Goal: Task Accomplishment & Management: Manage account settings

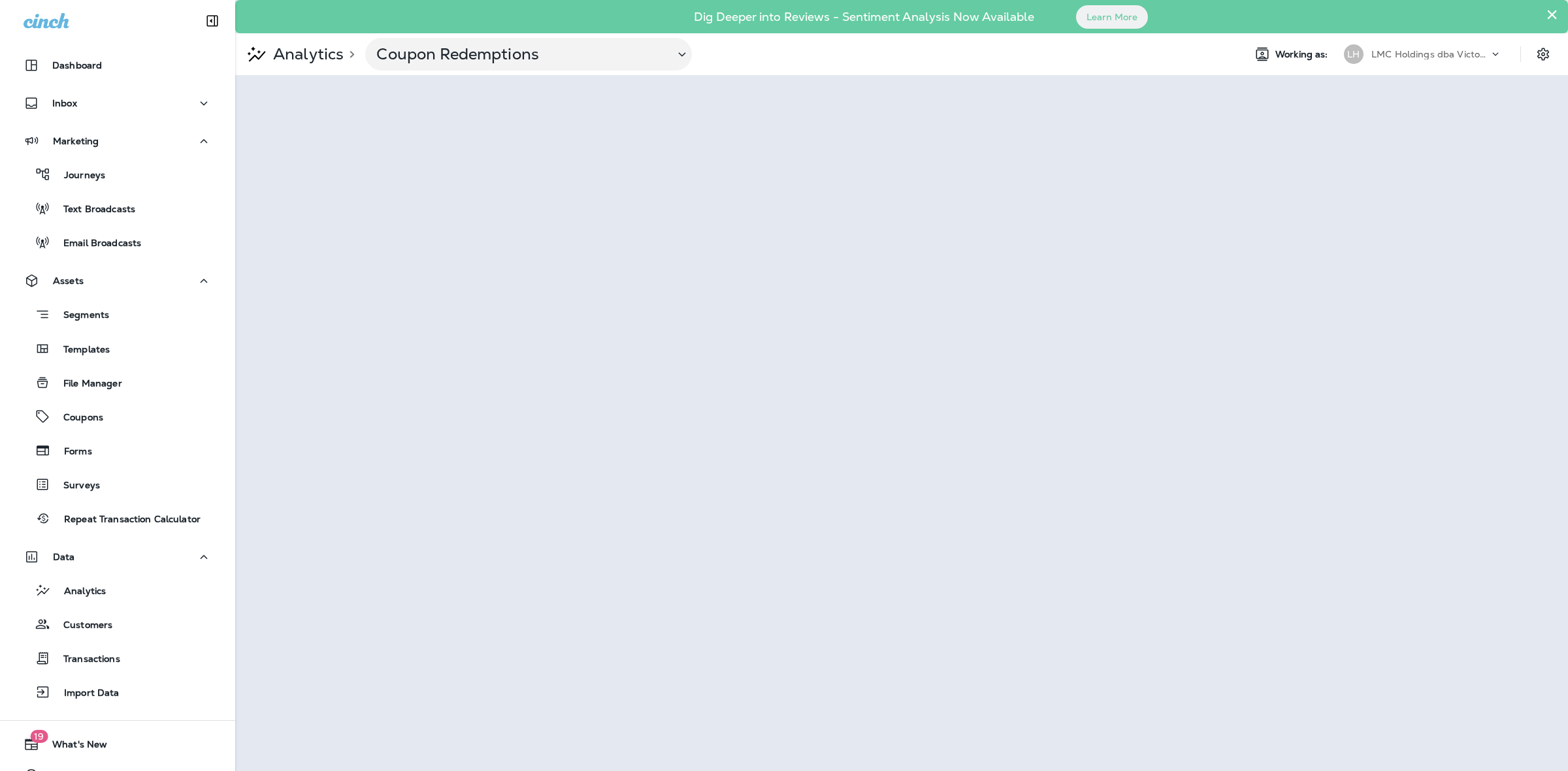
scroll to position [24, 0]
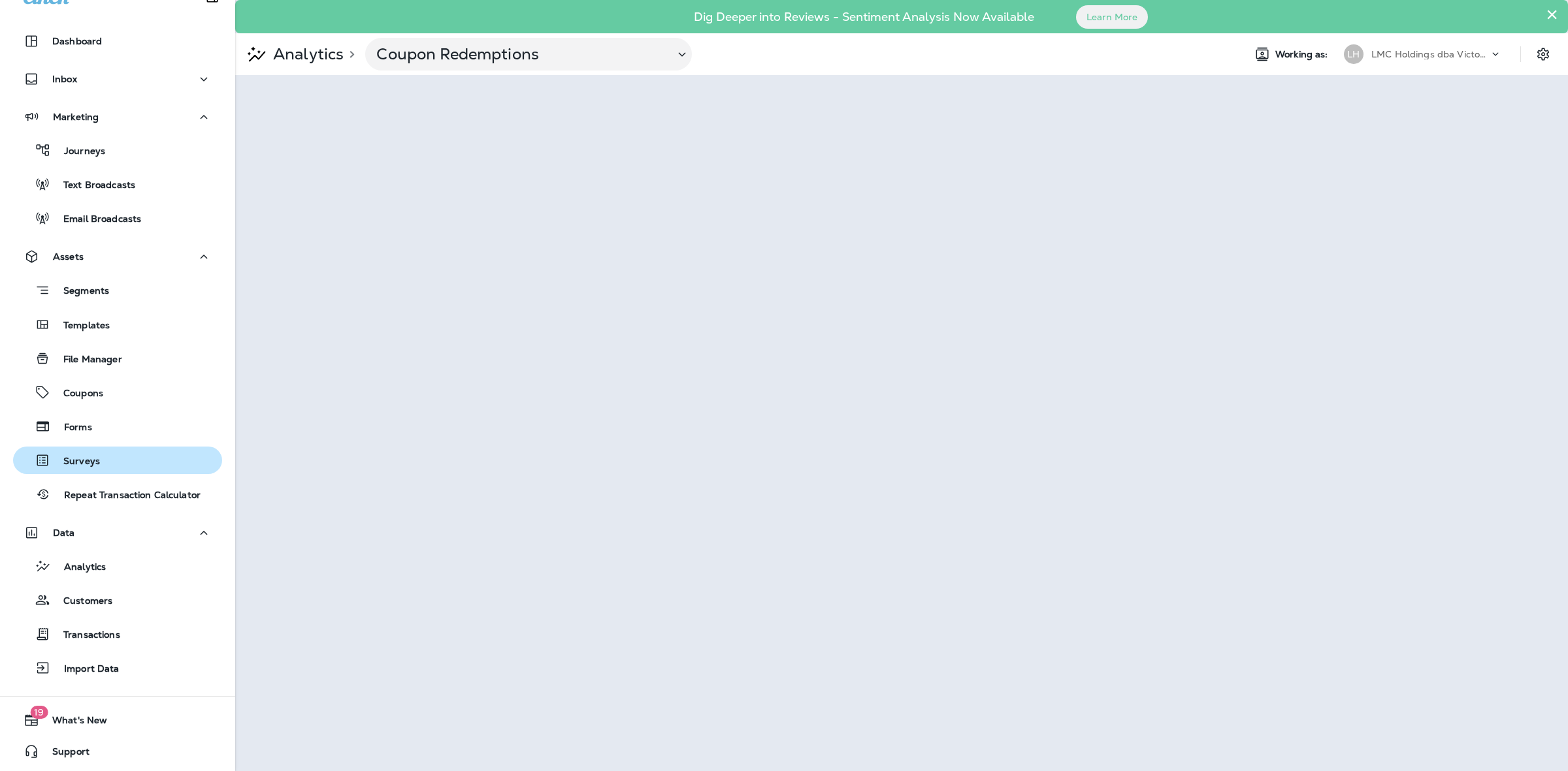
click at [109, 454] on div "Surveys" at bounding box center [117, 461] width 199 height 19
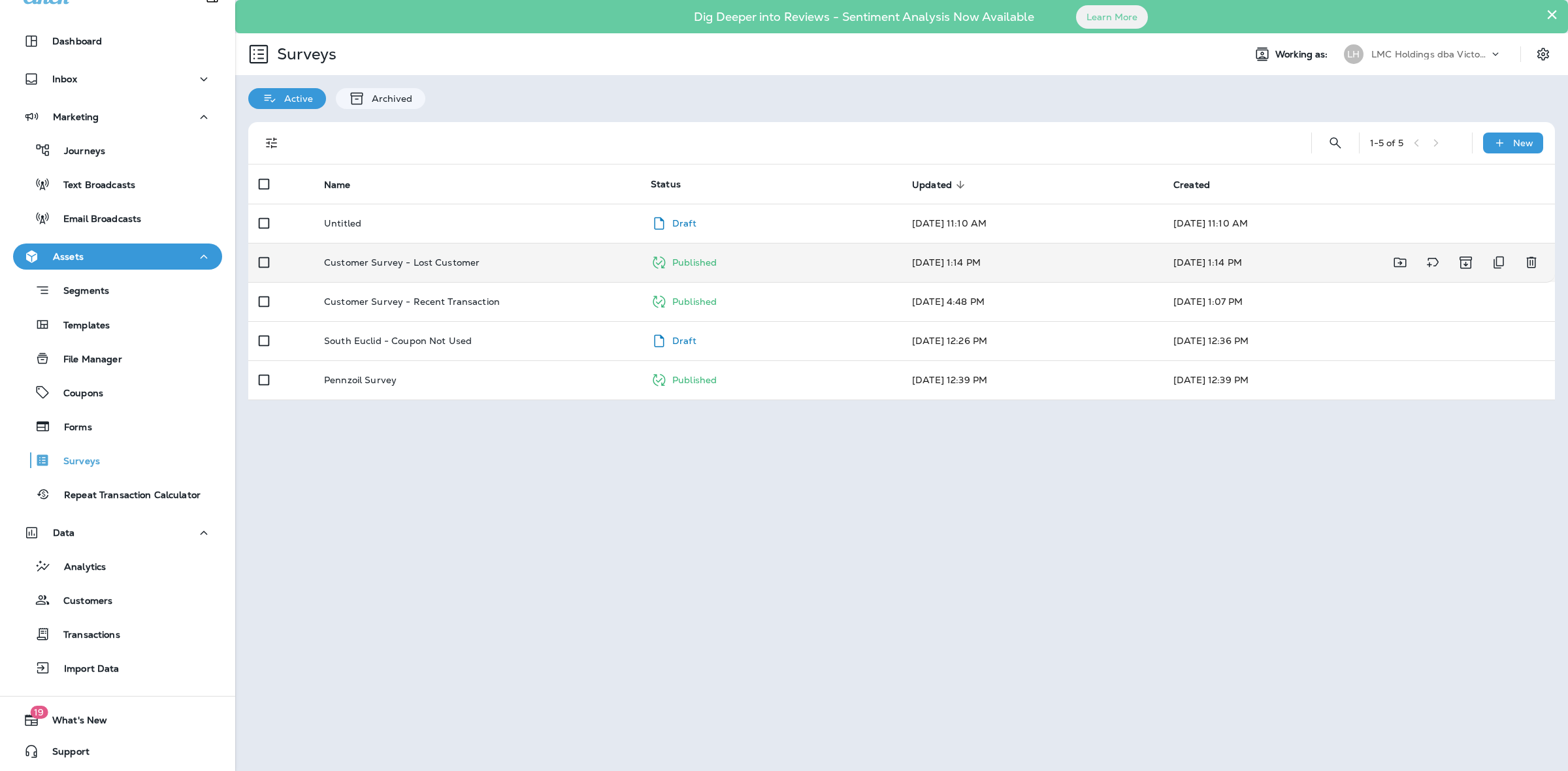
click at [1030, 261] on td "[DATE] 1:14 PM" at bounding box center [1032, 263] width 261 height 39
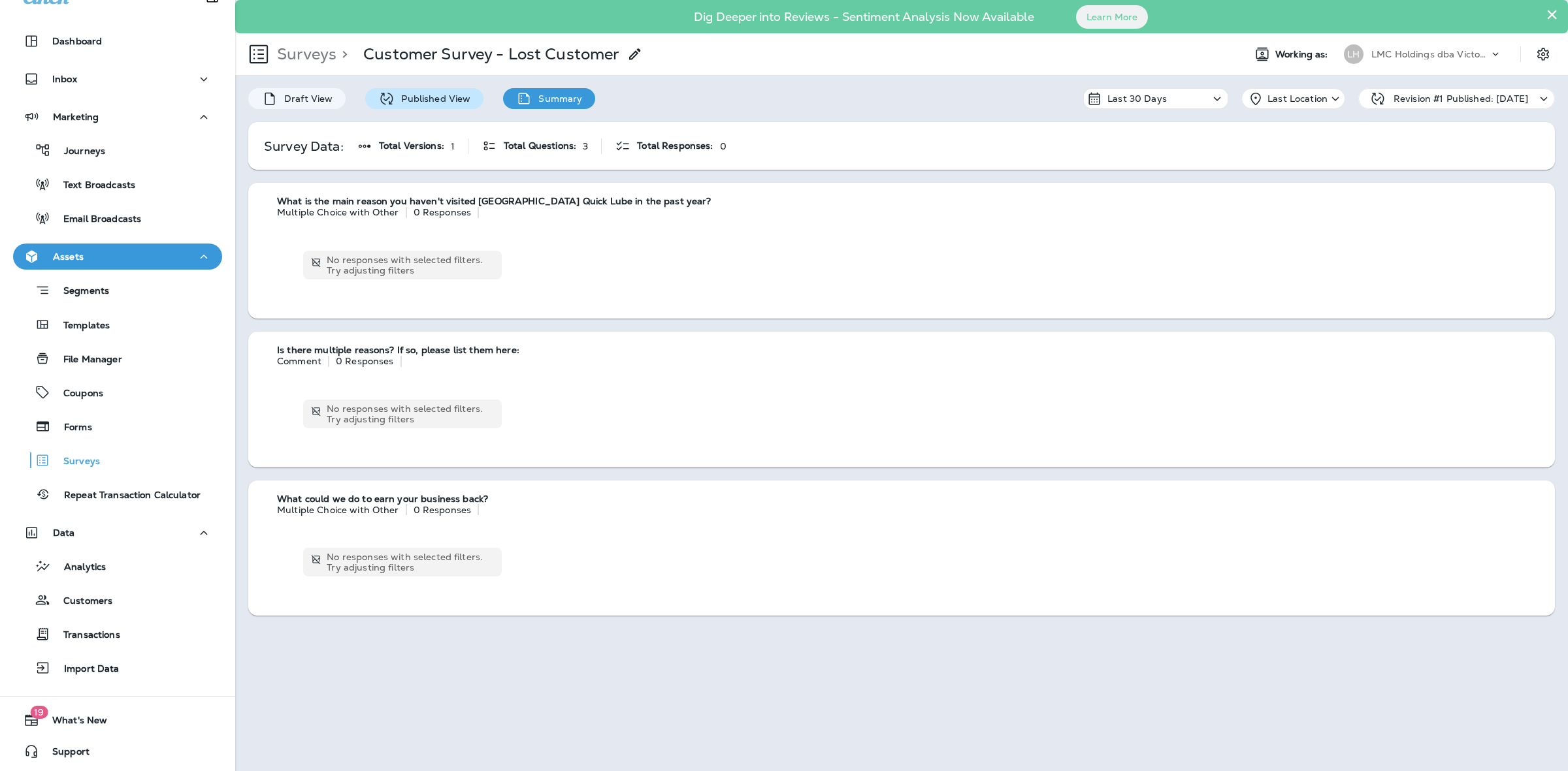
click at [433, 107] on div "Published View" at bounding box center [425, 99] width 118 height 21
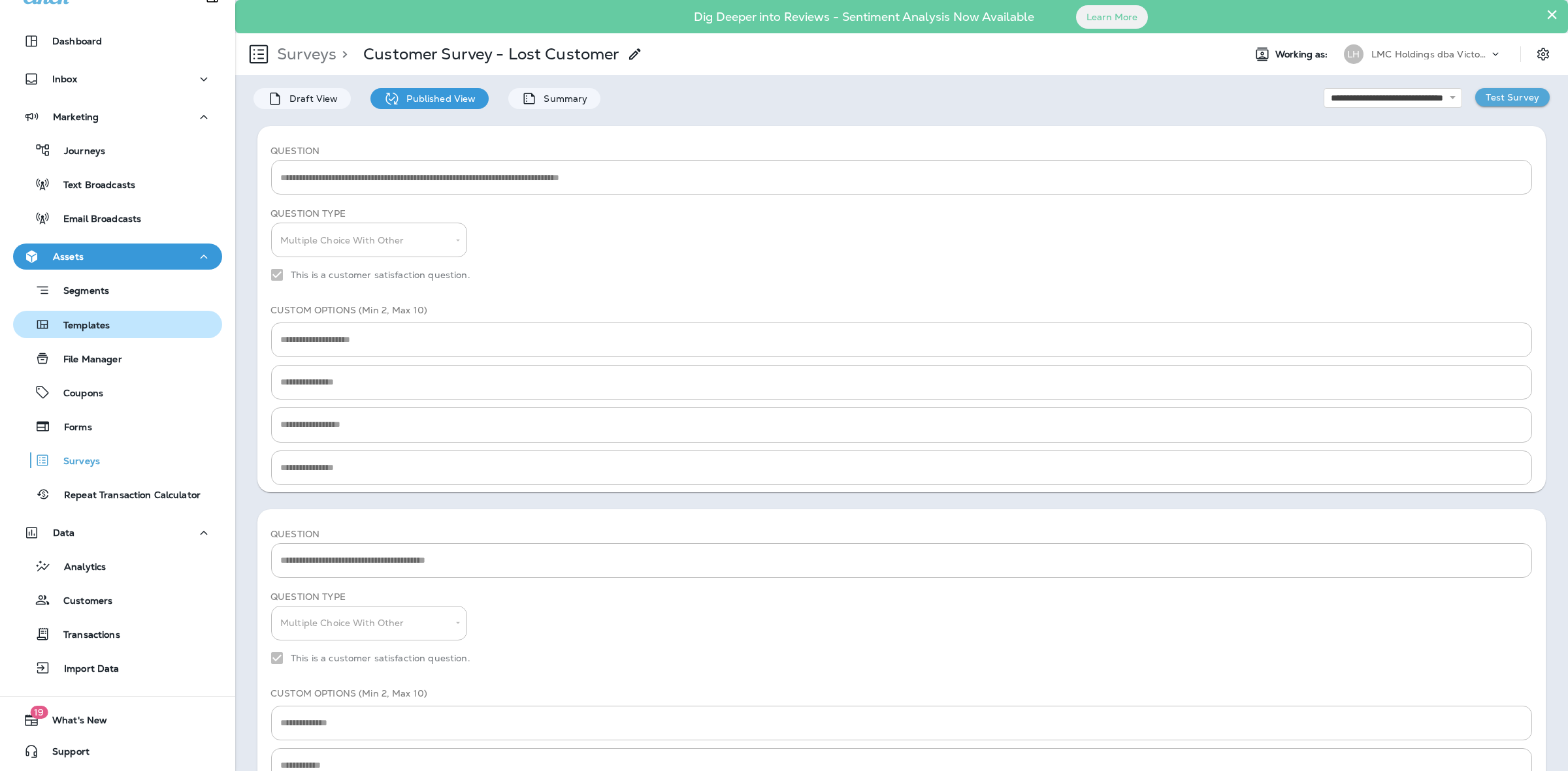
click at [124, 334] on div "Templates" at bounding box center [117, 325] width 199 height 19
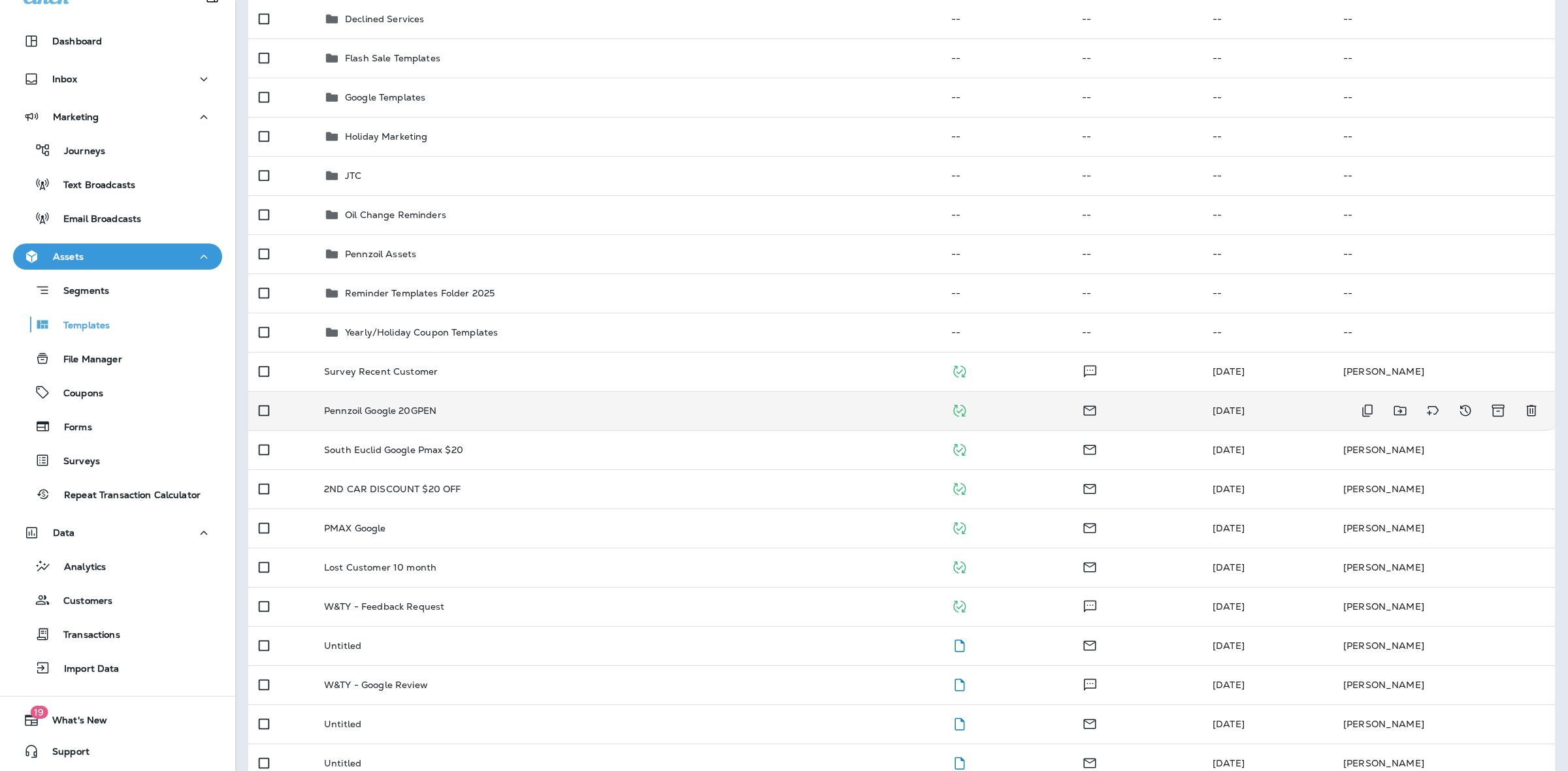
scroll to position [245, 0]
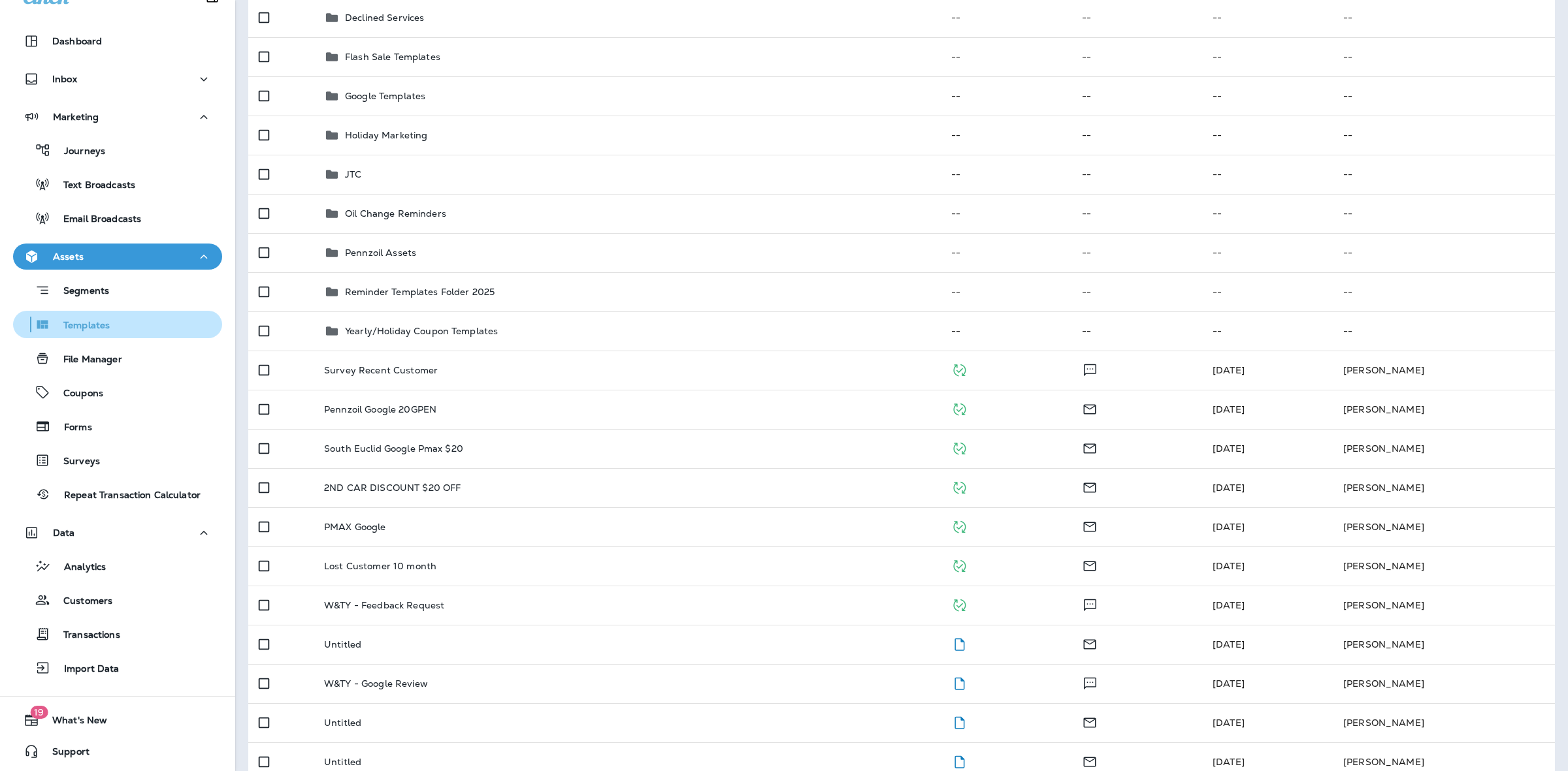
click at [66, 320] on p "Templates" at bounding box center [80, 326] width 59 height 13
click at [127, 85] on div "Inbox" at bounding box center [117, 79] width 188 height 16
click at [129, 85] on div "Inbox" at bounding box center [117, 79] width 188 height 16
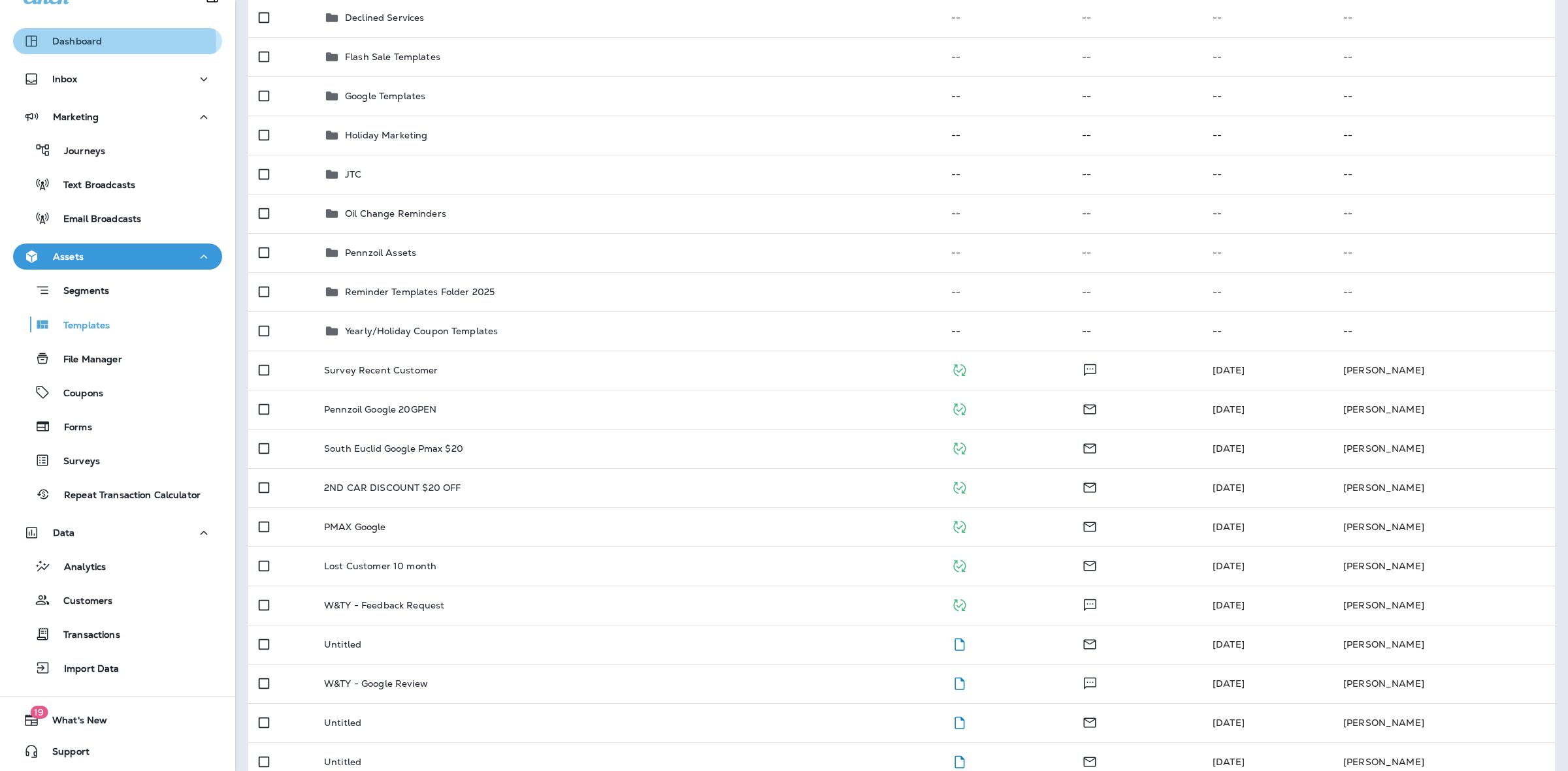
click at [108, 44] on div "Dashboard" at bounding box center [117, 41] width 188 height 16
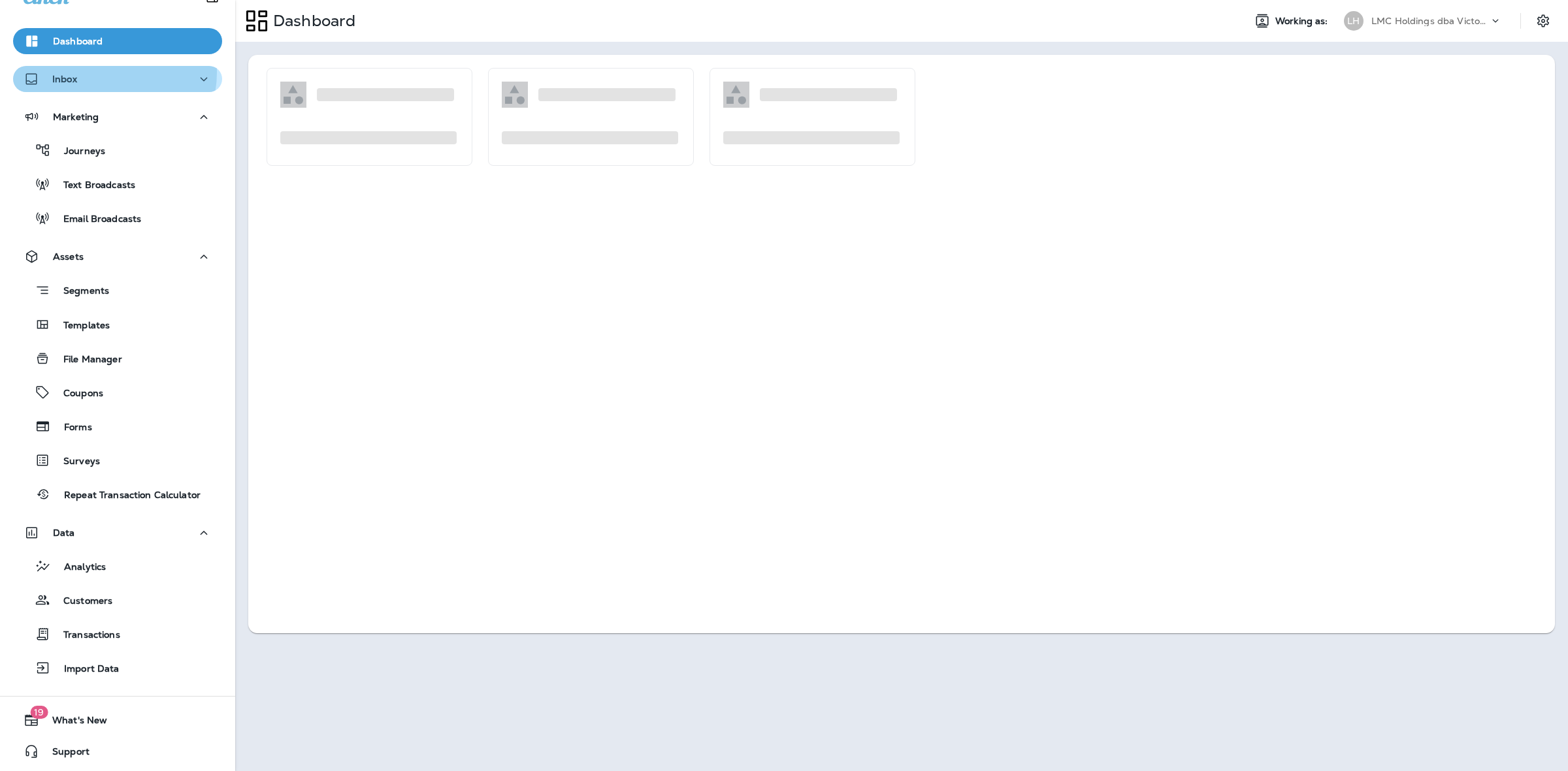
click at [106, 72] on div "Inbox" at bounding box center [117, 79] width 188 height 16
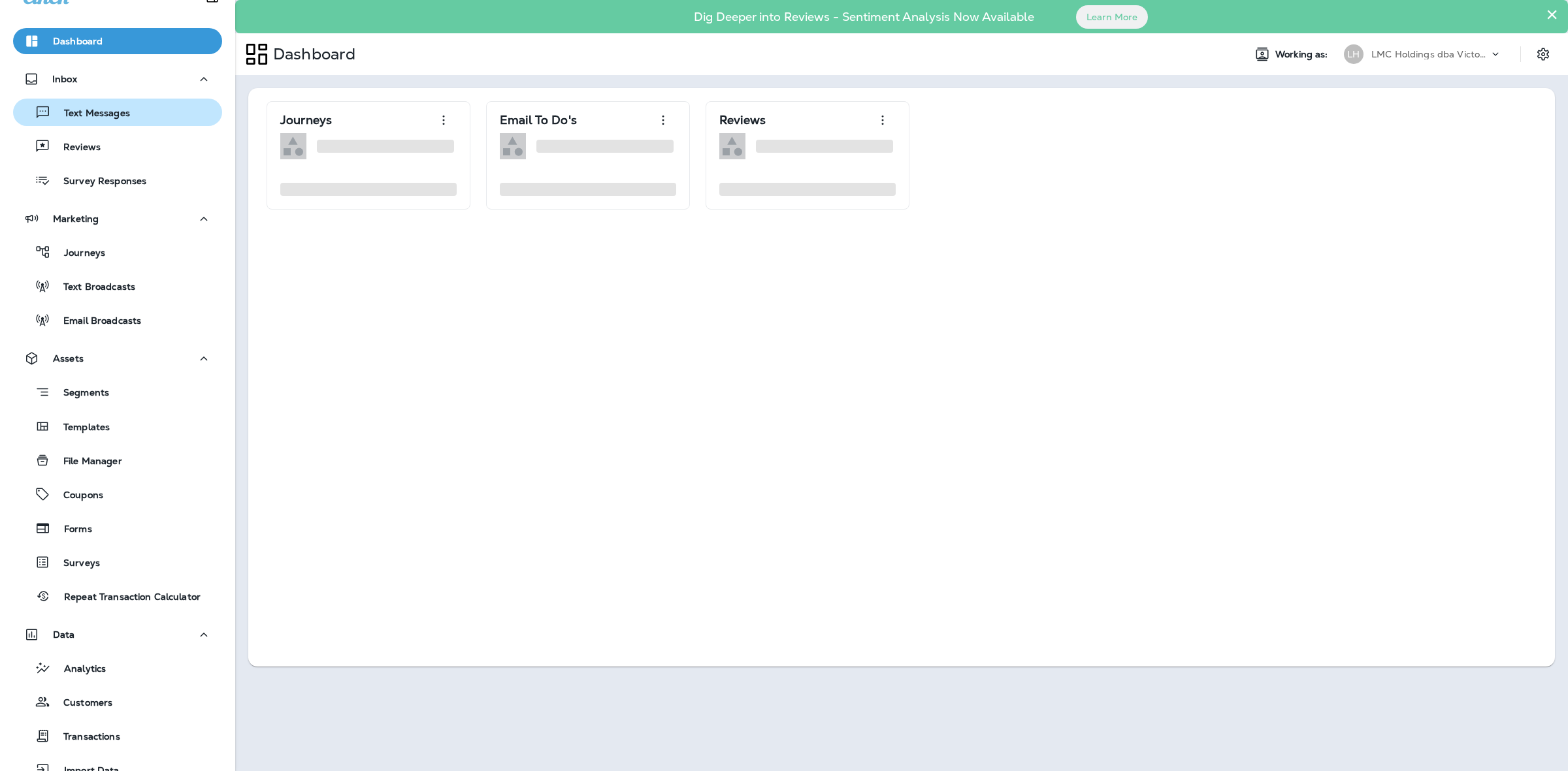
click at [105, 109] on p "Text Messages" at bounding box center [91, 113] width 80 height 13
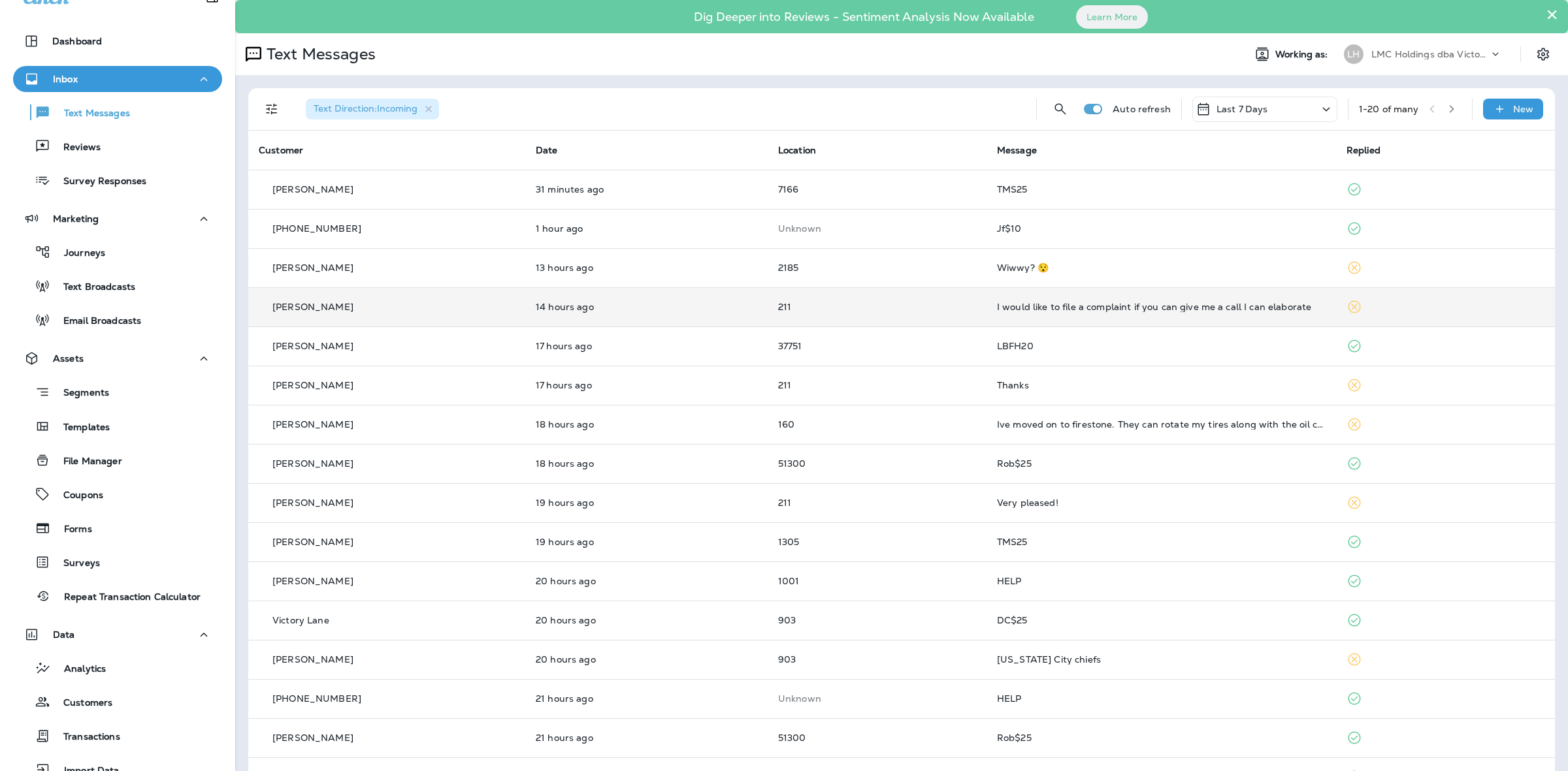
click at [1070, 293] on td "I would like to file a complaint if you can give me a call I can elaborate" at bounding box center [1161, 306] width 349 height 39
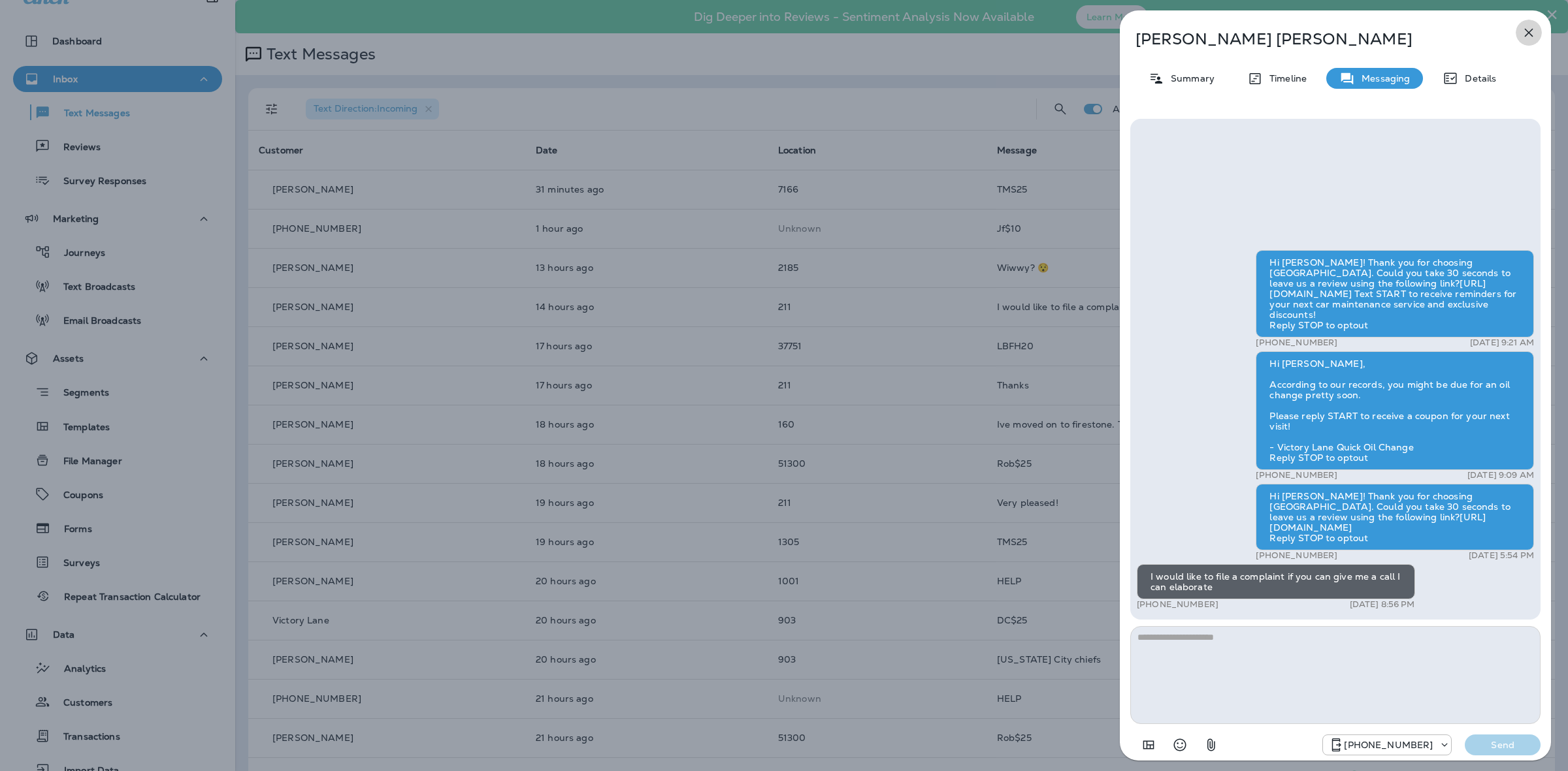
click at [1525, 37] on icon "button" at bounding box center [1528, 33] width 16 height 16
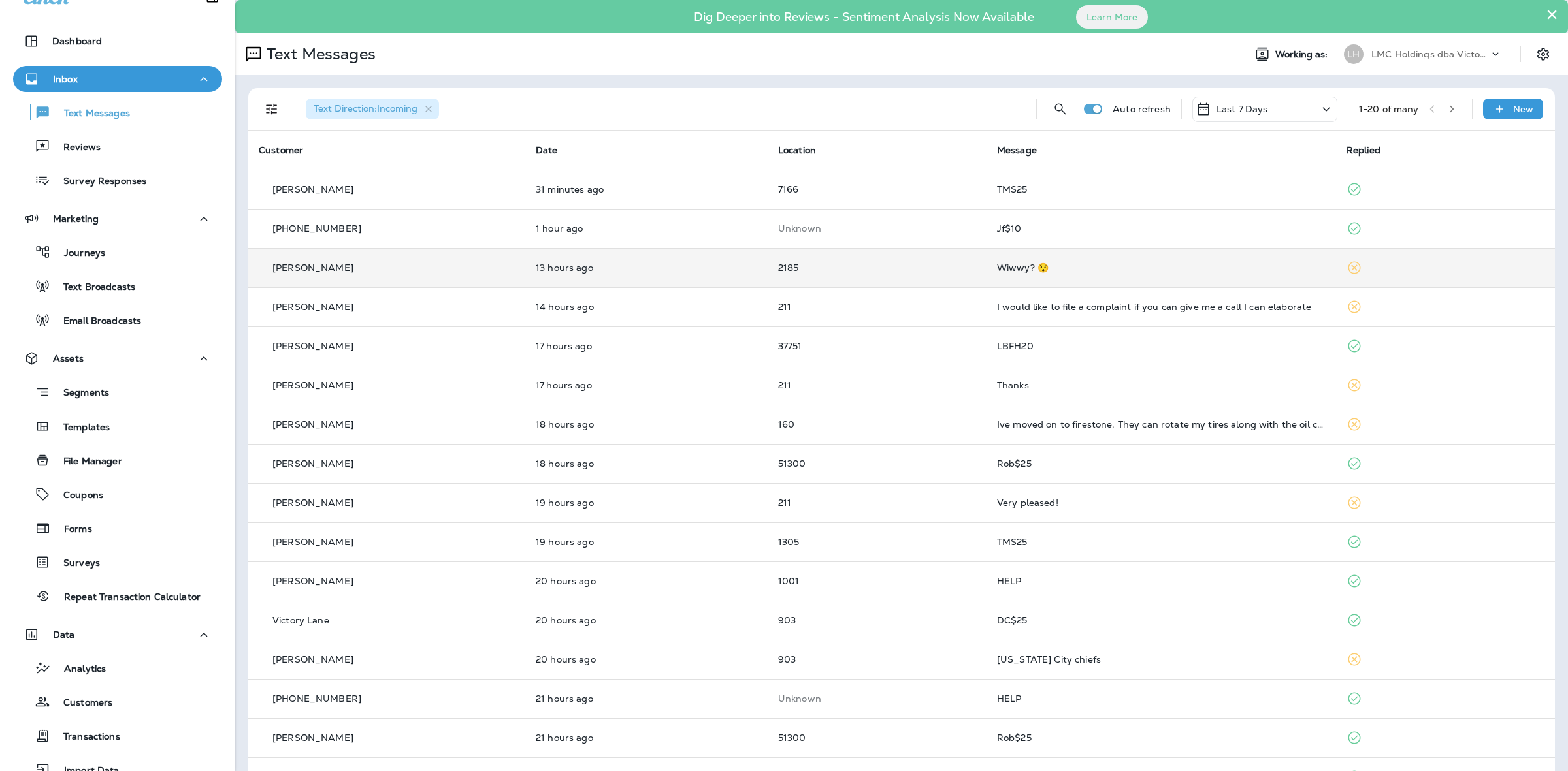
click at [1087, 277] on td "Wiwwy? 😯" at bounding box center [1161, 268] width 349 height 39
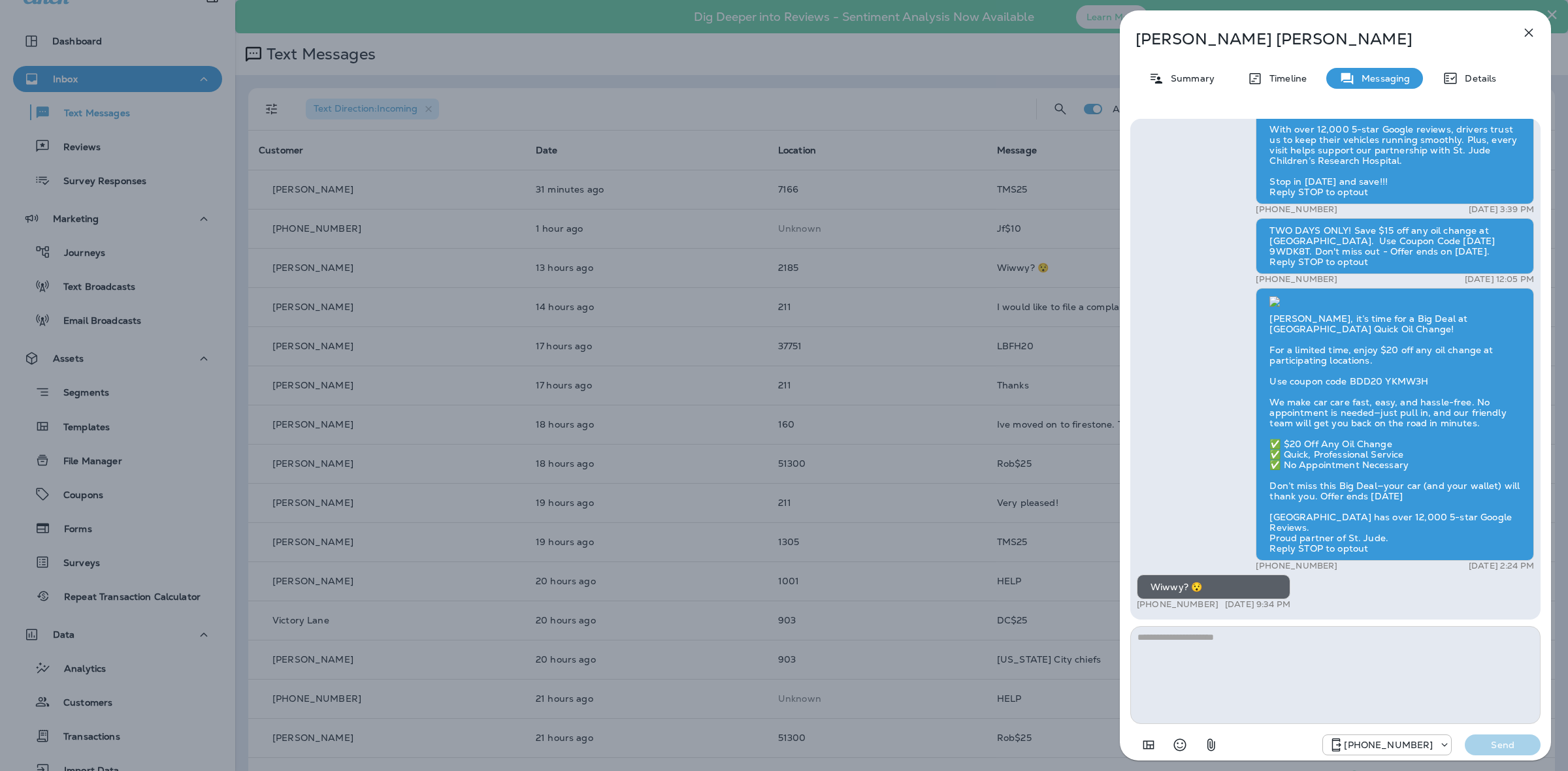
click at [1521, 33] on icon "button" at bounding box center [1528, 33] width 16 height 16
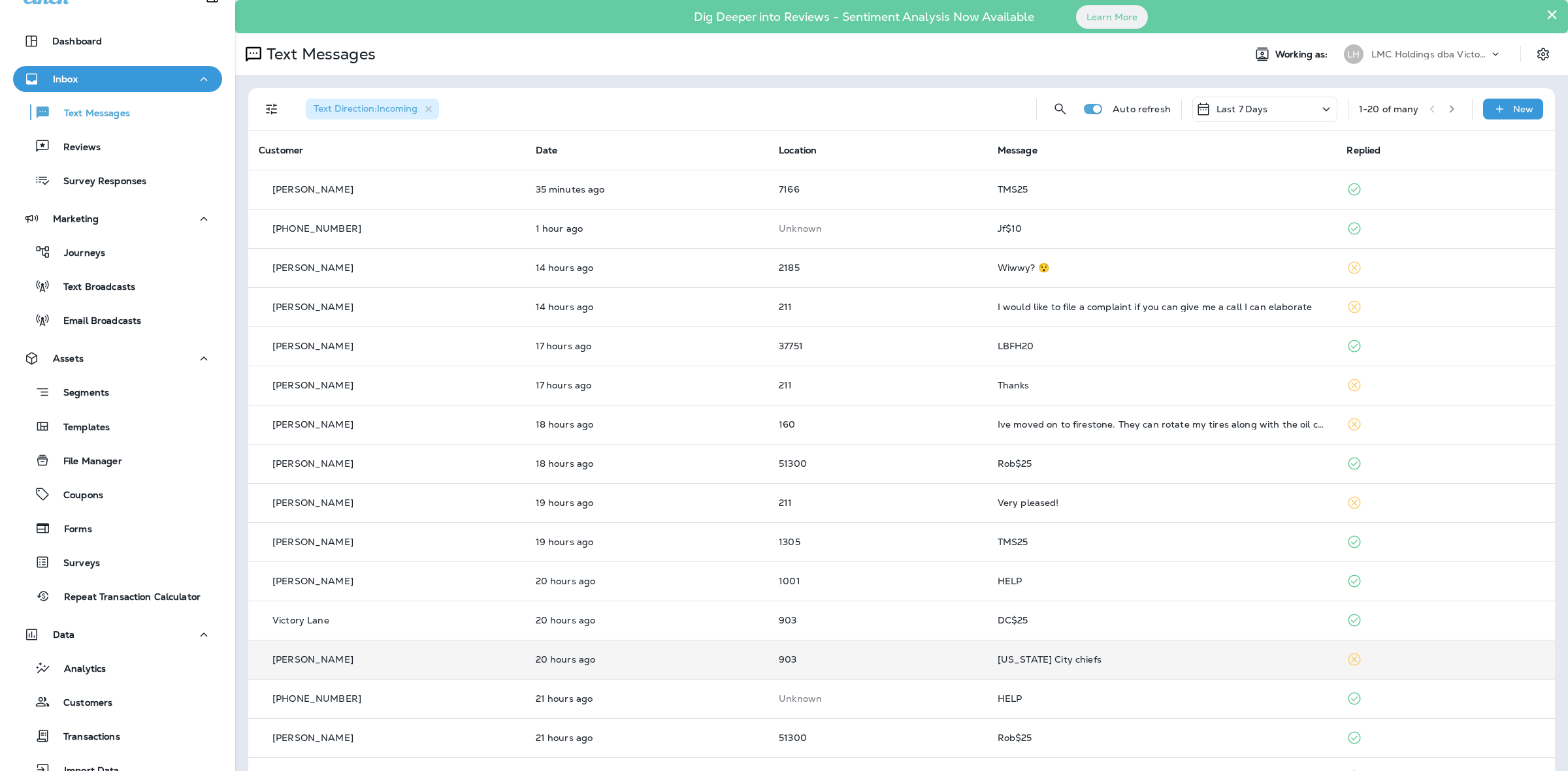
click at [810, 658] on p "903" at bounding box center [878, 659] width 198 height 11
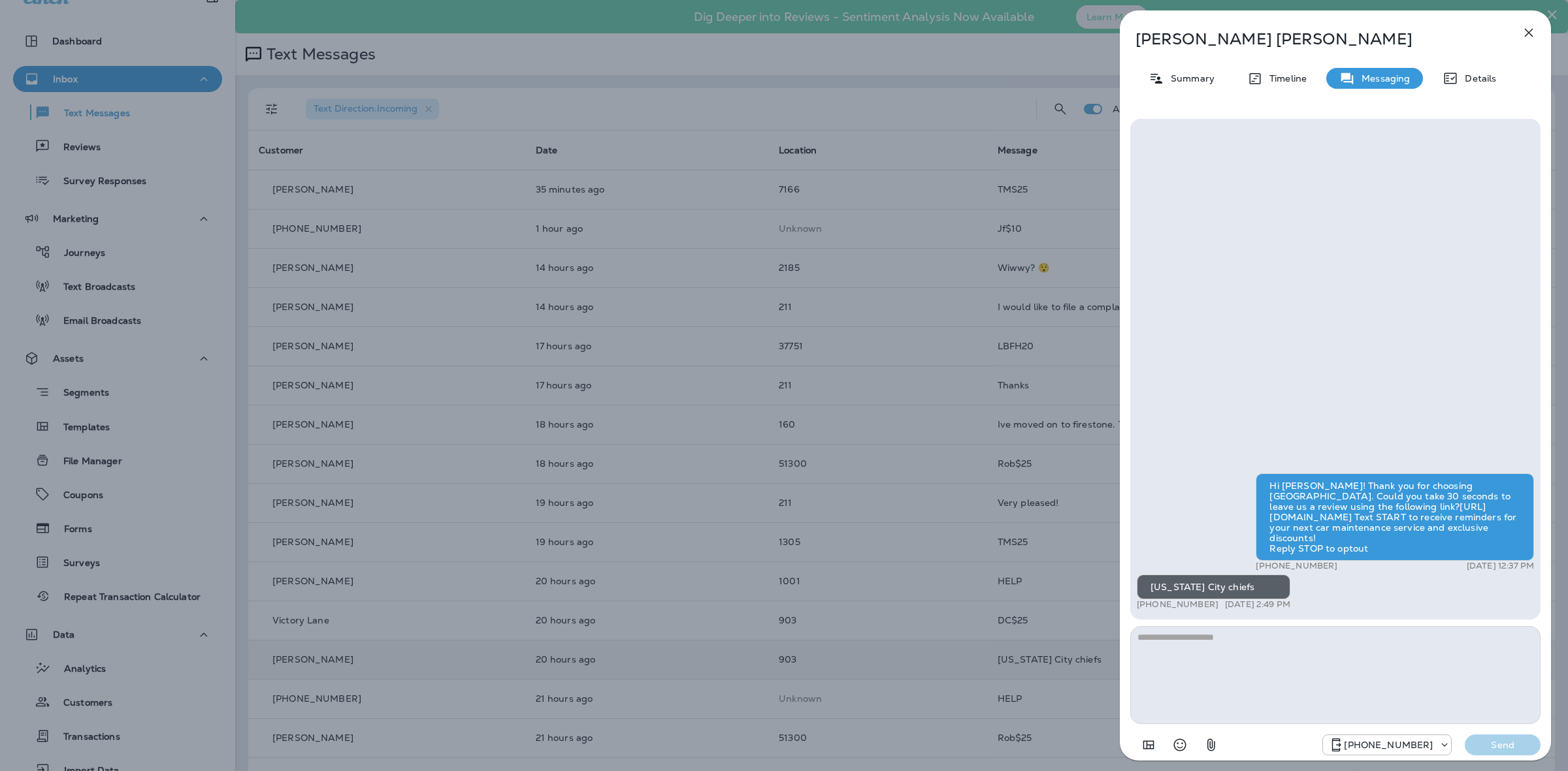
click at [1523, 34] on icon "button" at bounding box center [1528, 33] width 16 height 16
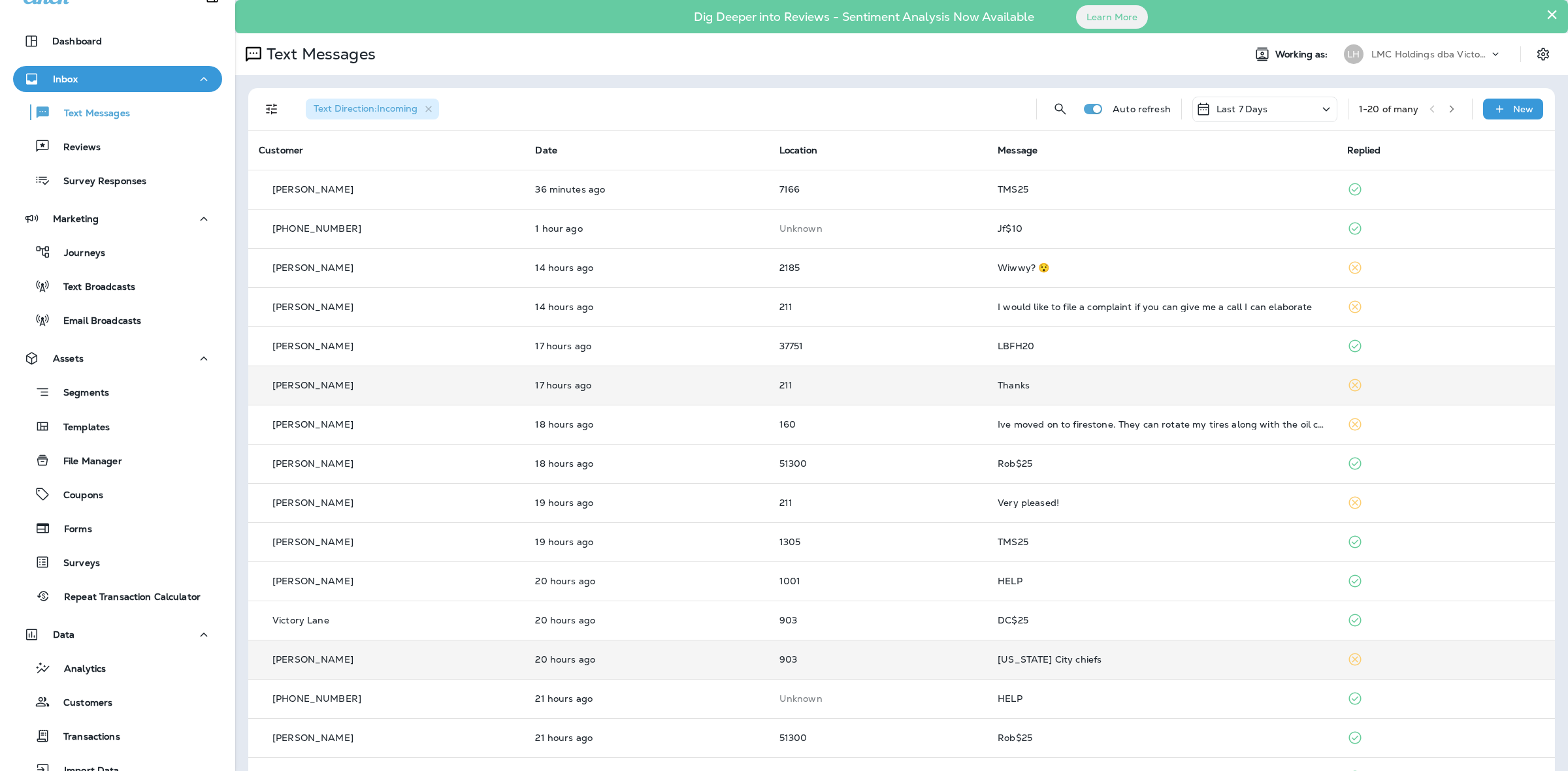
scroll to position [196, 0]
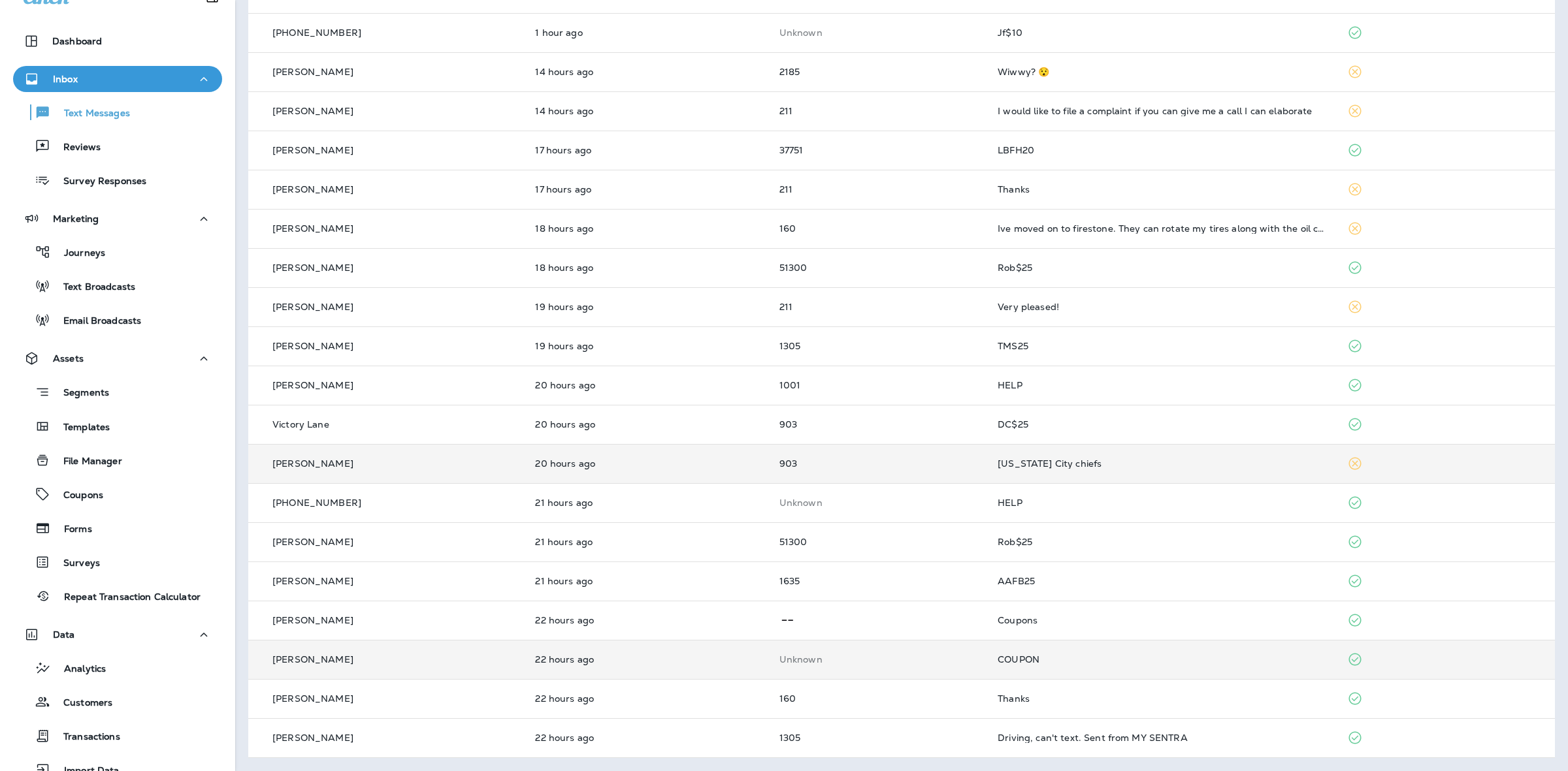
click at [1129, 654] on td "COUPON" at bounding box center [1162, 659] width 349 height 39
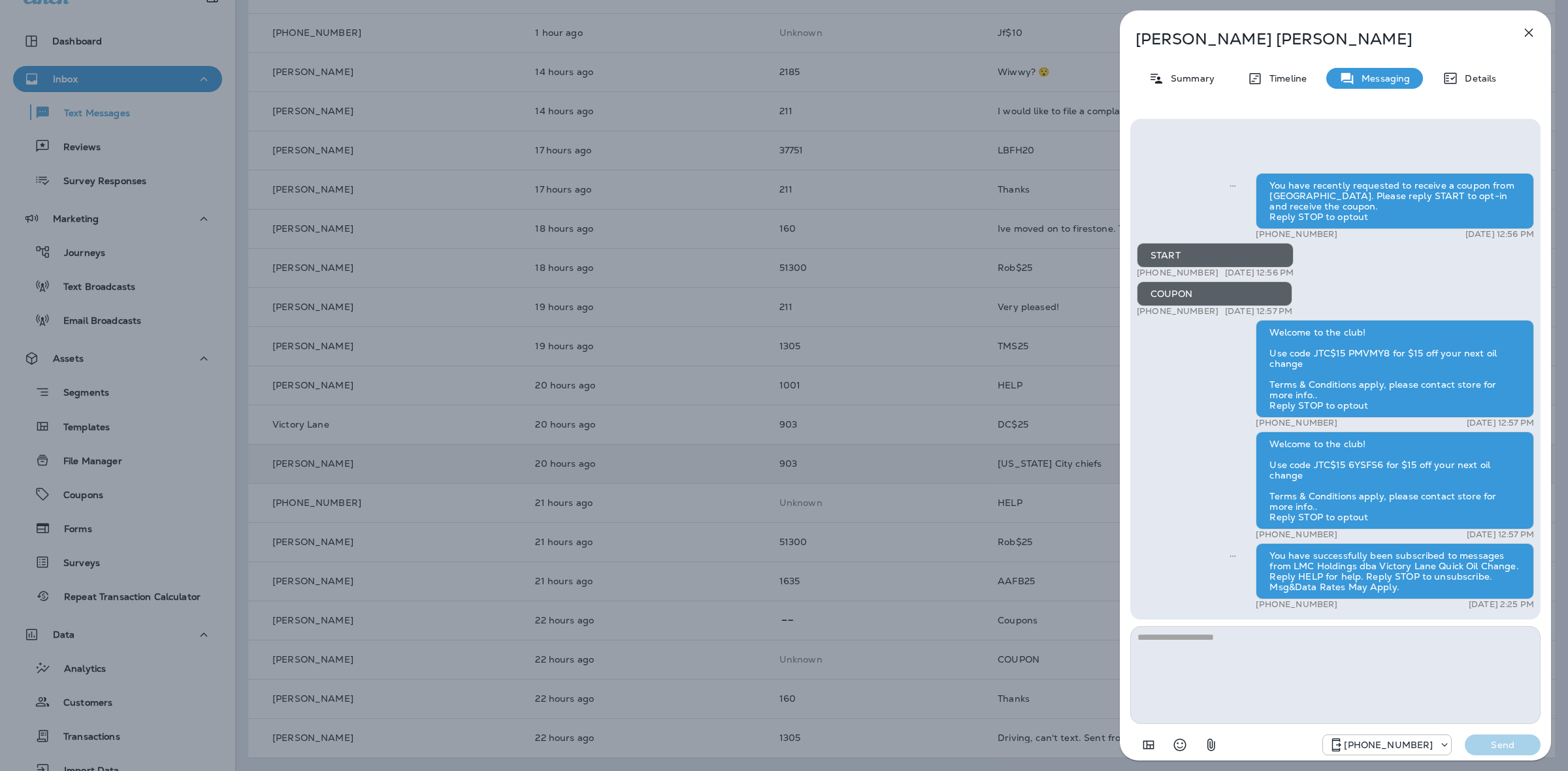
click at [1523, 35] on icon "button" at bounding box center [1528, 33] width 16 height 16
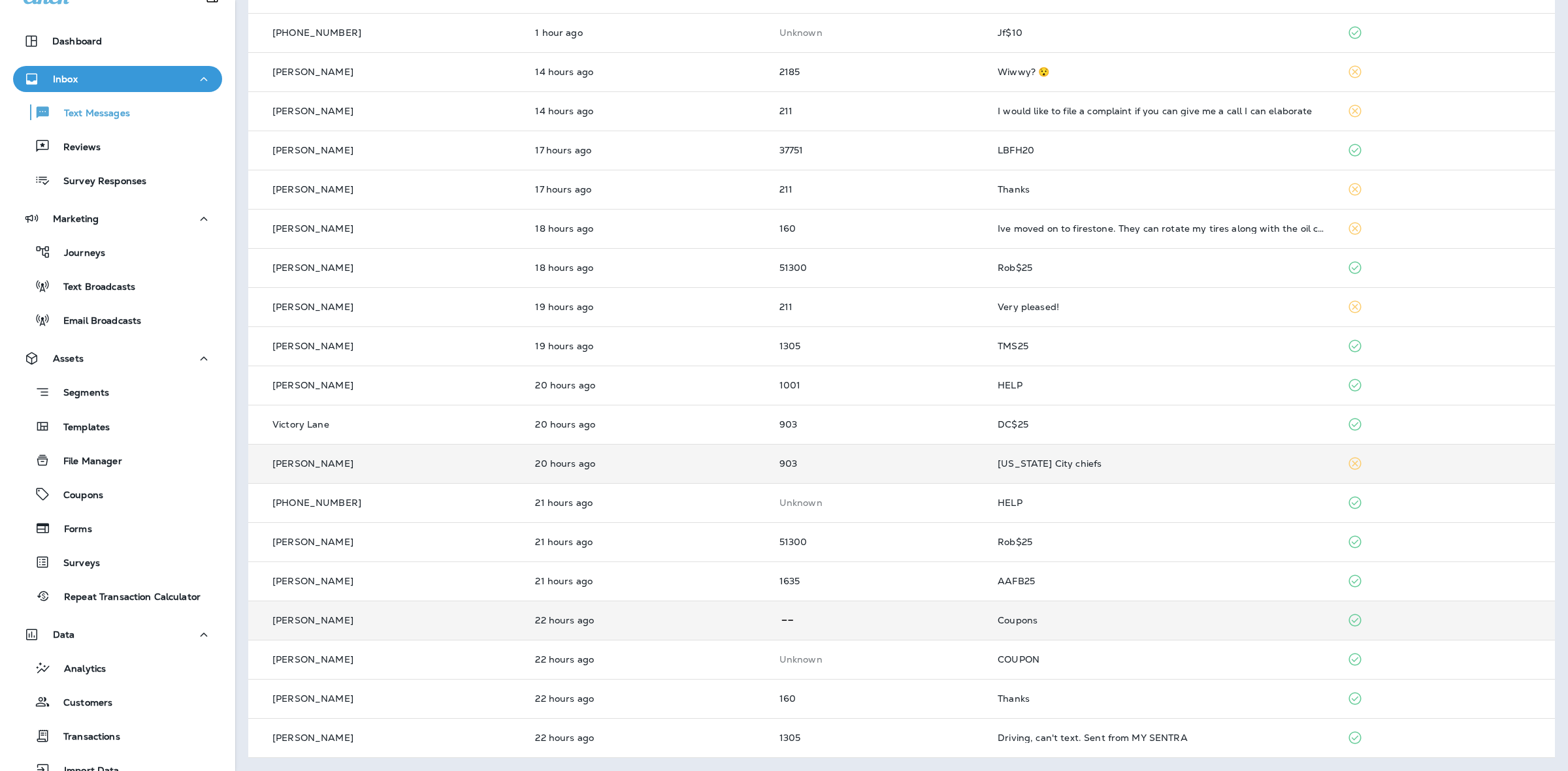
click at [1048, 616] on div "Coupons" at bounding box center [1162, 621] width 328 height 11
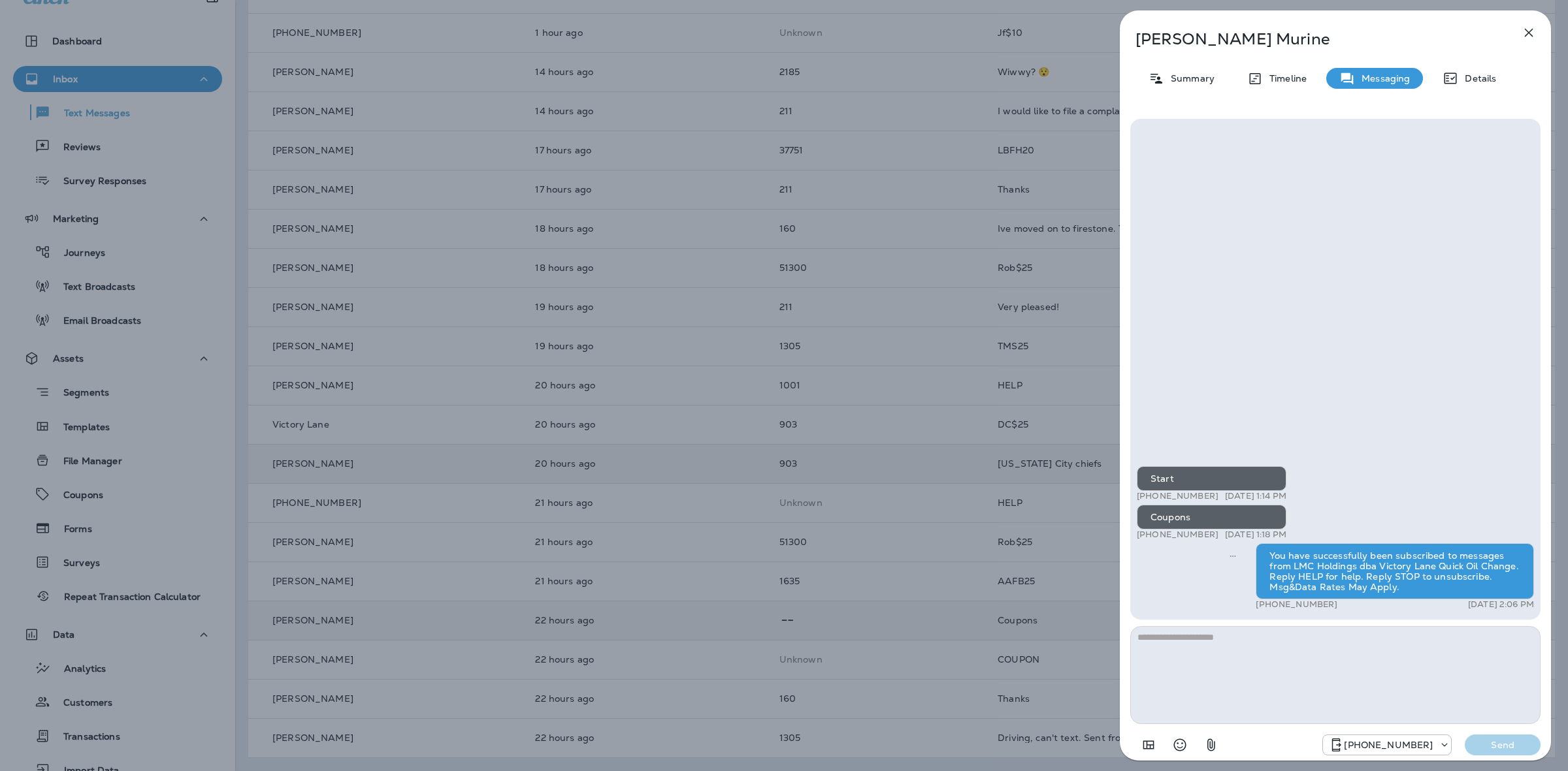
click at [1523, 33] on icon "button" at bounding box center [1528, 33] width 16 height 16
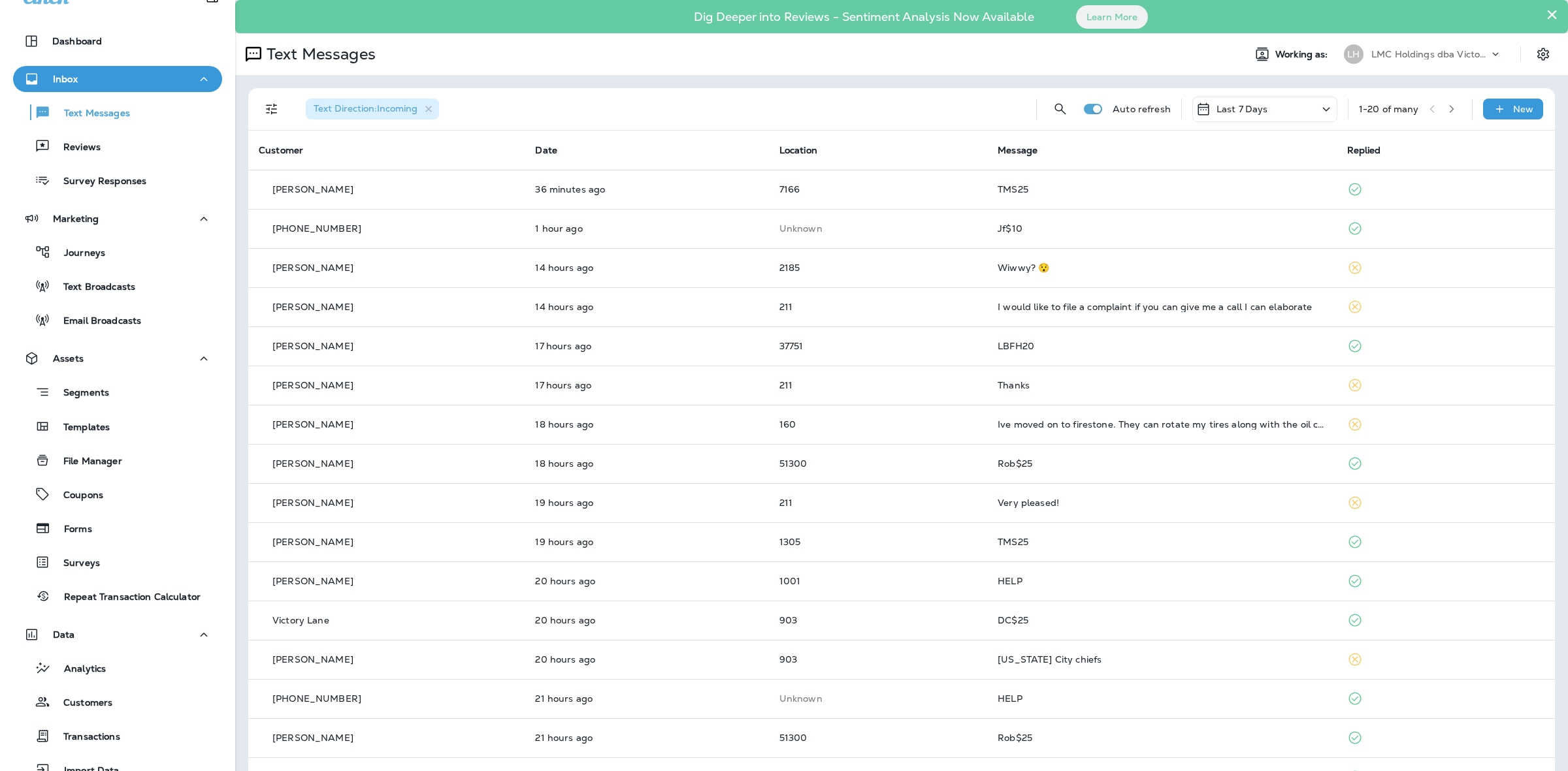
click at [1442, 106] on button "button" at bounding box center [1452, 109] width 19 height 19
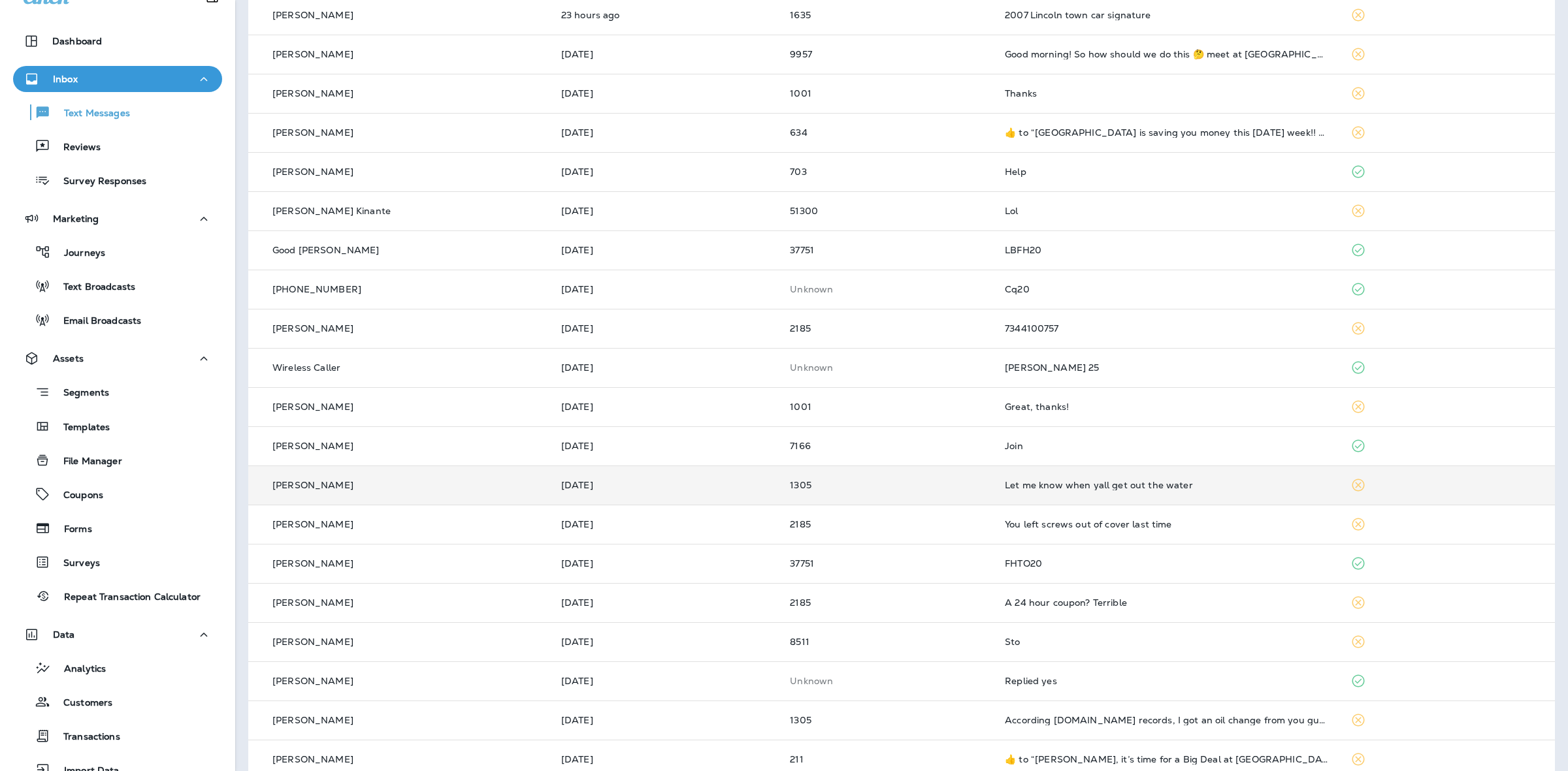
scroll to position [196, 0]
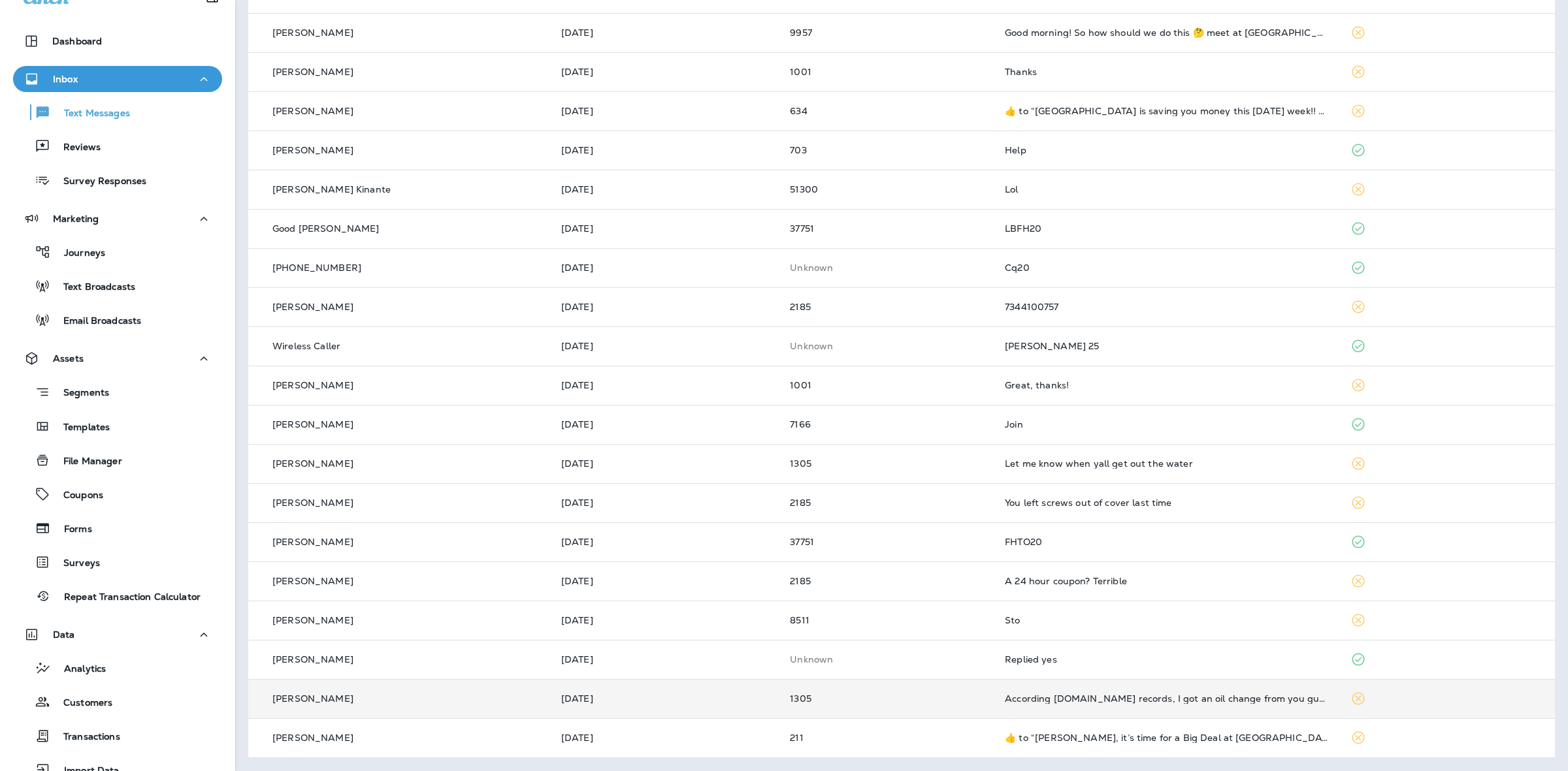
click at [1132, 700] on div "According [DOMAIN_NAME] records, I got an oil change from you guys [DATE]." at bounding box center [1167, 698] width 325 height 11
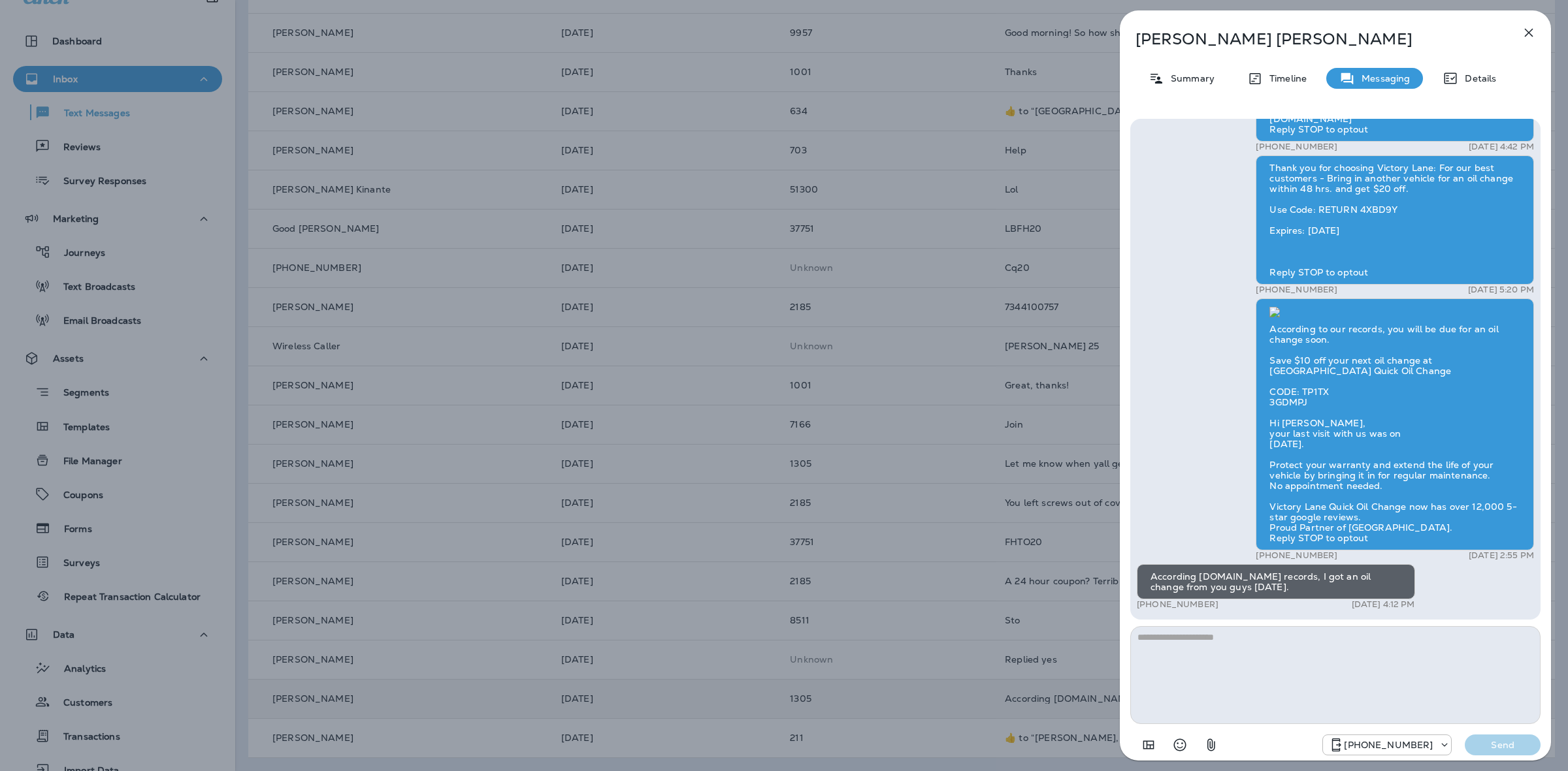
click at [1488, 73] on p "Details" at bounding box center [1476, 78] width 38 height 11
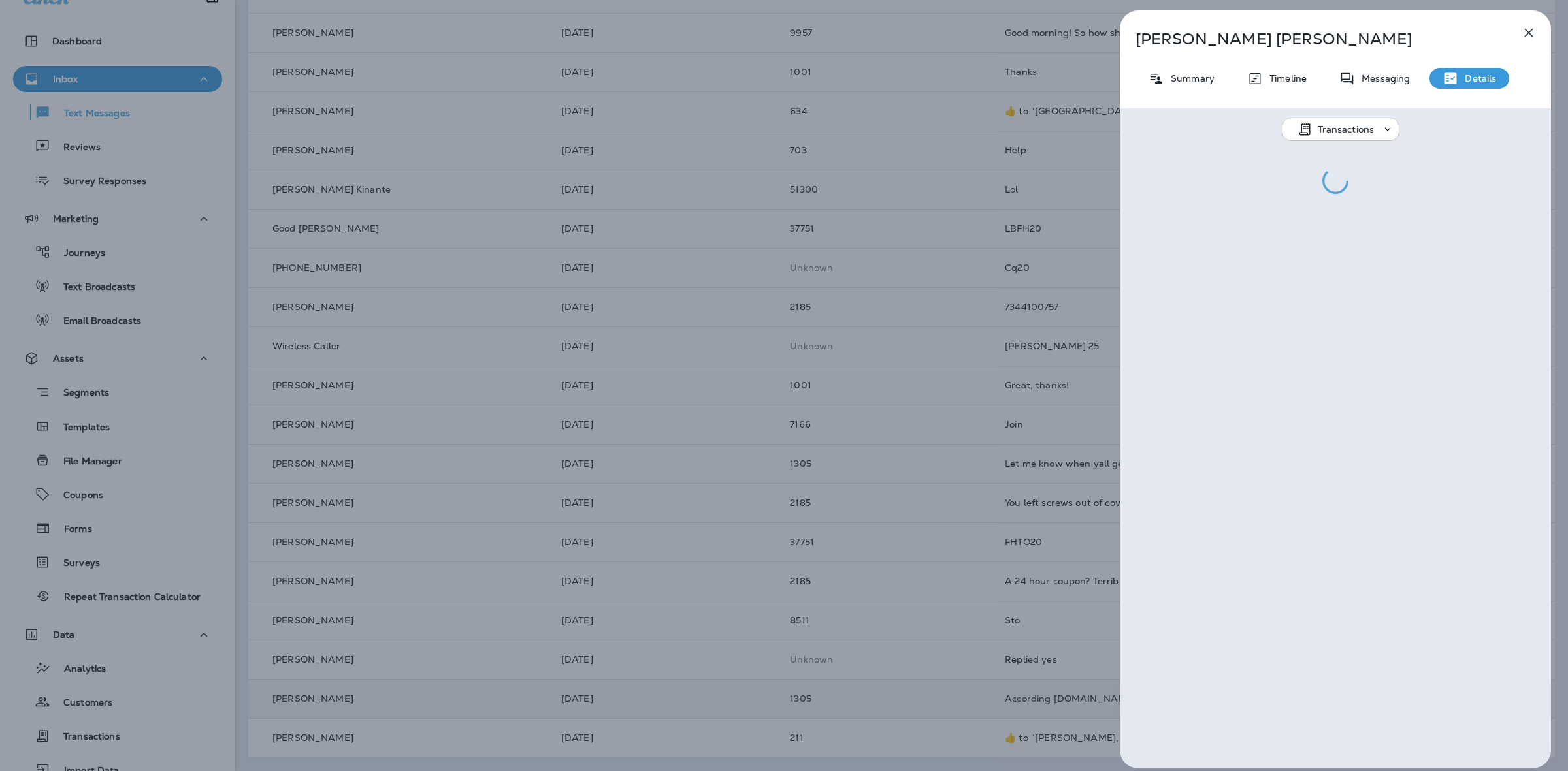
click at [1488, 73] on p "Details" at bounding box center [1476, 78] width 38 height 11
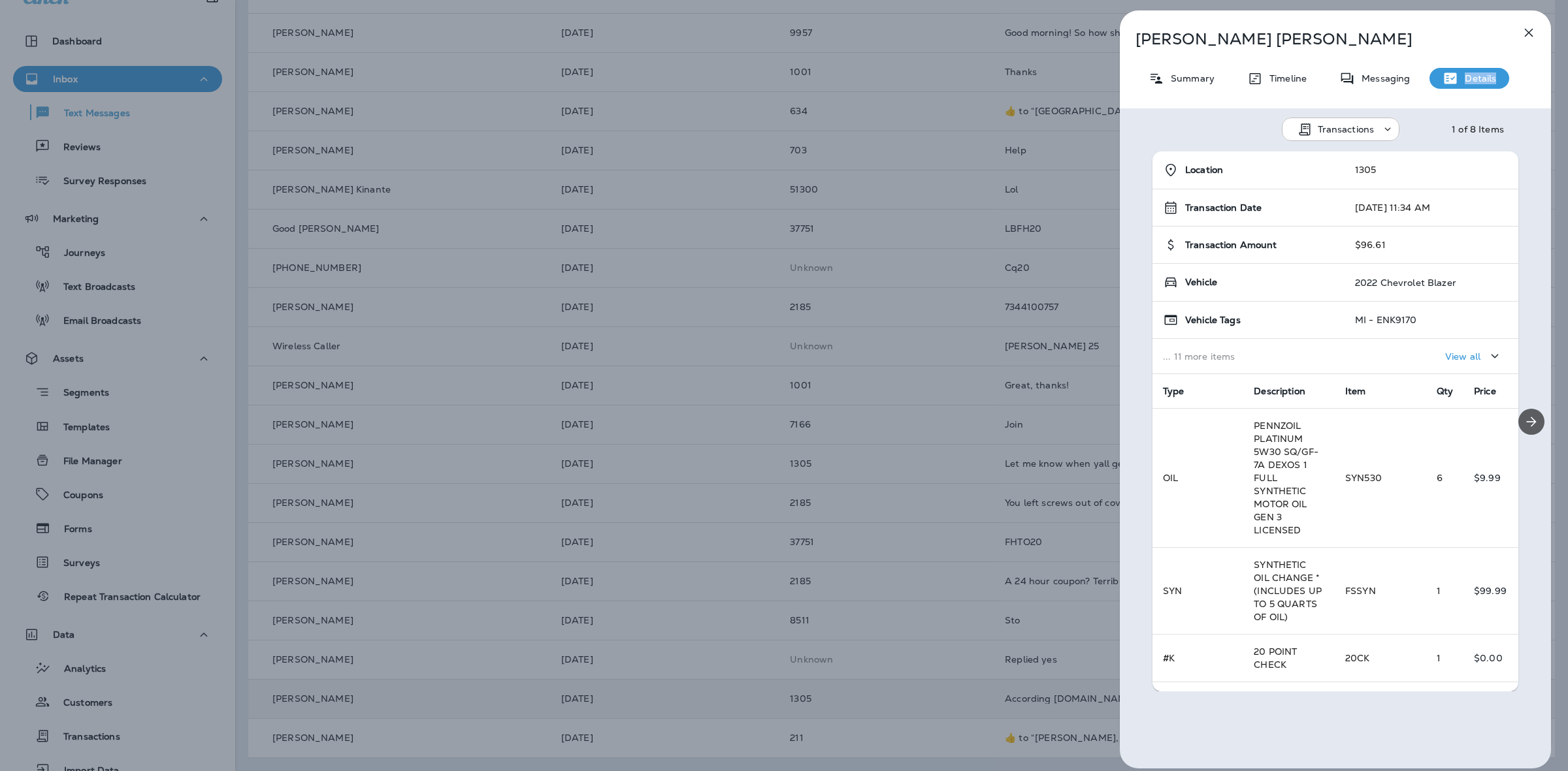
click at [1520, 411] on button "Next" at bounding box center [1530, 422] width 26 height 26
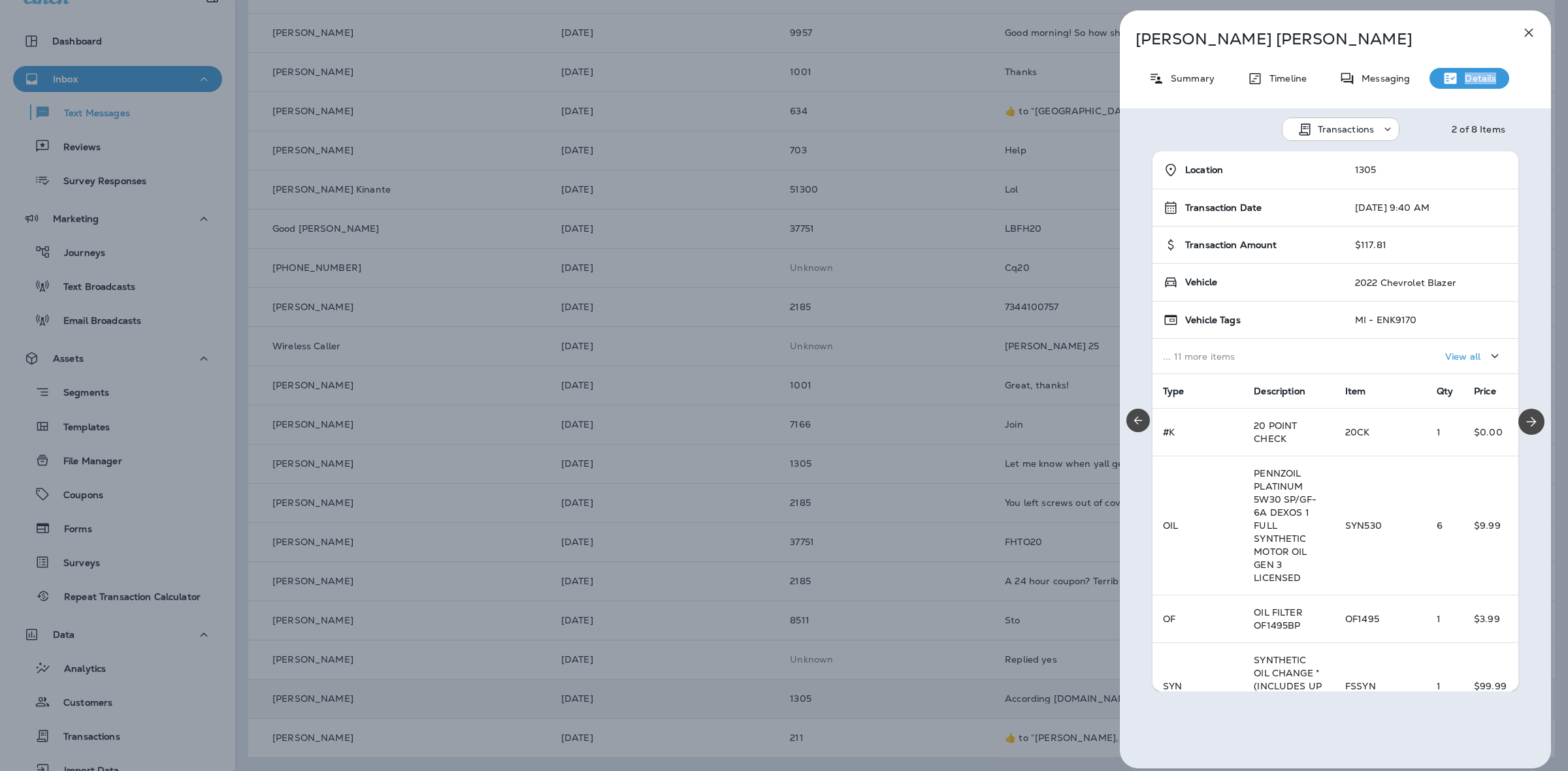
click at [1137, 428] on button "Previous" at bounding box center [1137, 421] width 23 height 23
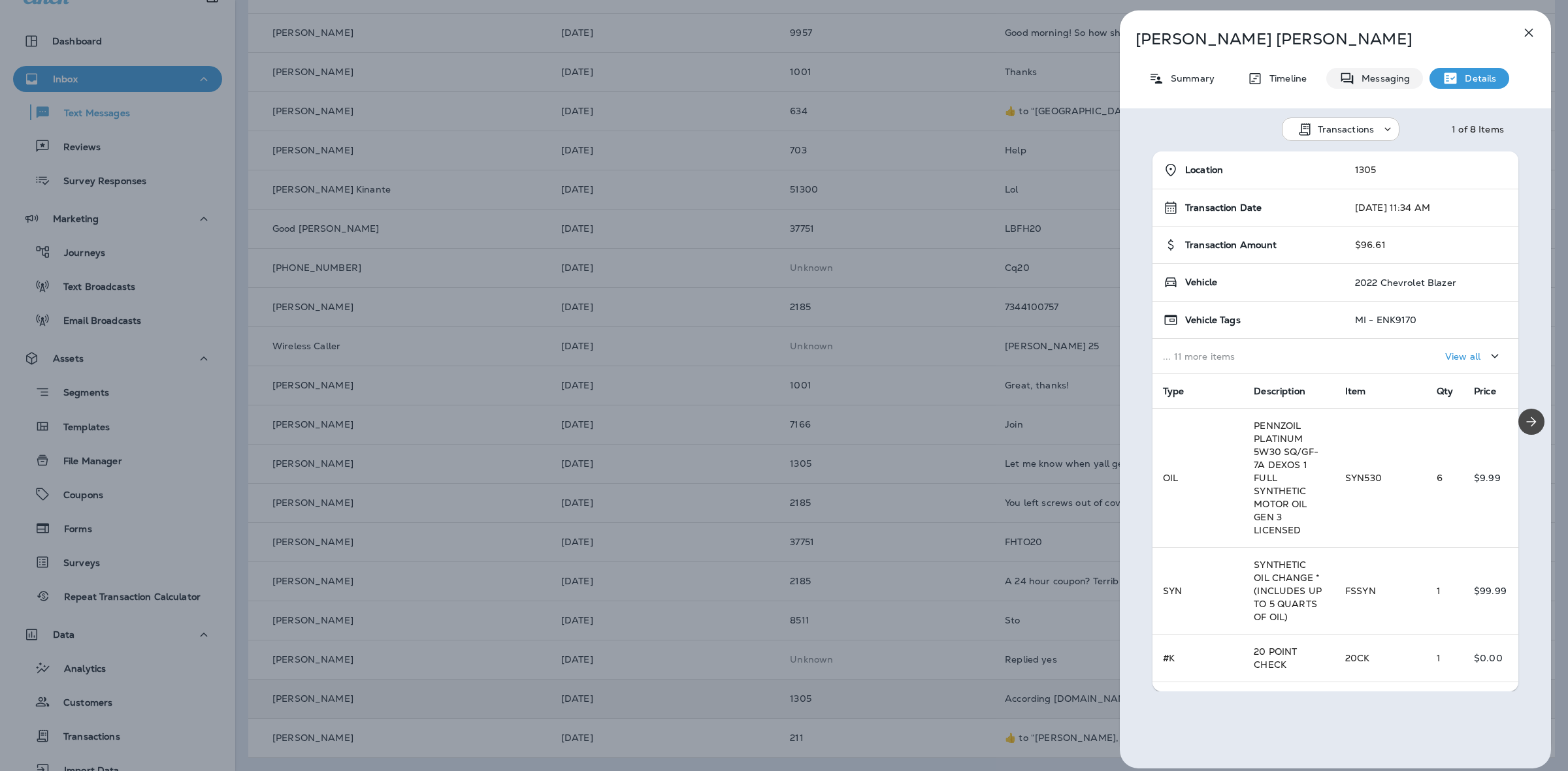
click at [1382, 80] on p "Messaging" at bounding box center [1382, 78] width 55 height 11
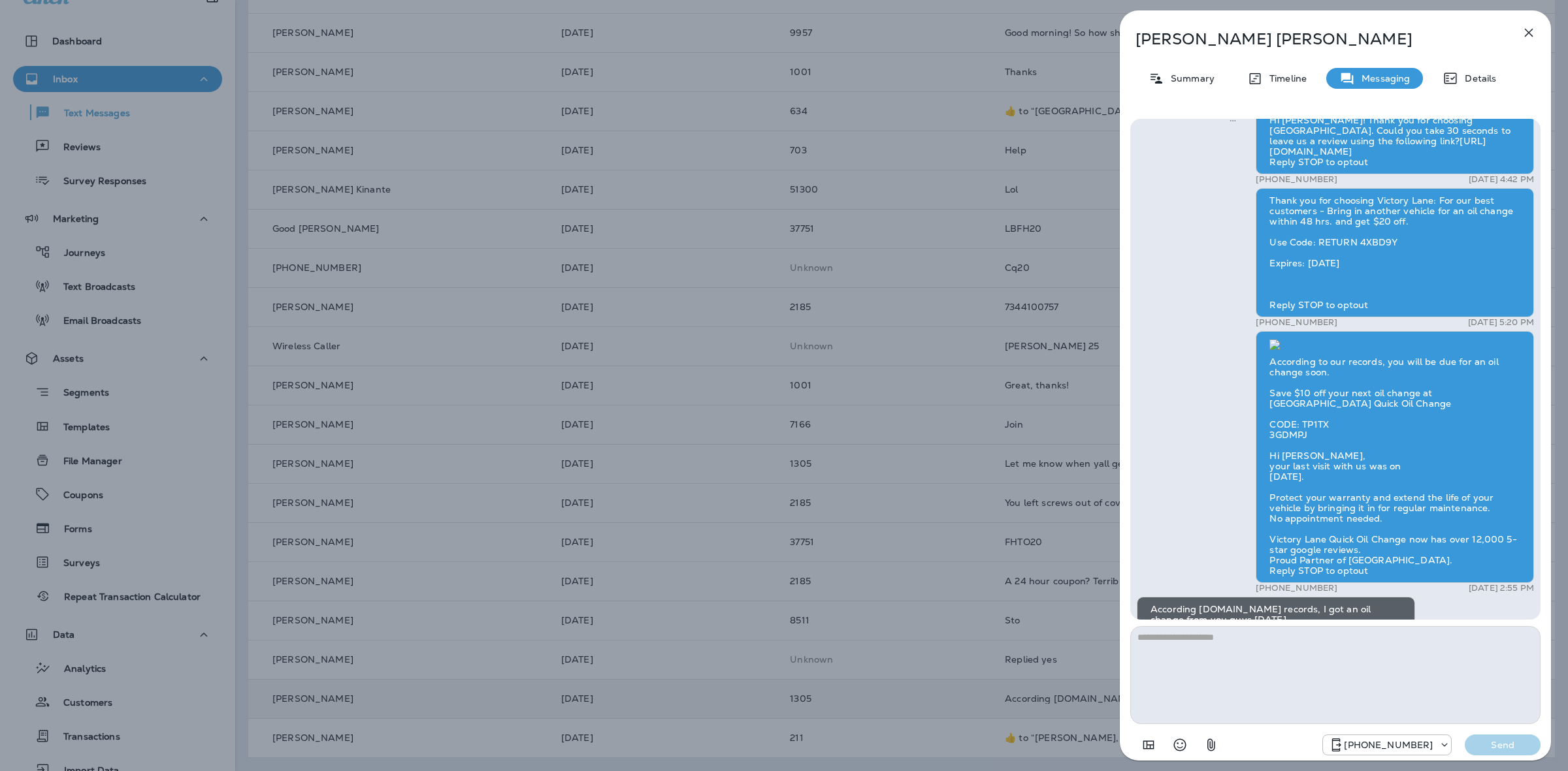
scroll to position [-1, 0]
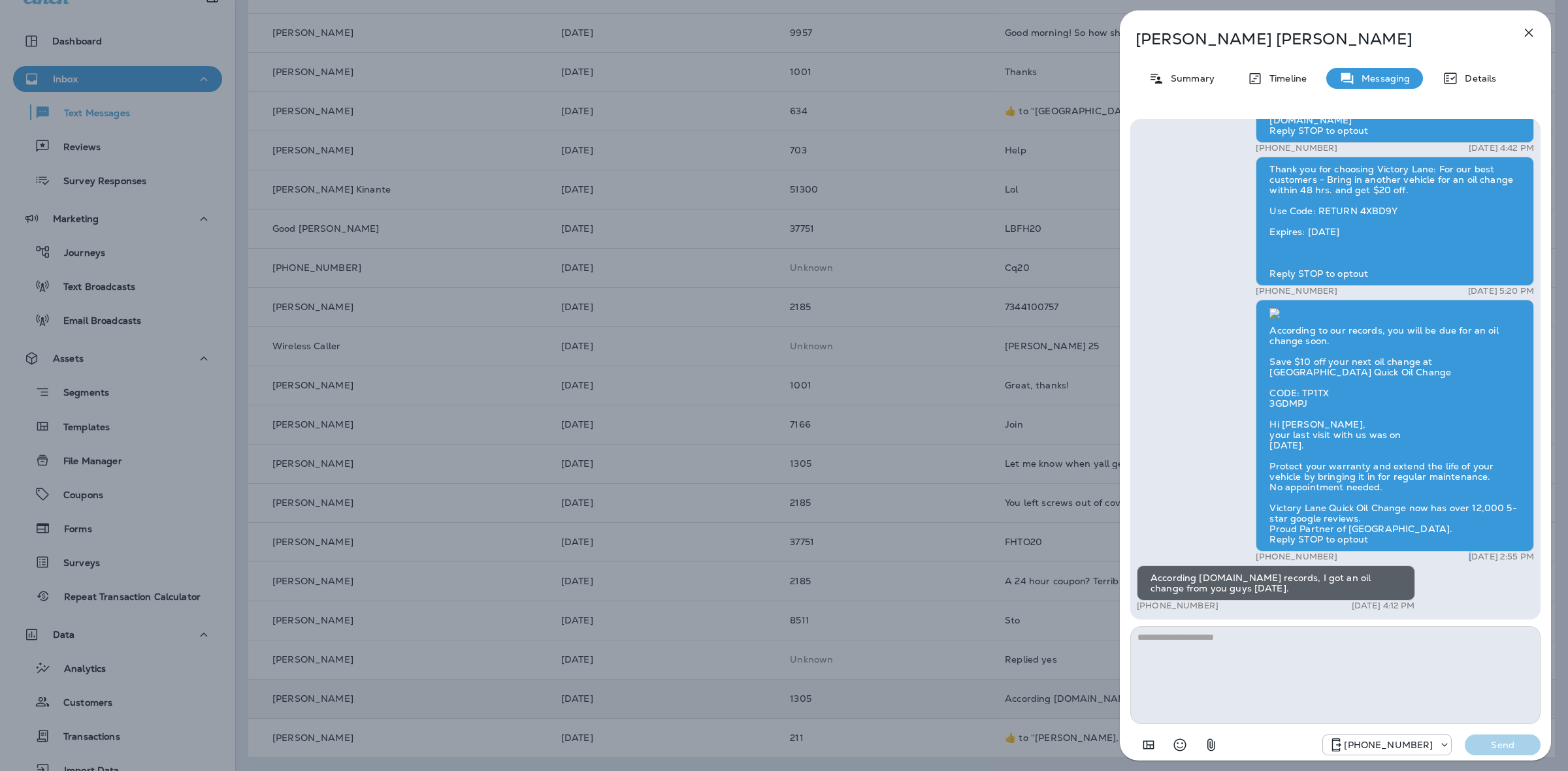
click at [1468, 559] on p "[DATE] 2:55 PM" at bounding box center [1500, 557] width 65 height 11
click at [1471, 79] on p "Details" at bounding box center [1476, 78] width 38 height 11
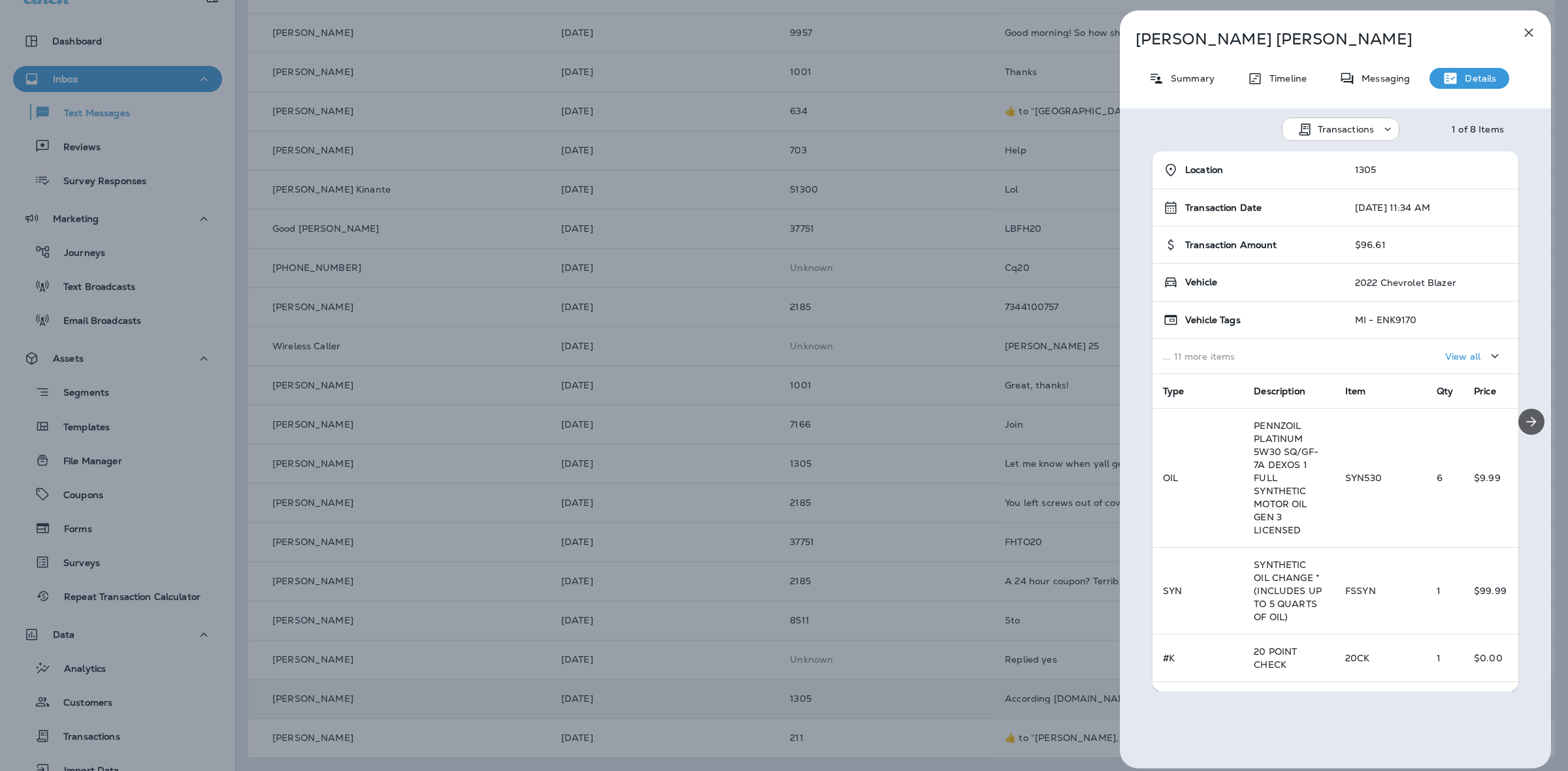
click at [1525, 419] on icon "Next" at bounding box center [1531, 422] width 16 height 16
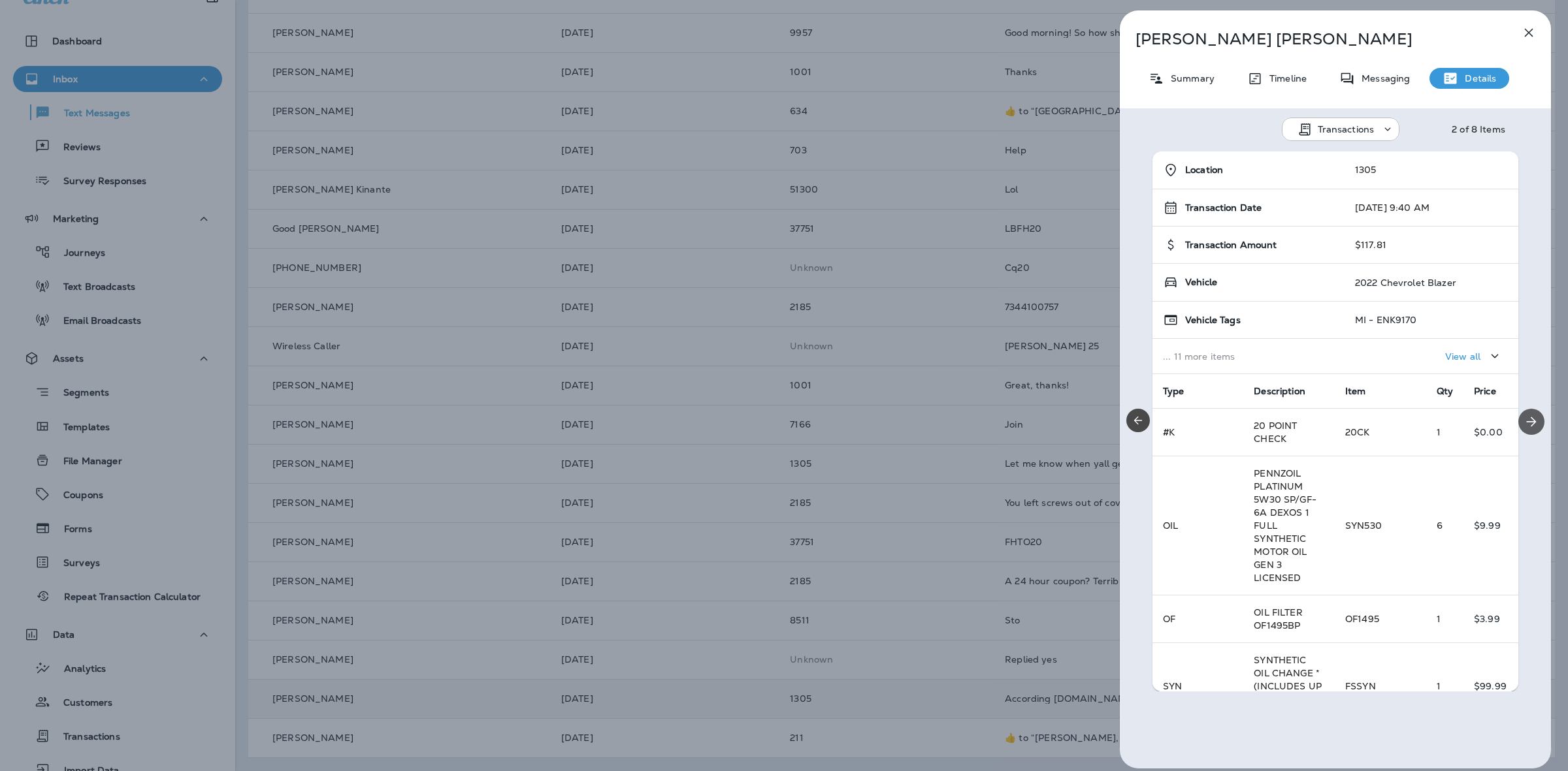
click at [1523, 415] on icon "Next" at bounding box center [1531, 422] width 16 height 16
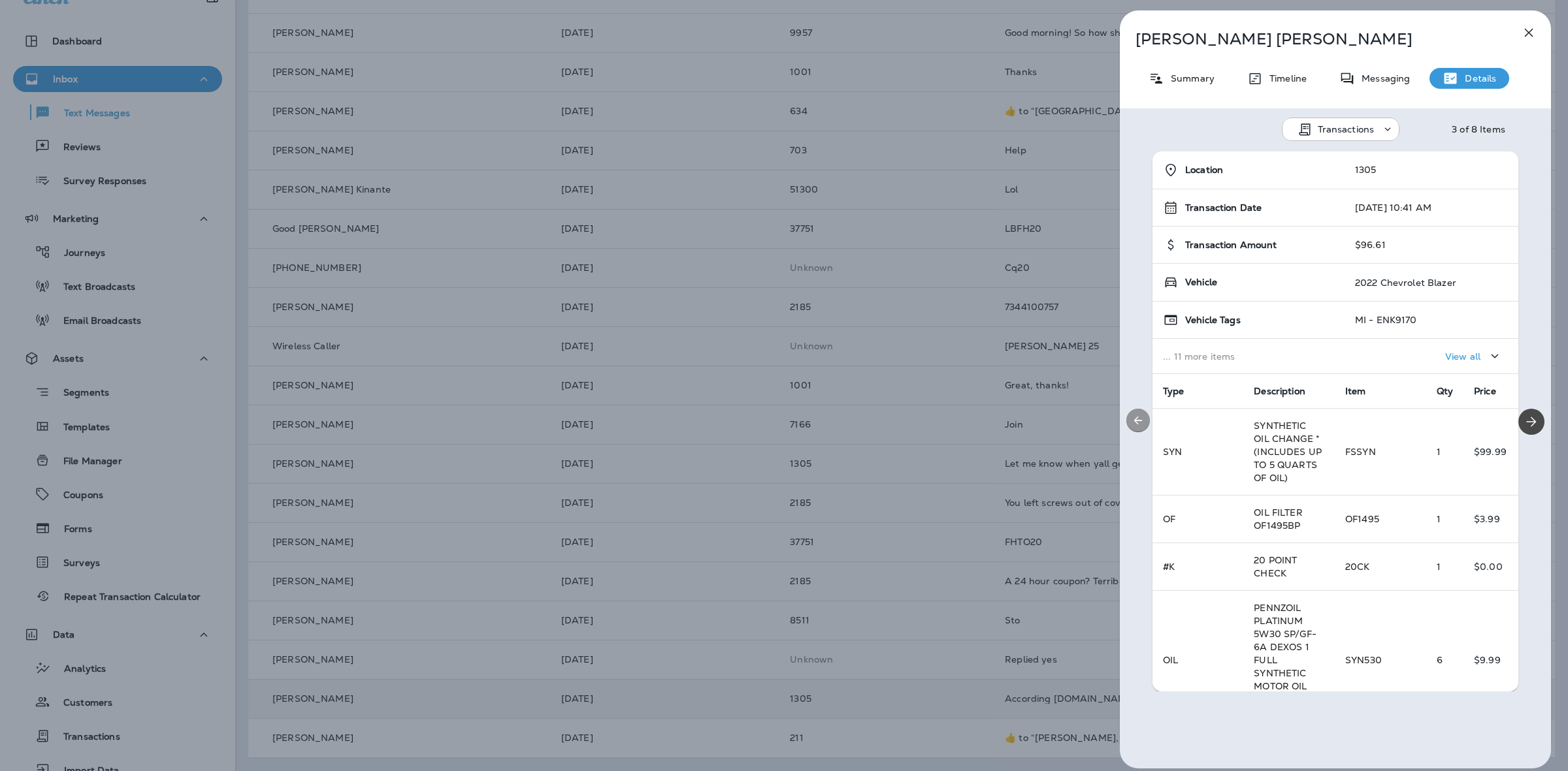
click at [1140, 421] on icon "Previous" at bounding box center [1137, 420] width 13 height 13
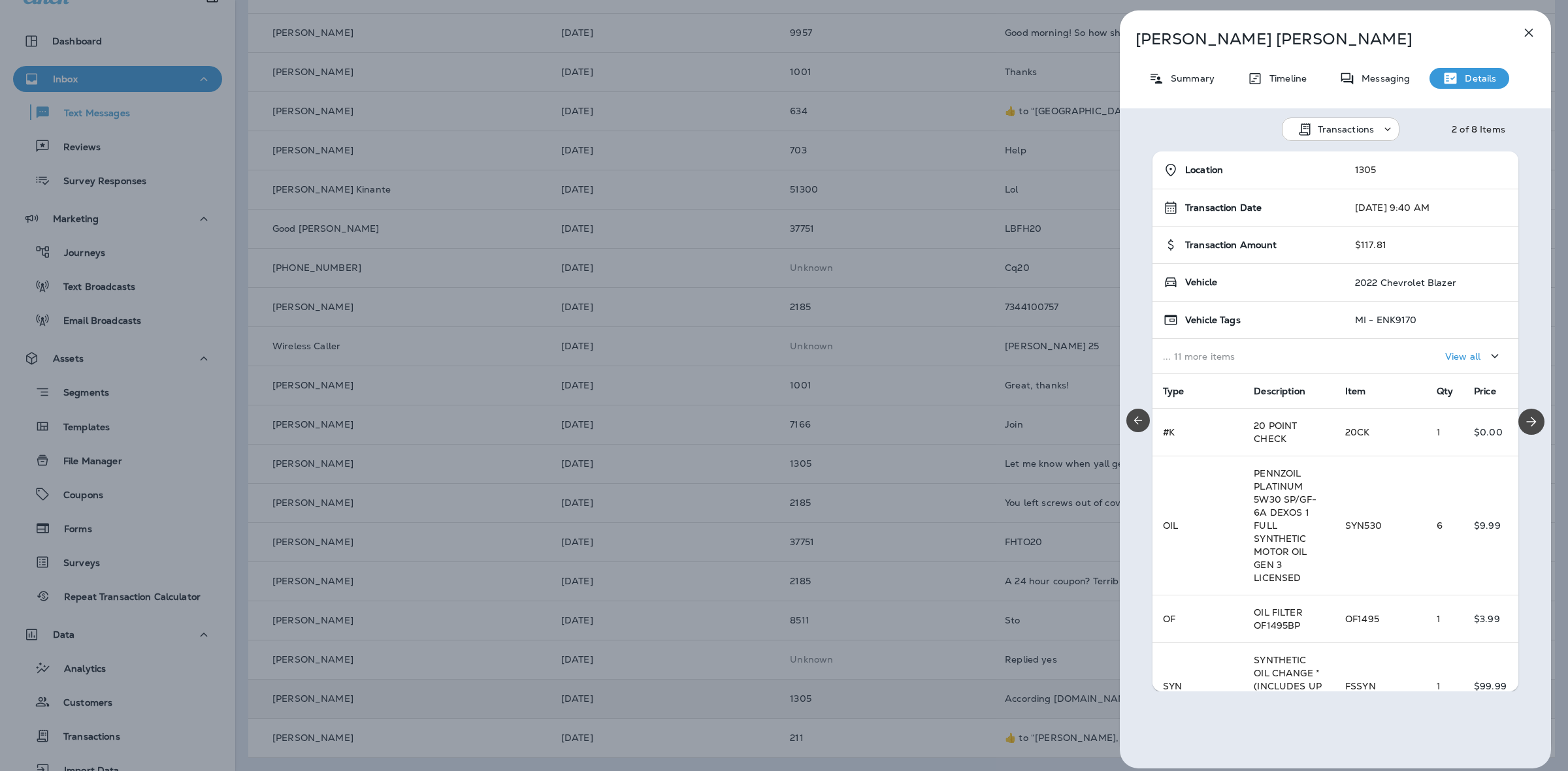
click at [1143, 422] on icon "Previous" at bounding box center [1137, 420] width 13 height 13
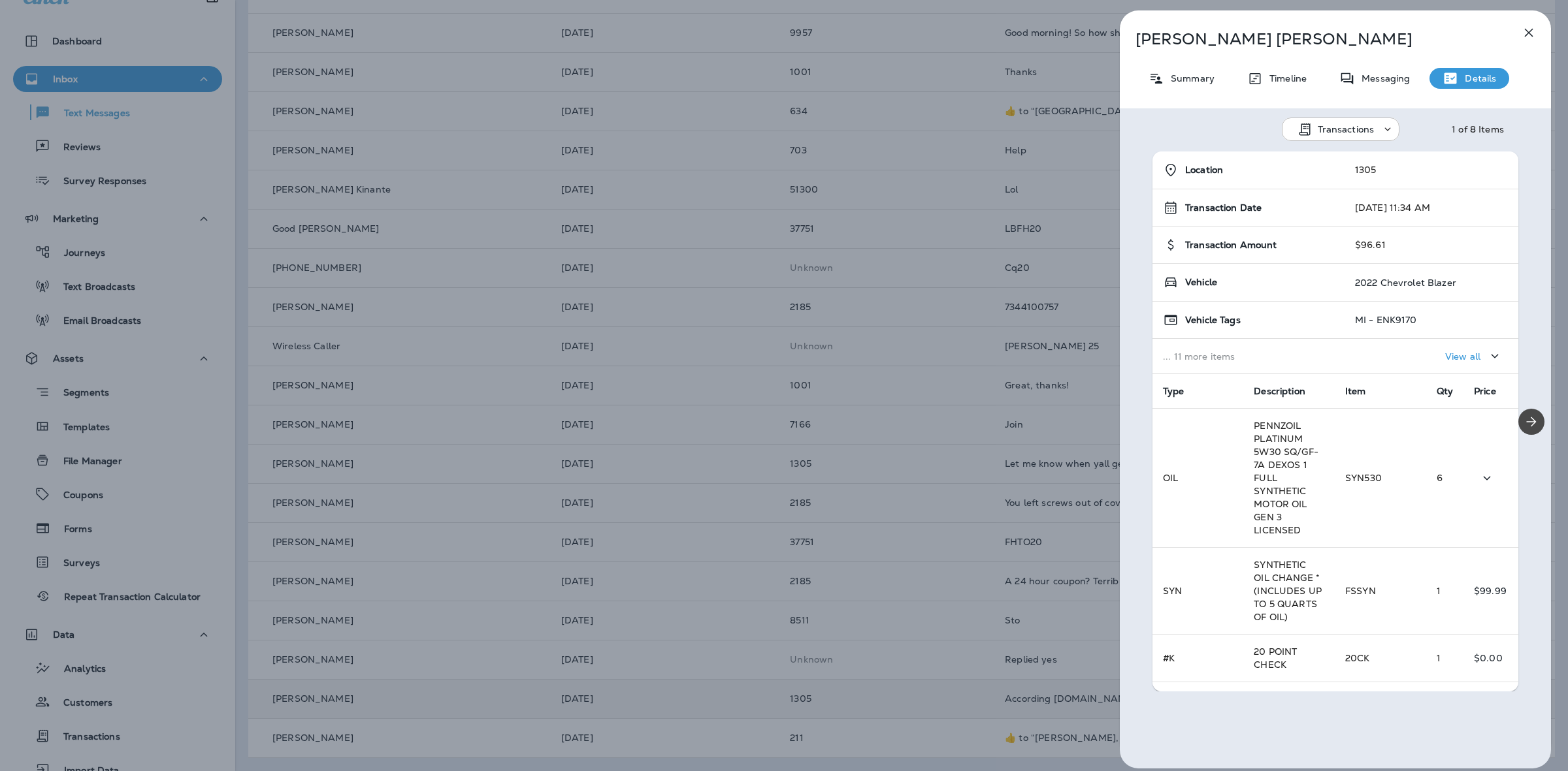
click at [1147, 423] on div "Location 1305 Transaction Date [DATE] 11:34 AM Transaction Amount $96.61 Vehicl…" at bounding box center [1334, 421] width 432 height 540
click at [1523, 419] on icon "Next" at bounding box center [1531, 422] width 16 height 16
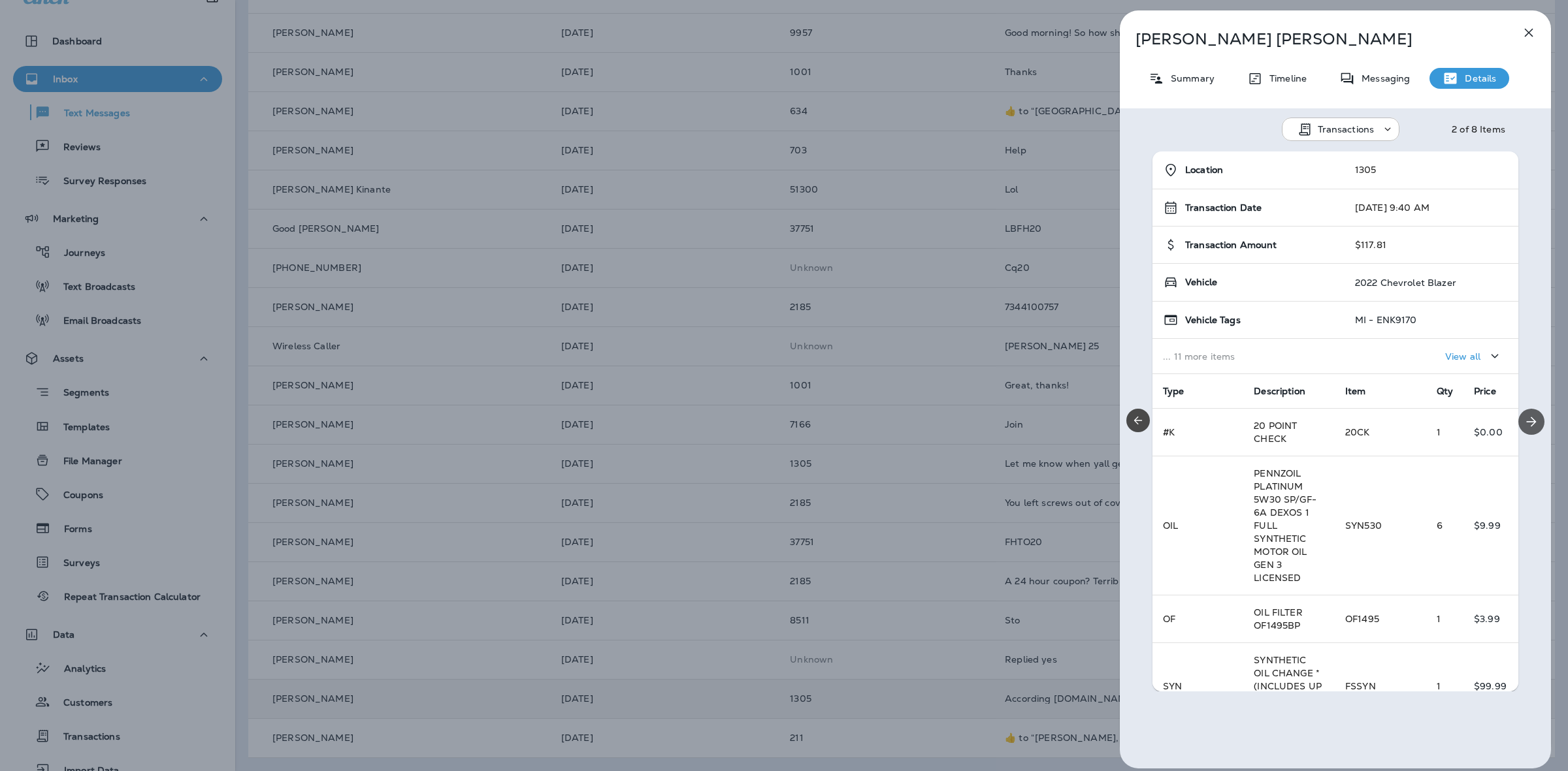
click at [1523, 419] on icon "Next" at bounding box center [1531, 422] width 16 height 16
click at [1523, 414] on icon "Next" at bounding box center [1531, 422] width 16 height 16
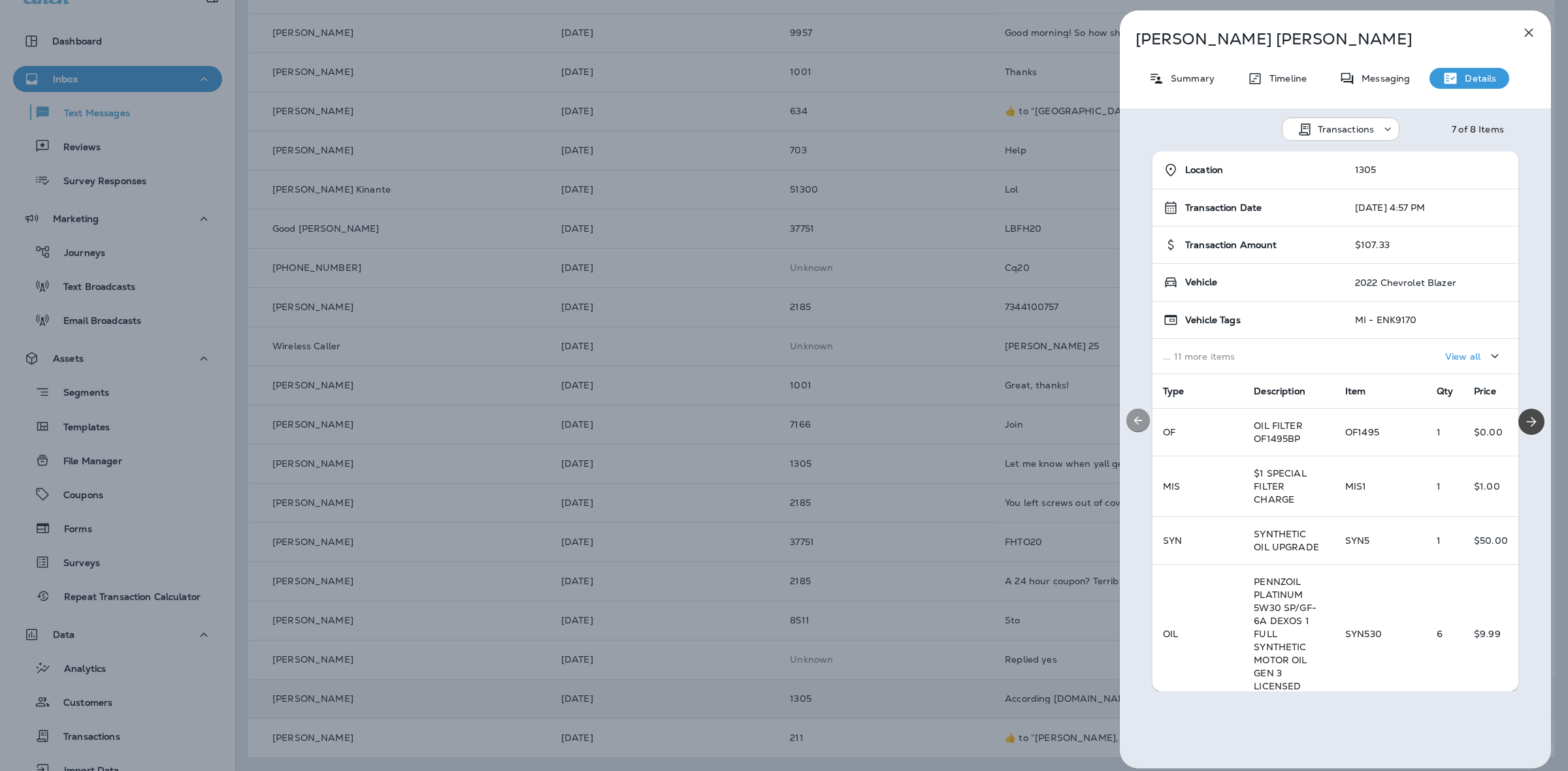
click at [1143, 418] on icon "Previous" at bounding box center [1137, 420] width 13 height 13
click at [1141, 417] on icon "Previous" at bounding box center [1137, 420] width 13 height 13
click at [1140, 418] on icon "Previous" at bounding box center [1137, 420] width 13 height 13
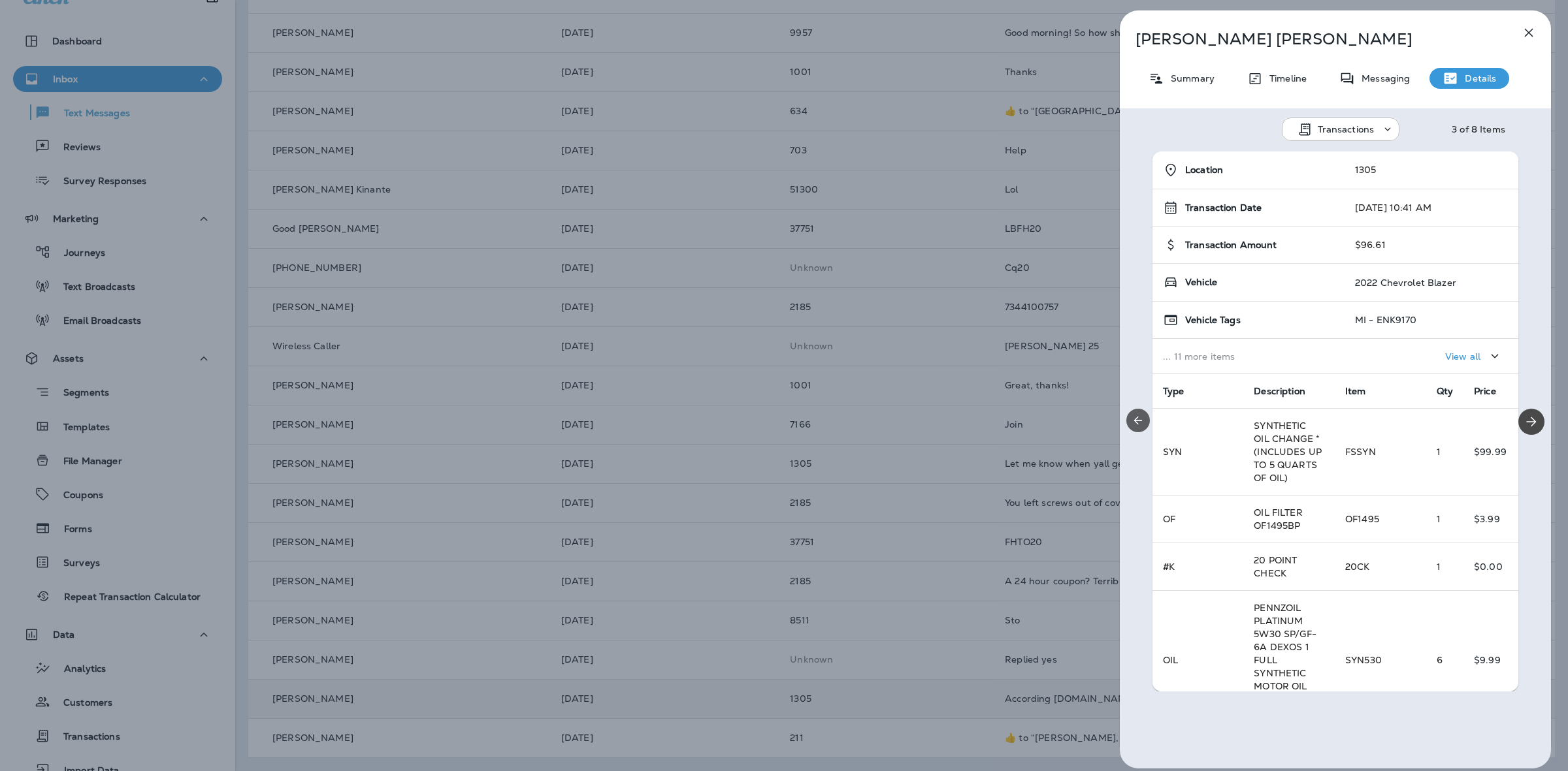
click at [1140, 418] on icon "Previous" at bounding box center [1137, 420] width 13 height 13
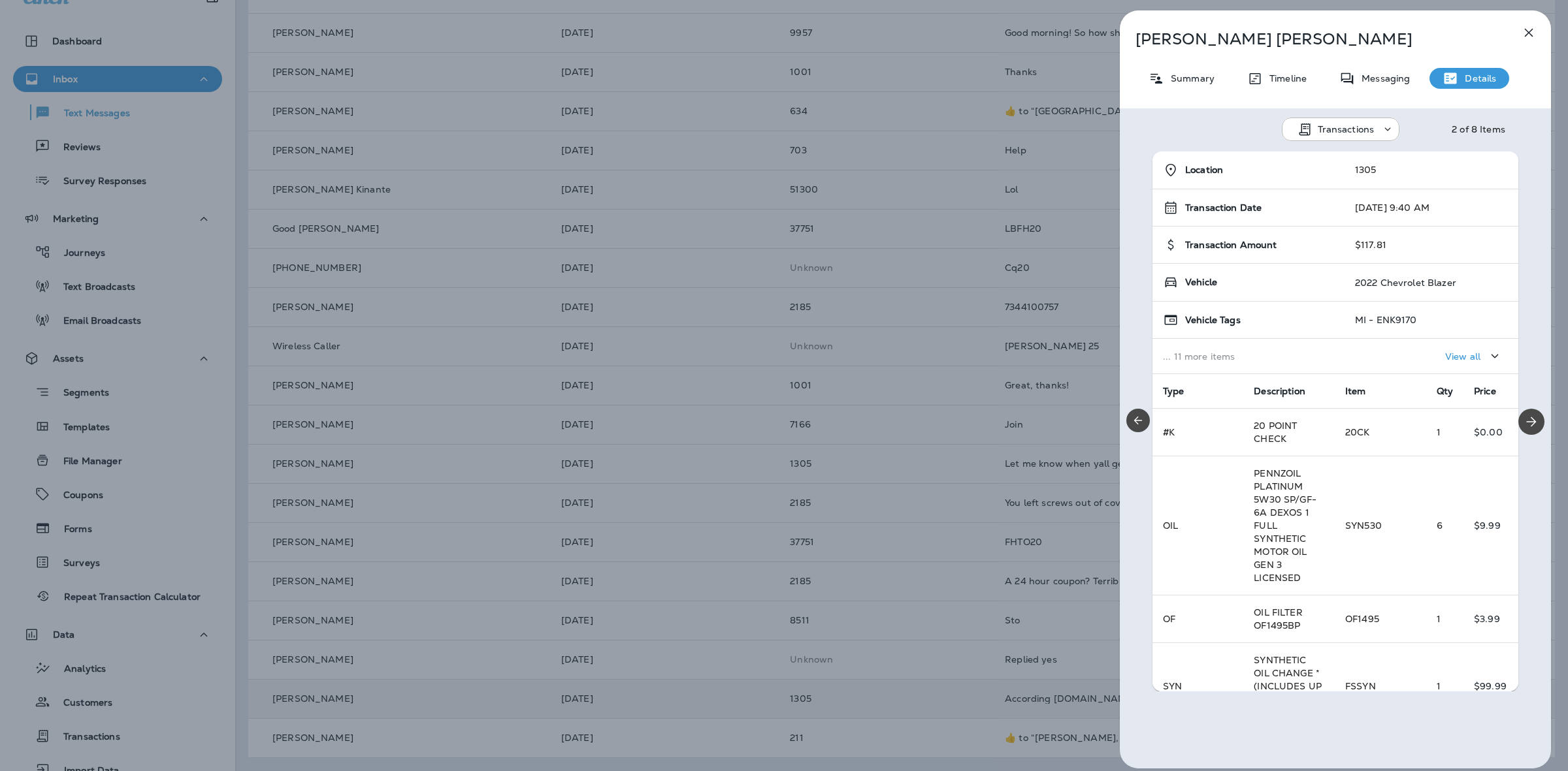
click at [1141, 418] on icon "Previous" at bounding box center [1137, 420] width 13 height 13
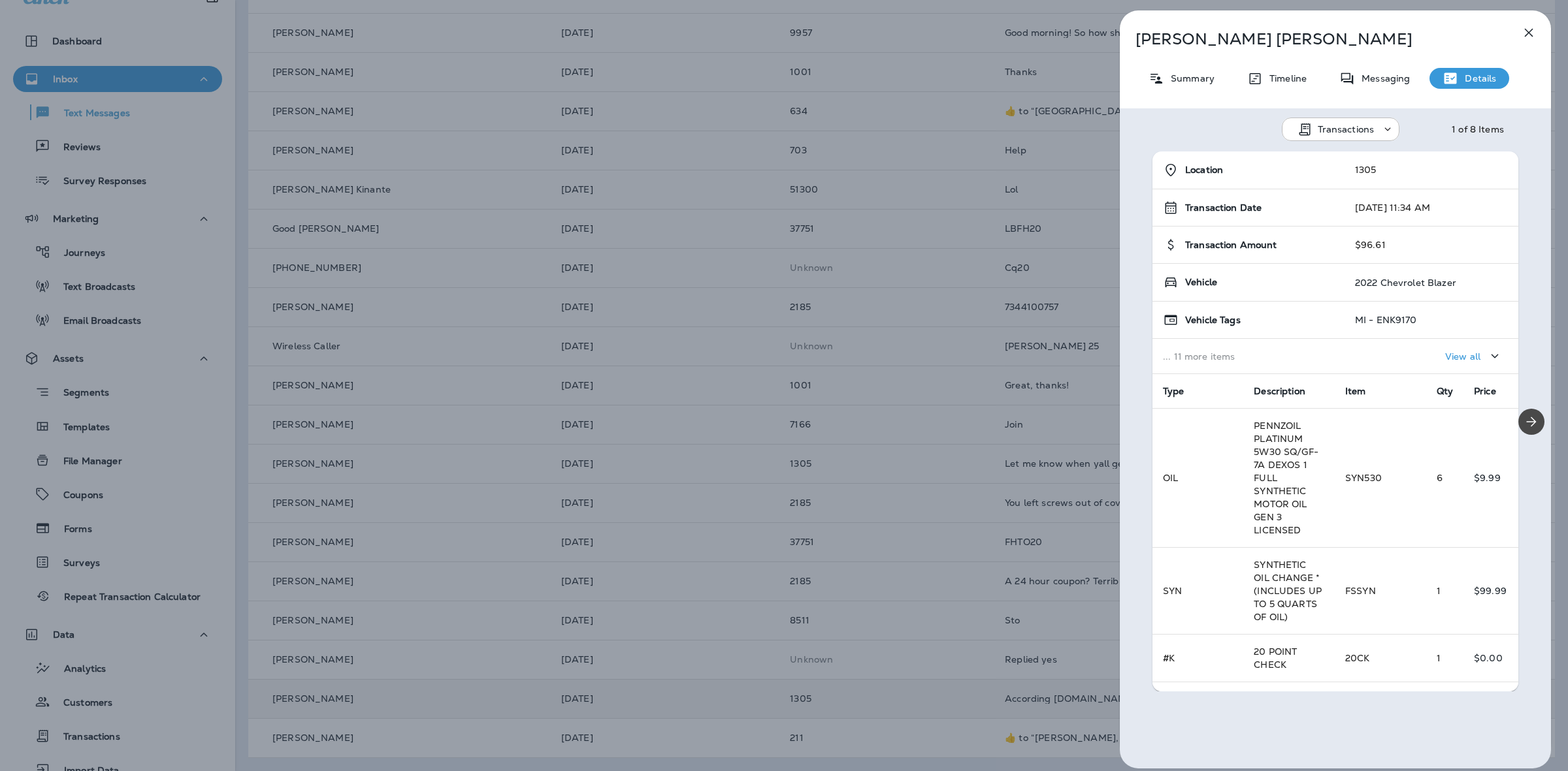
click at [925, 274] on div "[PERSON_NAME] Summary Timeline Messaging Details Transactions 1 of 8 Items Loca…" at bounding box center [784, 385] width 1568 height 771
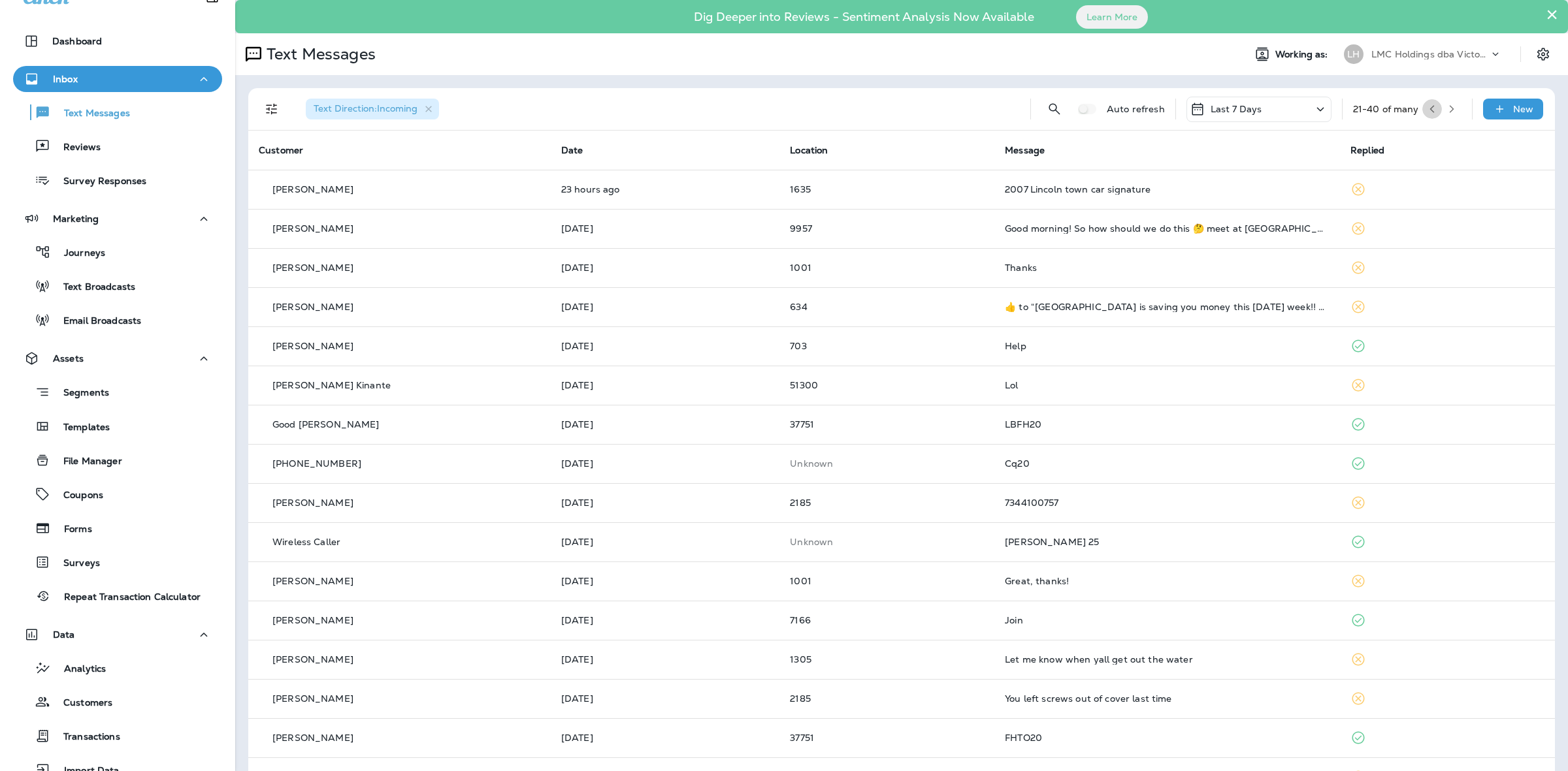
click at [1428, 110] on button "button" at bounding box center [1431, 109] width 19 height 19
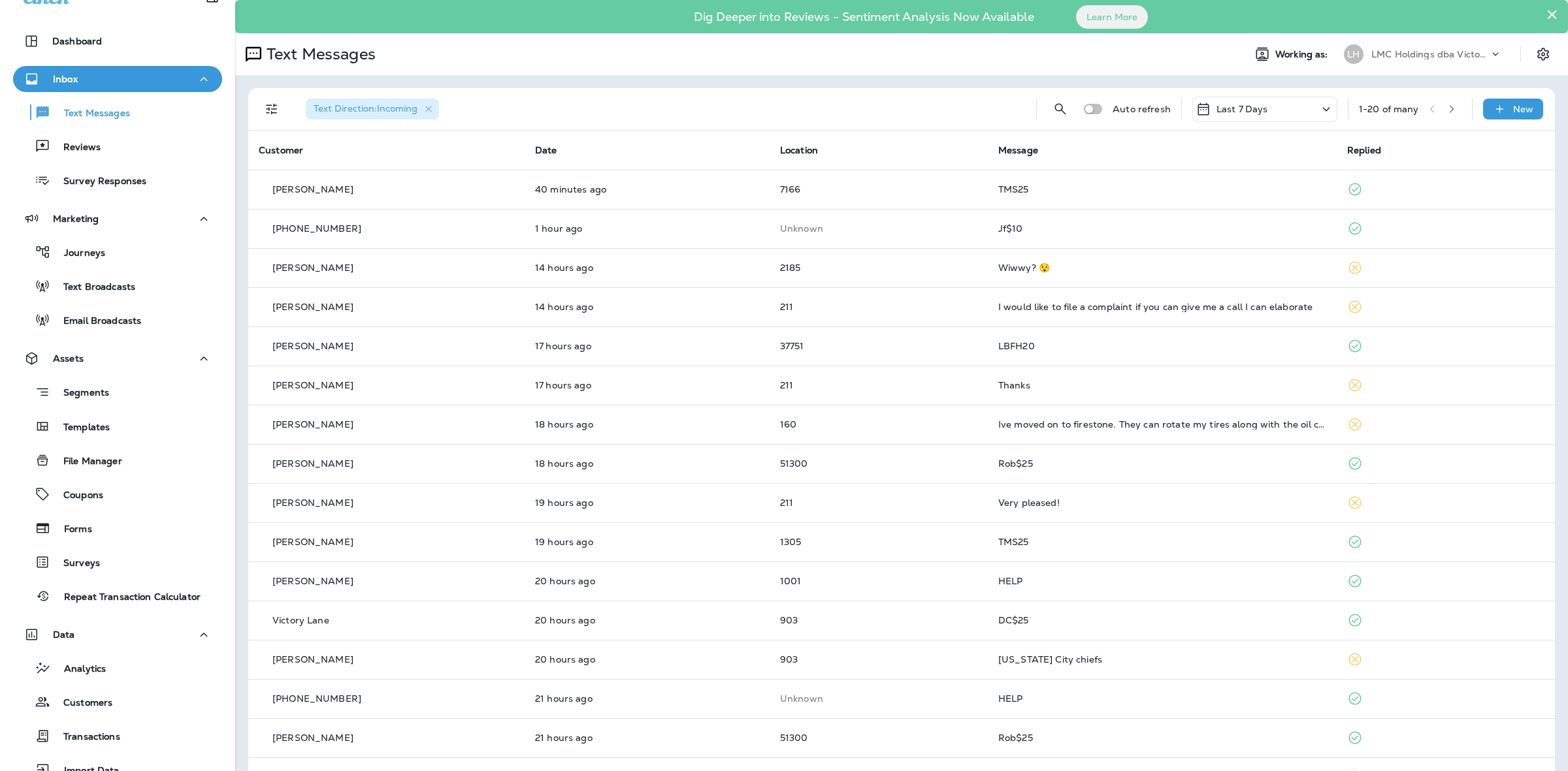
click at [1447, 112] on icon "button" at bounding box center [1451, 109] width 9 height 9
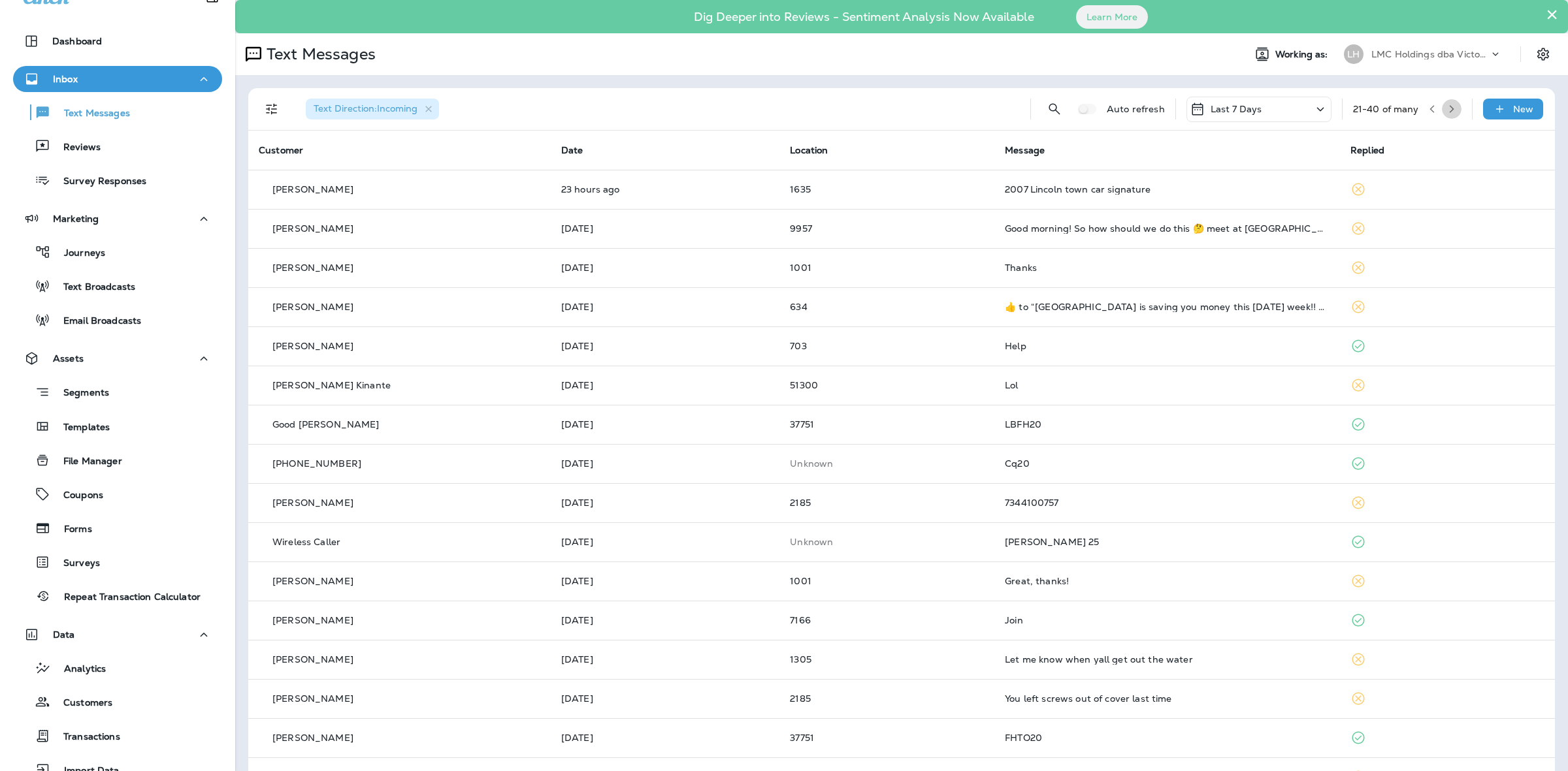
click at [1447, 110] on button "button" at bounding box center [1452, 109] width 19 height 19
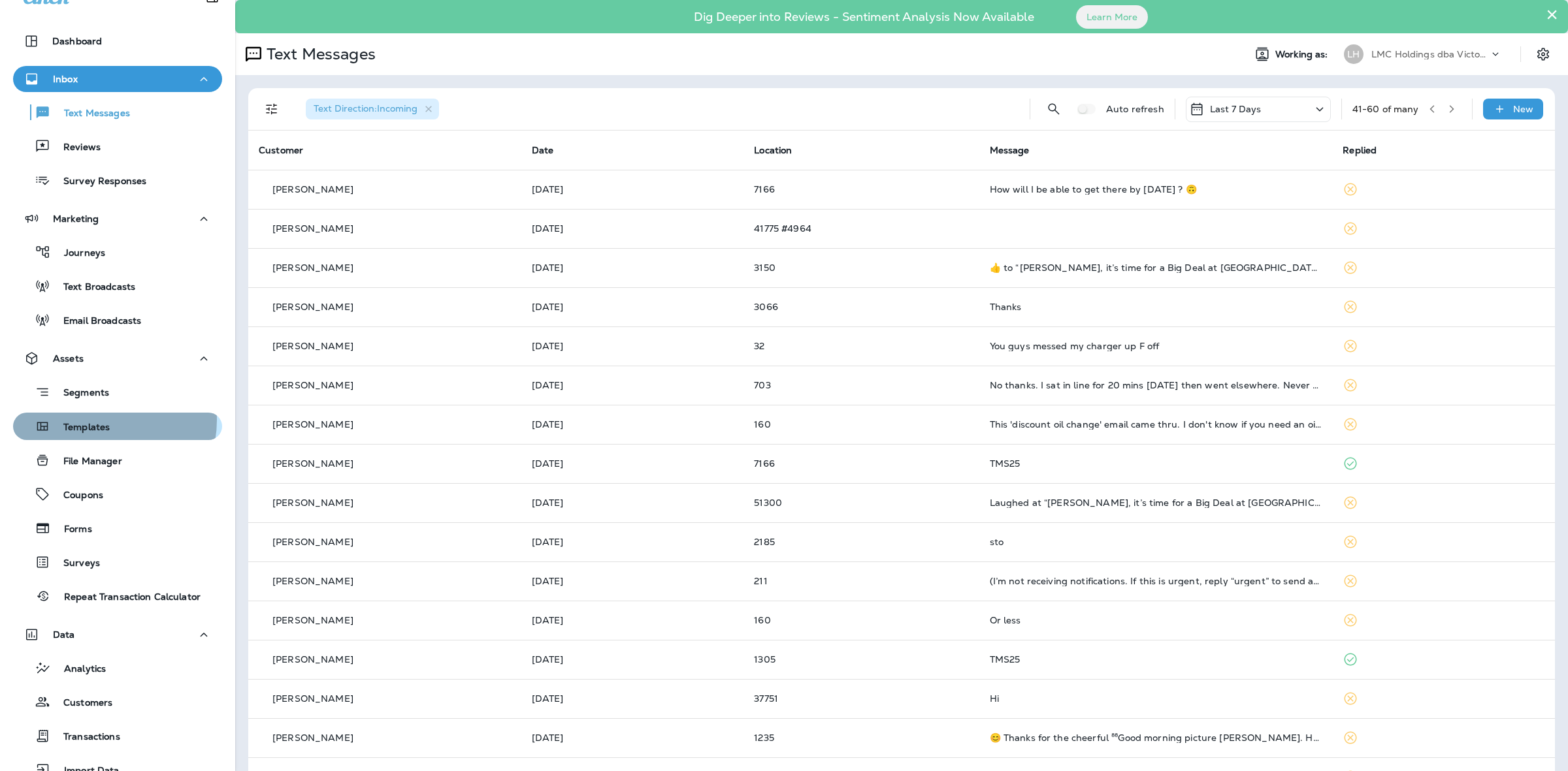
click at [99, 419] on div "Templates" at bounding box center [64, 427] width 91 height 19
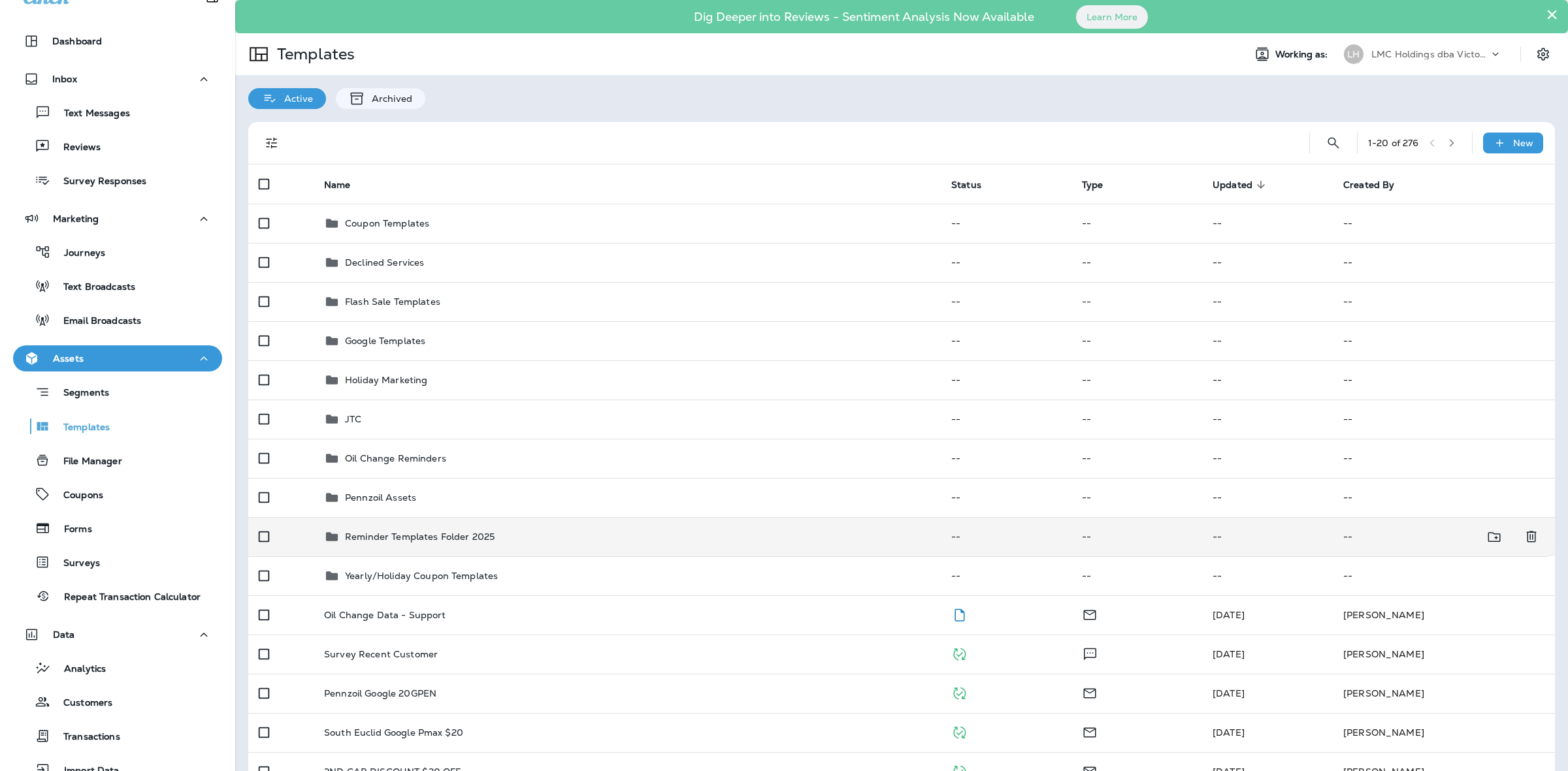
click at [515, 532] on div "Reminder Templates Folder 2025" at bounding box center [626, 537] width 606 height 16
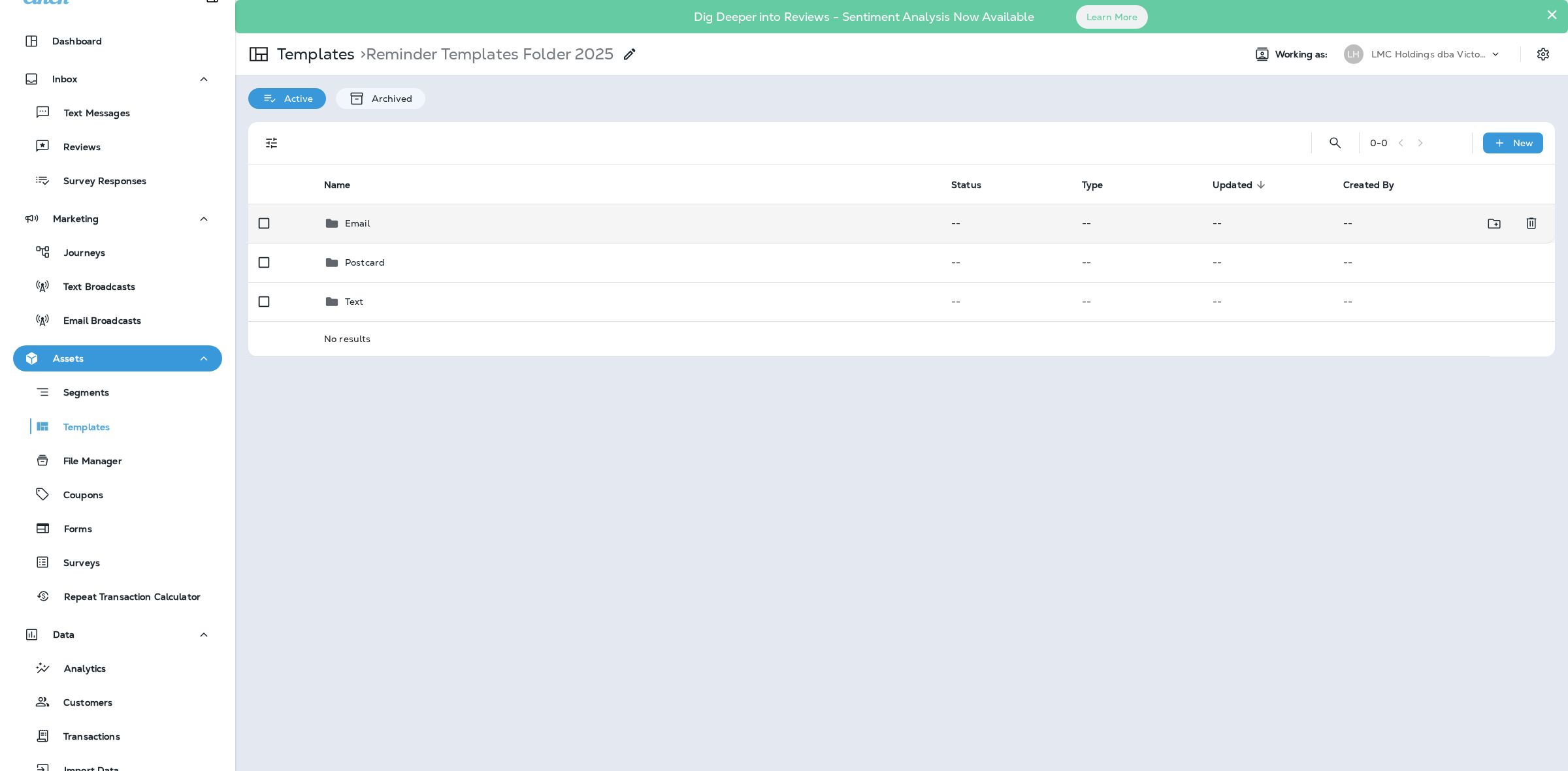
click at [490, 213] on td "Email" at bounding box center [626, 223] width 627 height 39
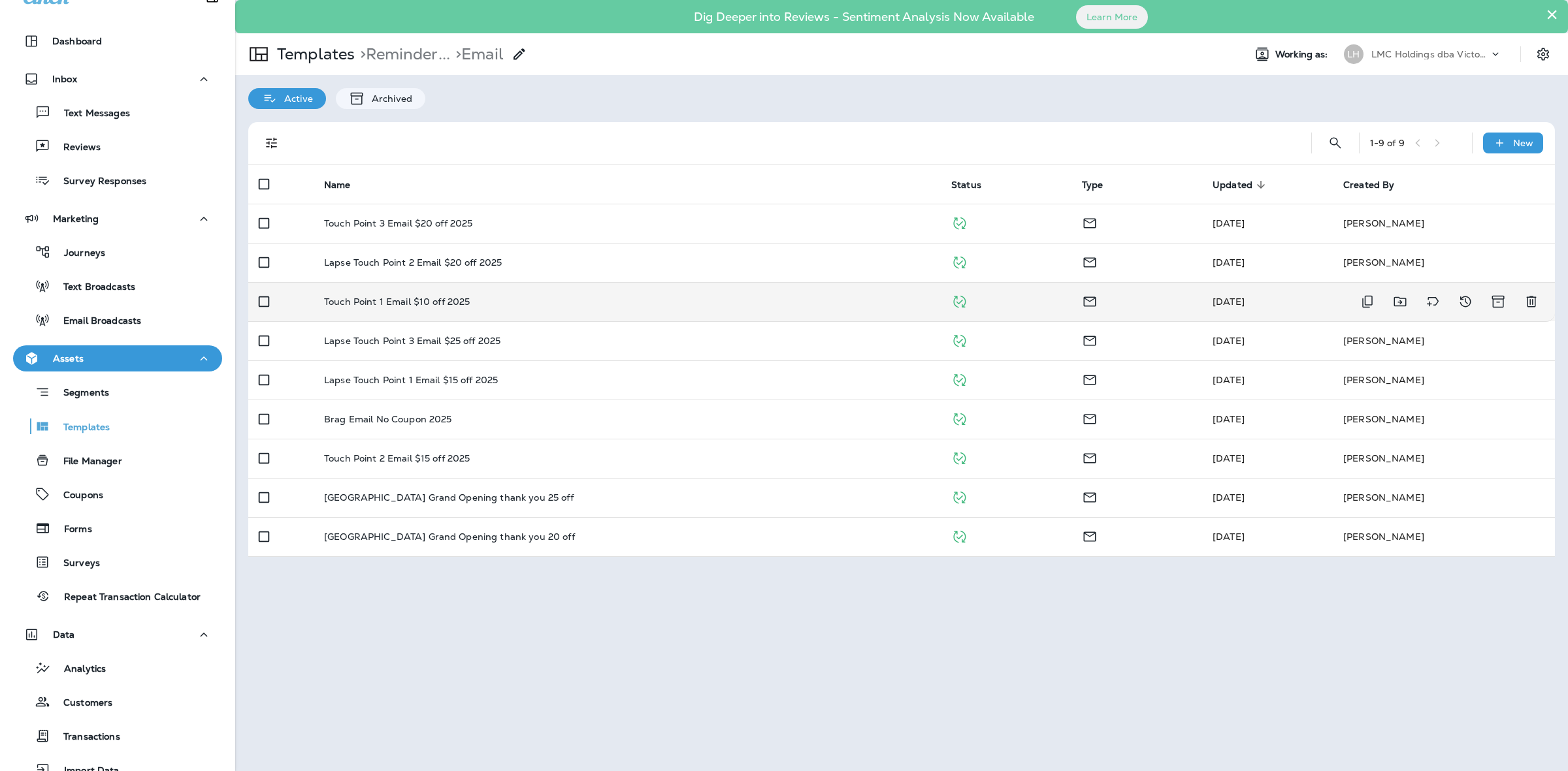
click at [524, 313] on td "Touch Point 1 Email $10 off 2025" at bounding box center [626, 302] width 627 height 39
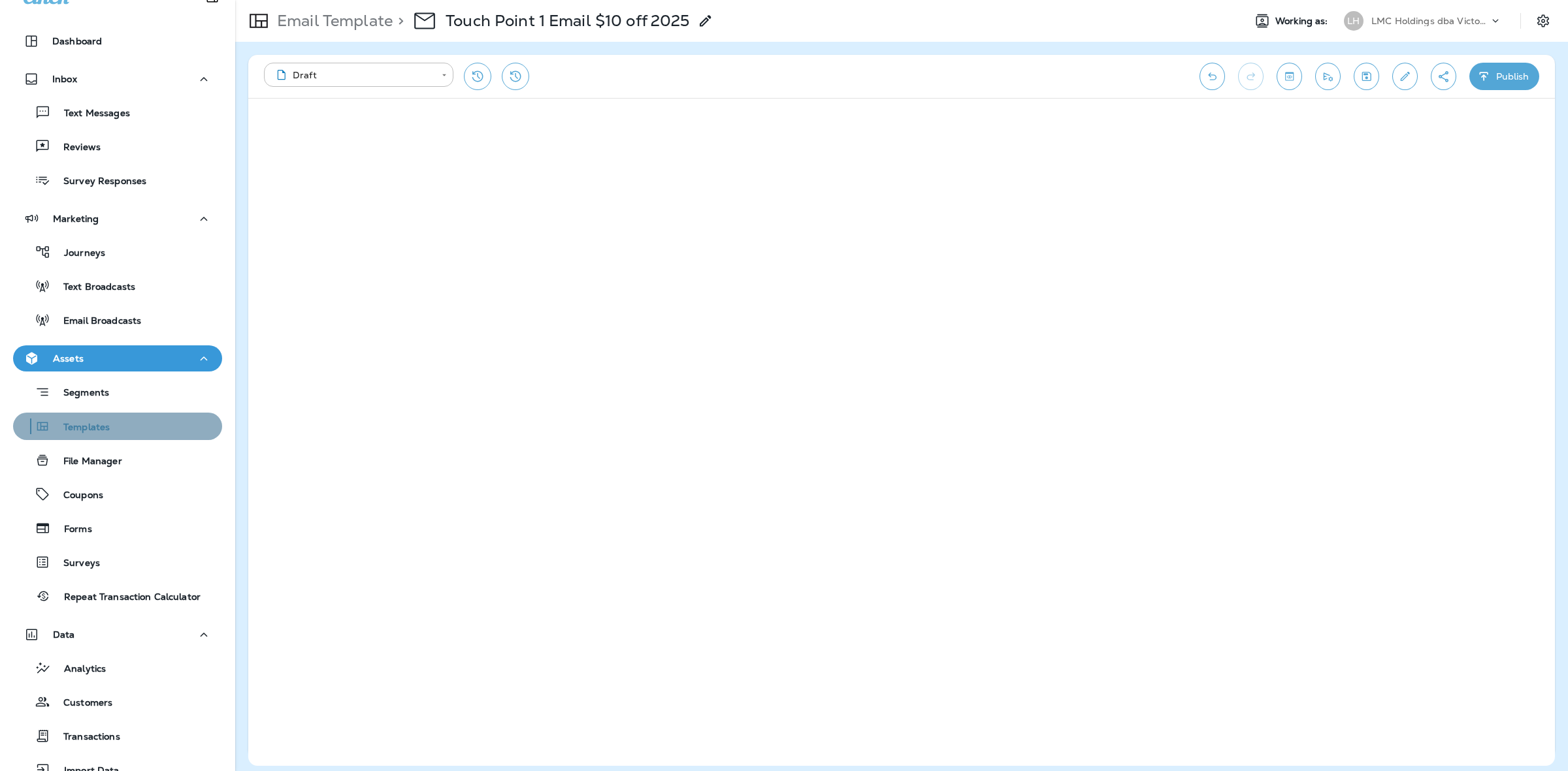
click at [132, 423] on div "Templates" at bounding box center [117, 427] width 199 height 19
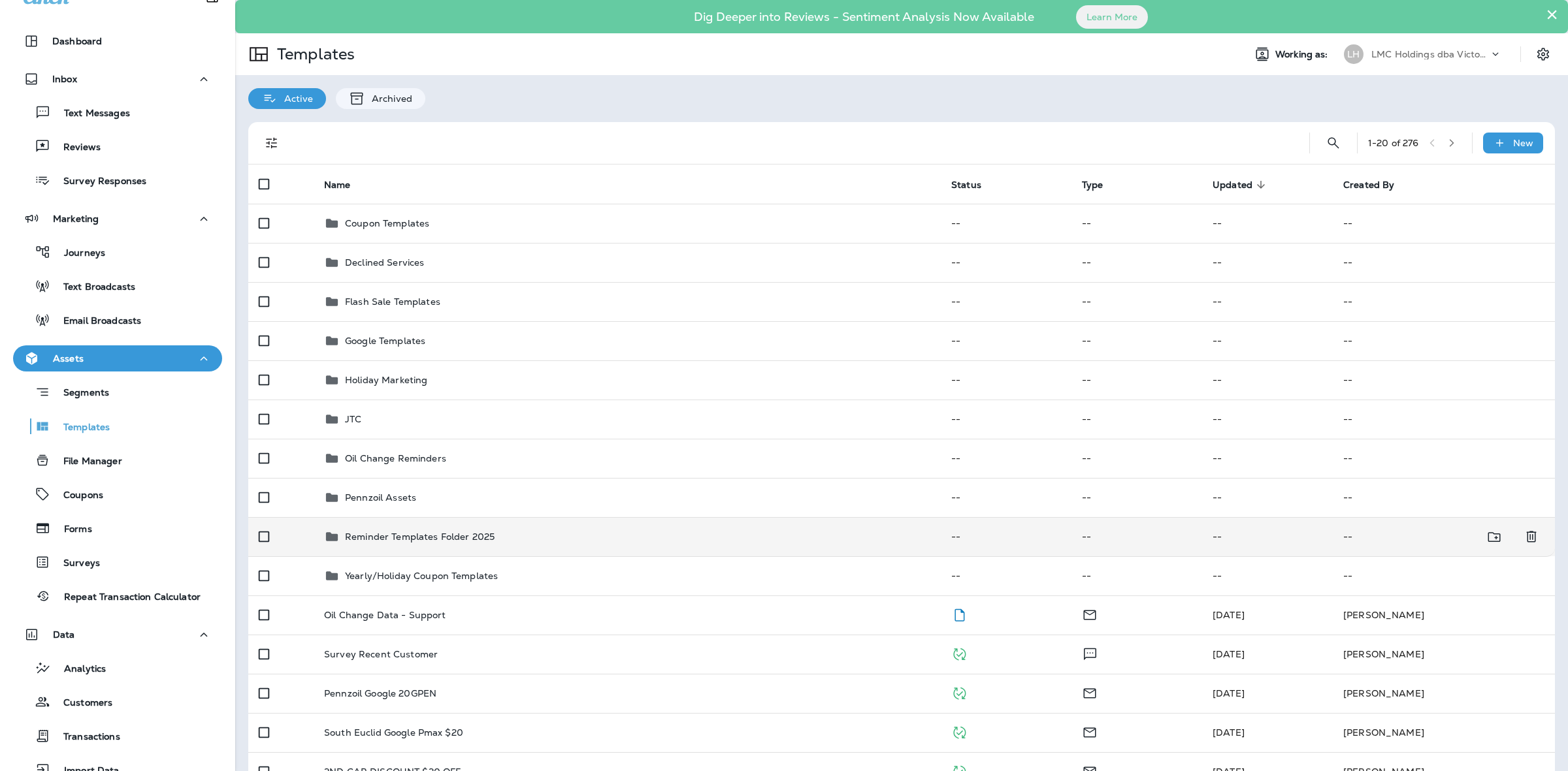
click at [508, 536] on div "Reminder Templates Folder 2025" at bounding box center [626, 537] width 606 height 16
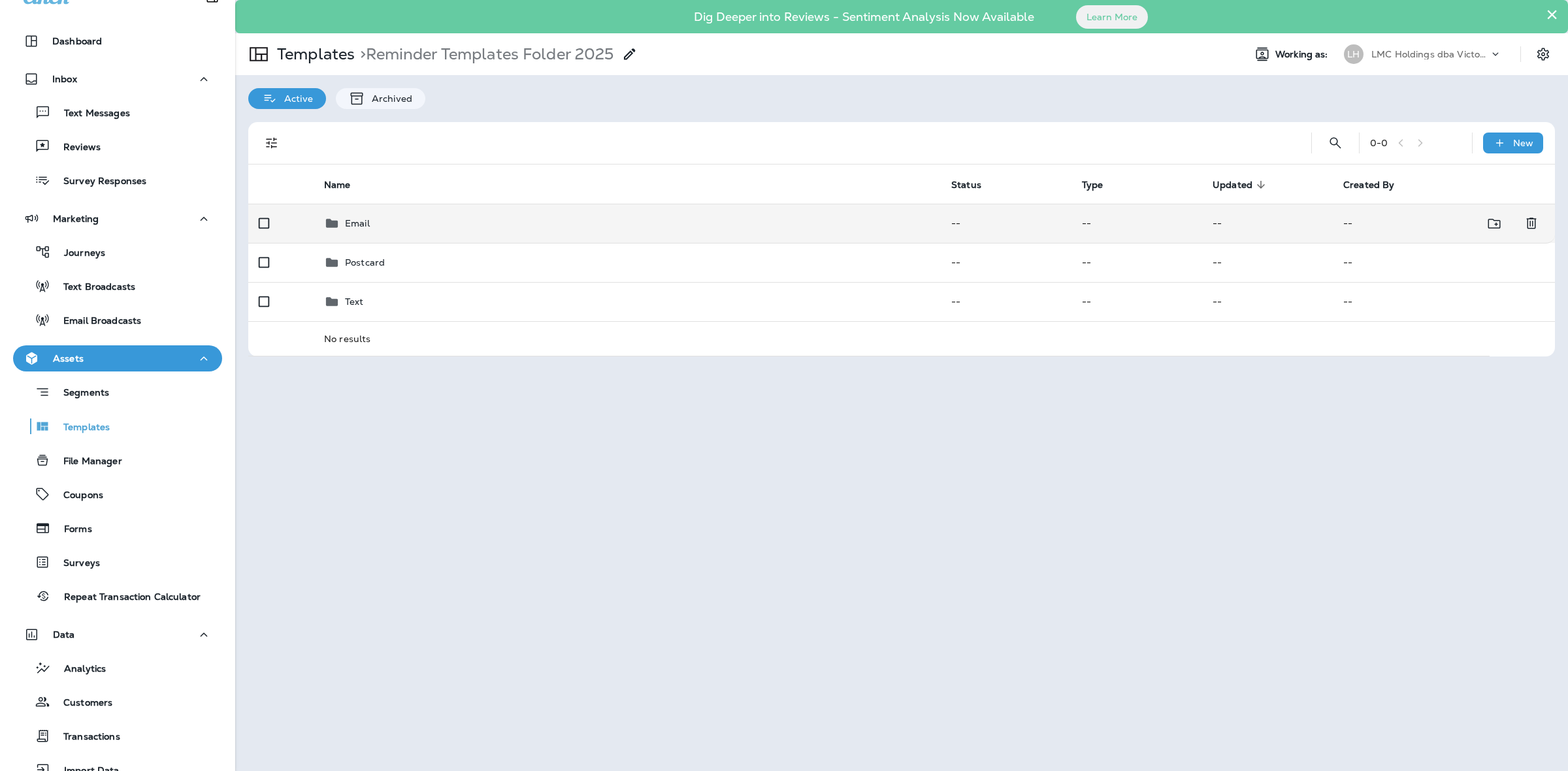
click at [430, 217] on div "Email" at bounding box center [626, 223] width 606 height 16
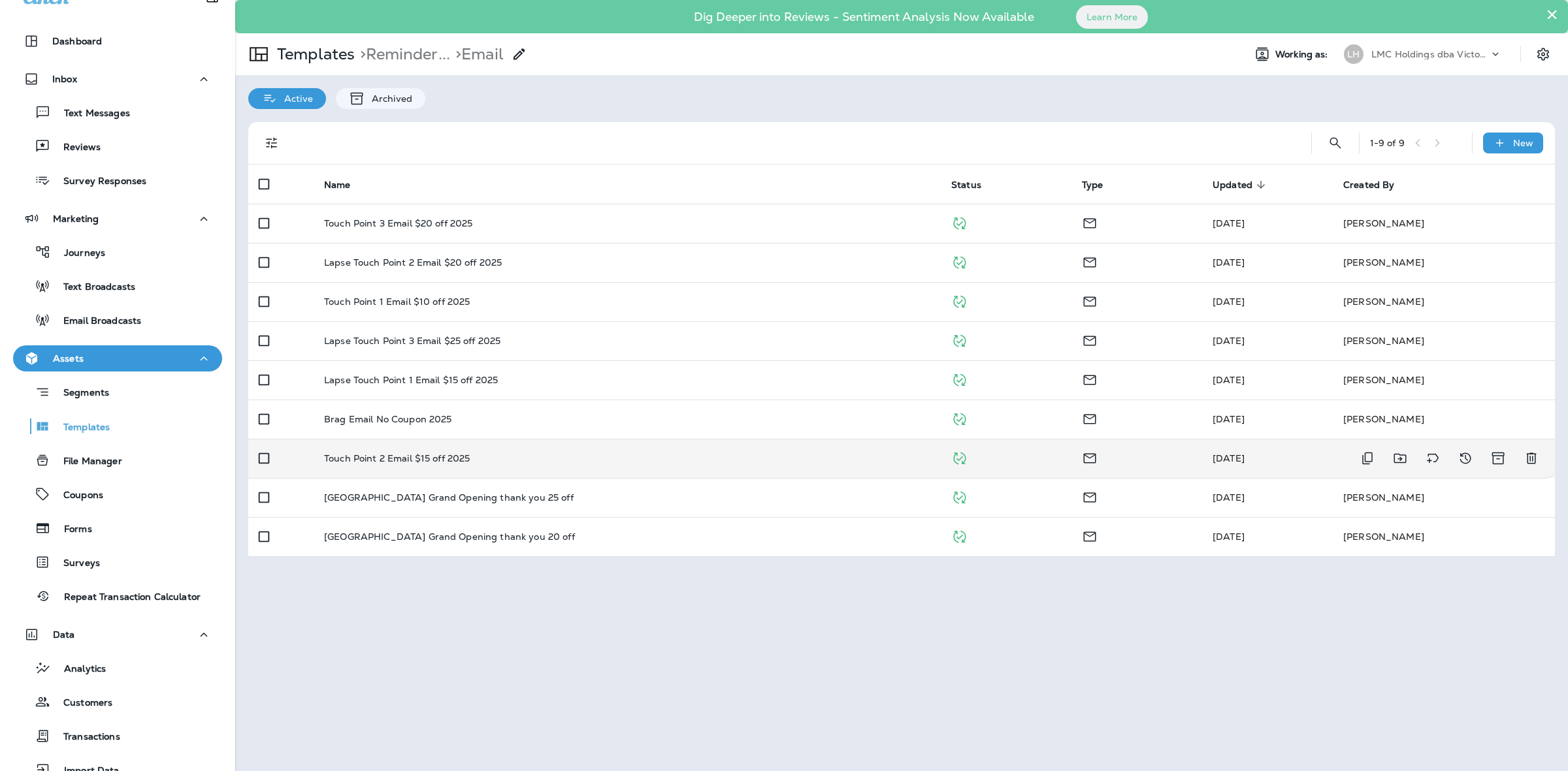
click at [462, 455] on p "Touch Point 2 Email $15 off 2025" at bounding box center [397, 458] width 145 height 11
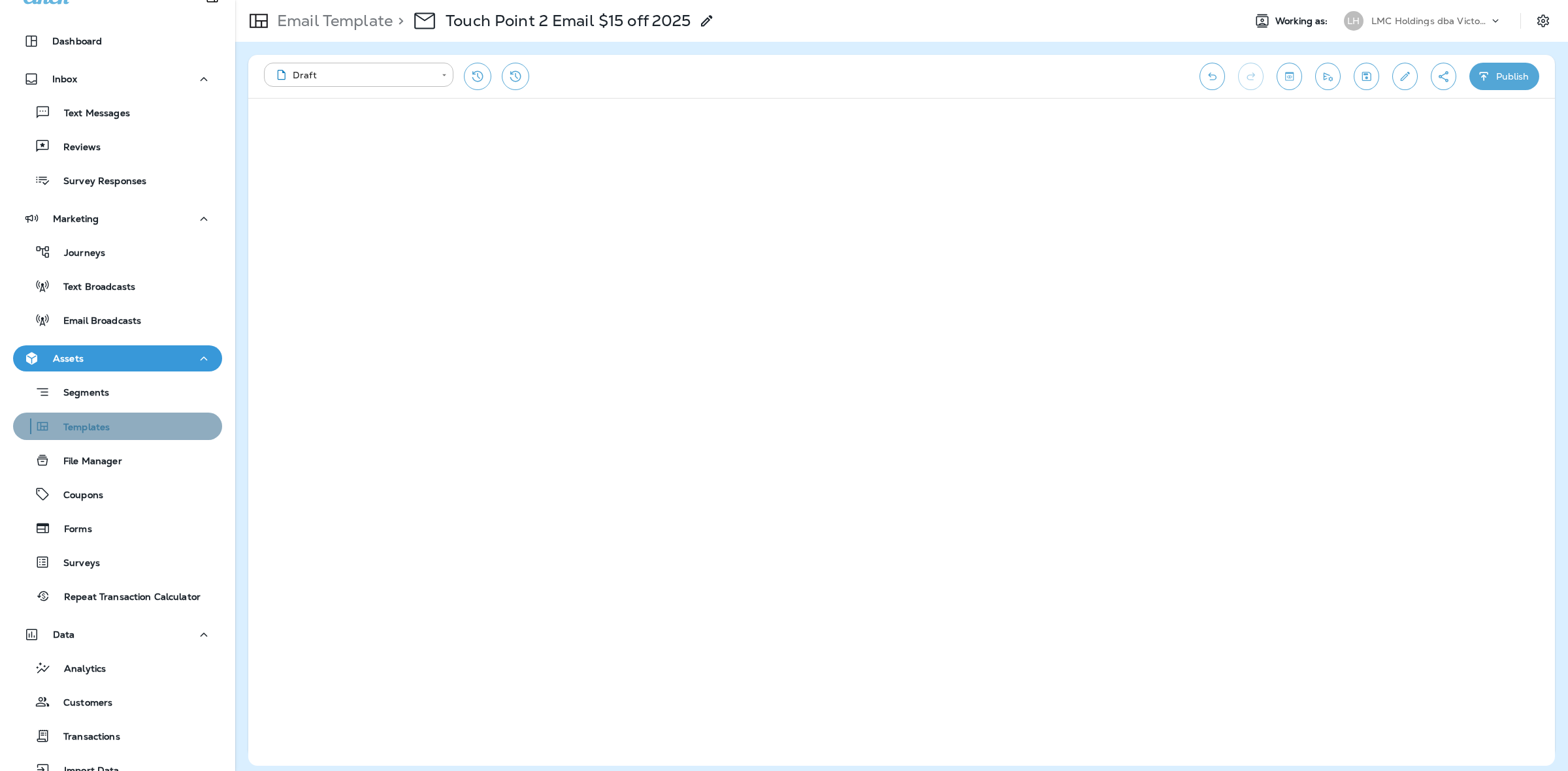
click at [123, 419] on div "Templates" at bounding box center [117, 427] width 199 height 19
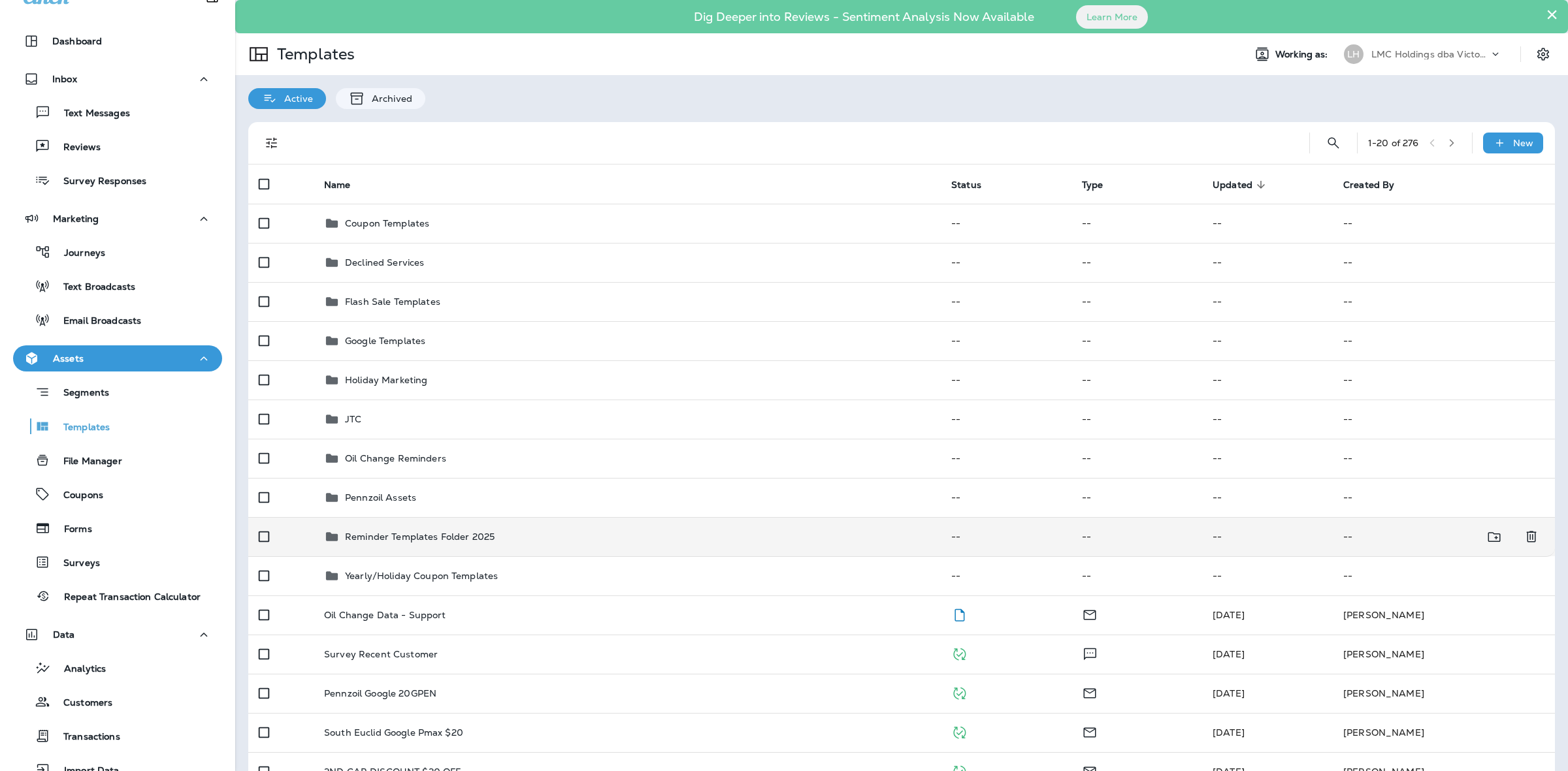
click at [521, 530] on div "Reminder Templates Folder 2025" at bounding box center [626, 537] width 606 height 16
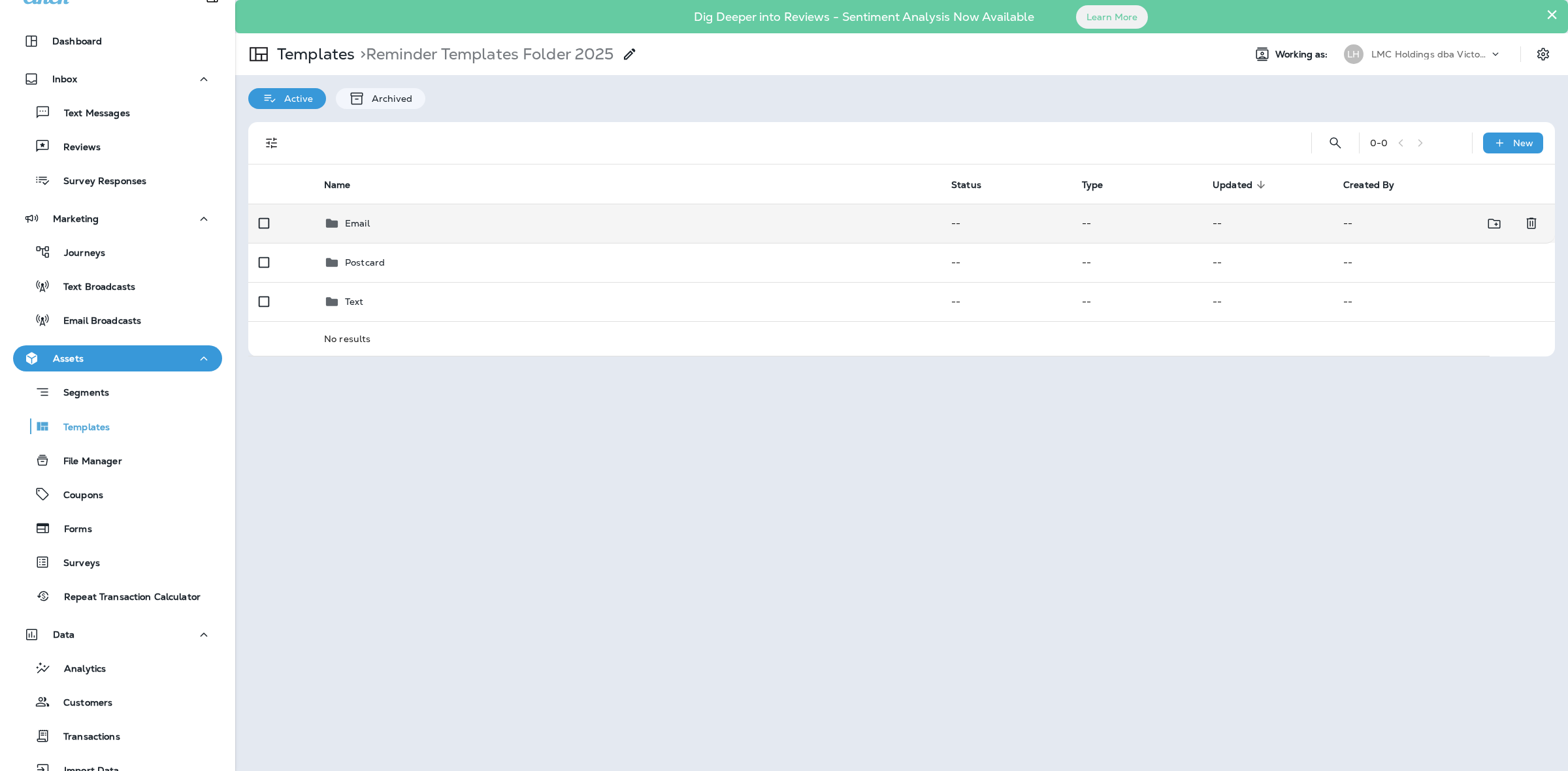
click at [488, 230] on div "Email" at bounding box center [626, 223] width 606 height 16
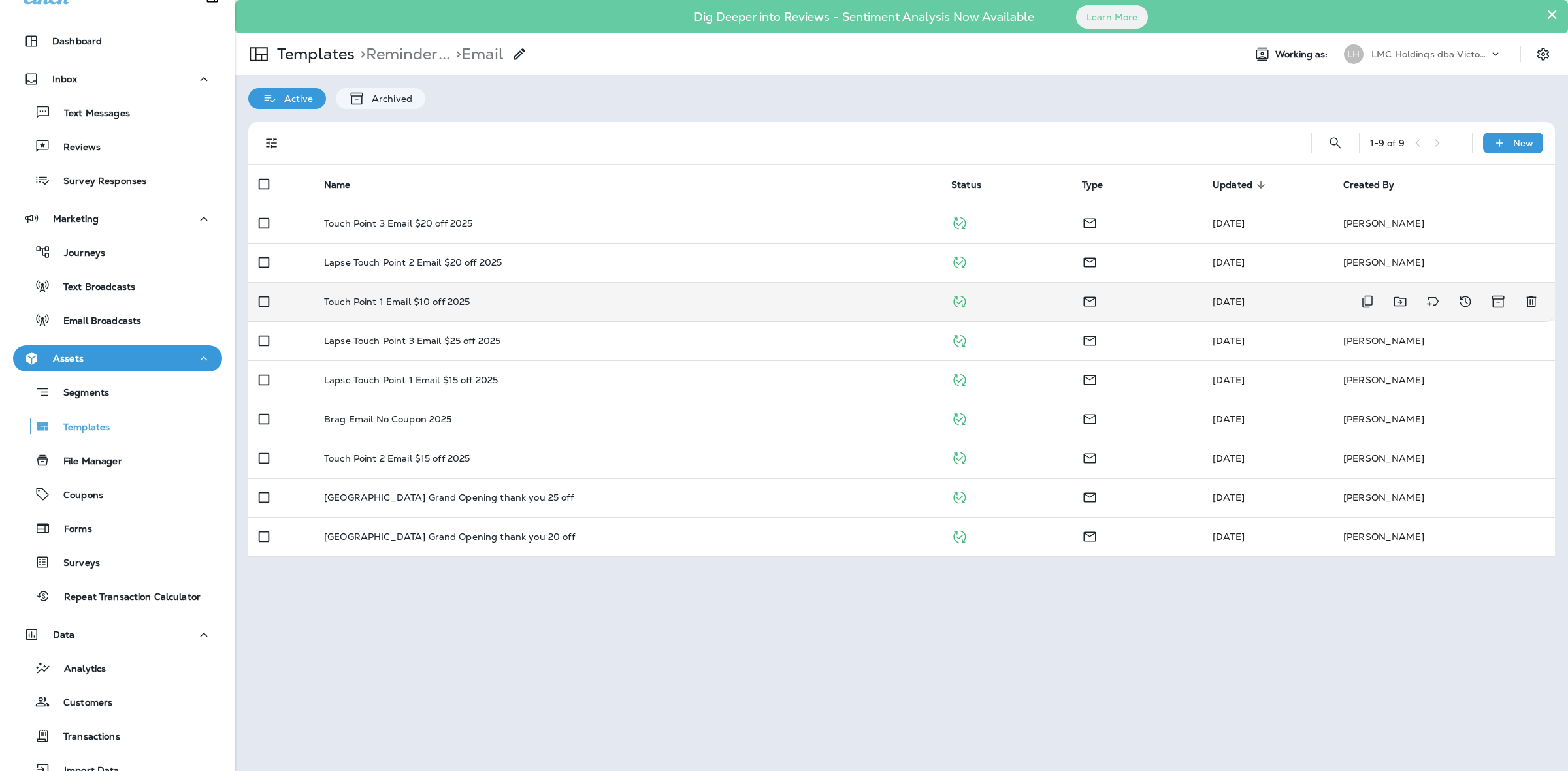
click at [513, 302] on div "Touch Point 1 Email $10 off 2025" at bounding box center [626, 302] width 606 height 11
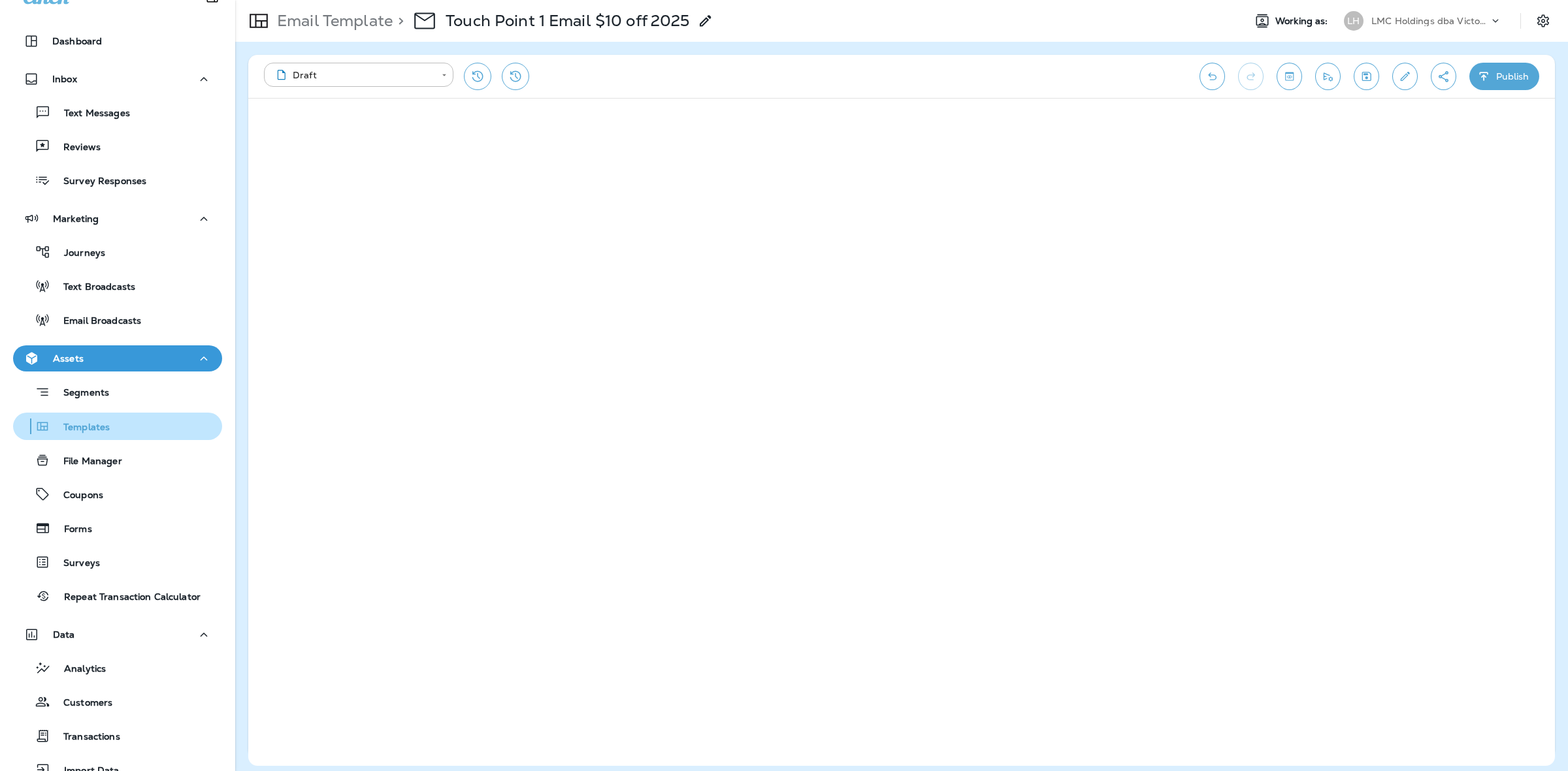
click at [110, 432] on div "Templates" at bounding box center [117, 427] width 199 height 19
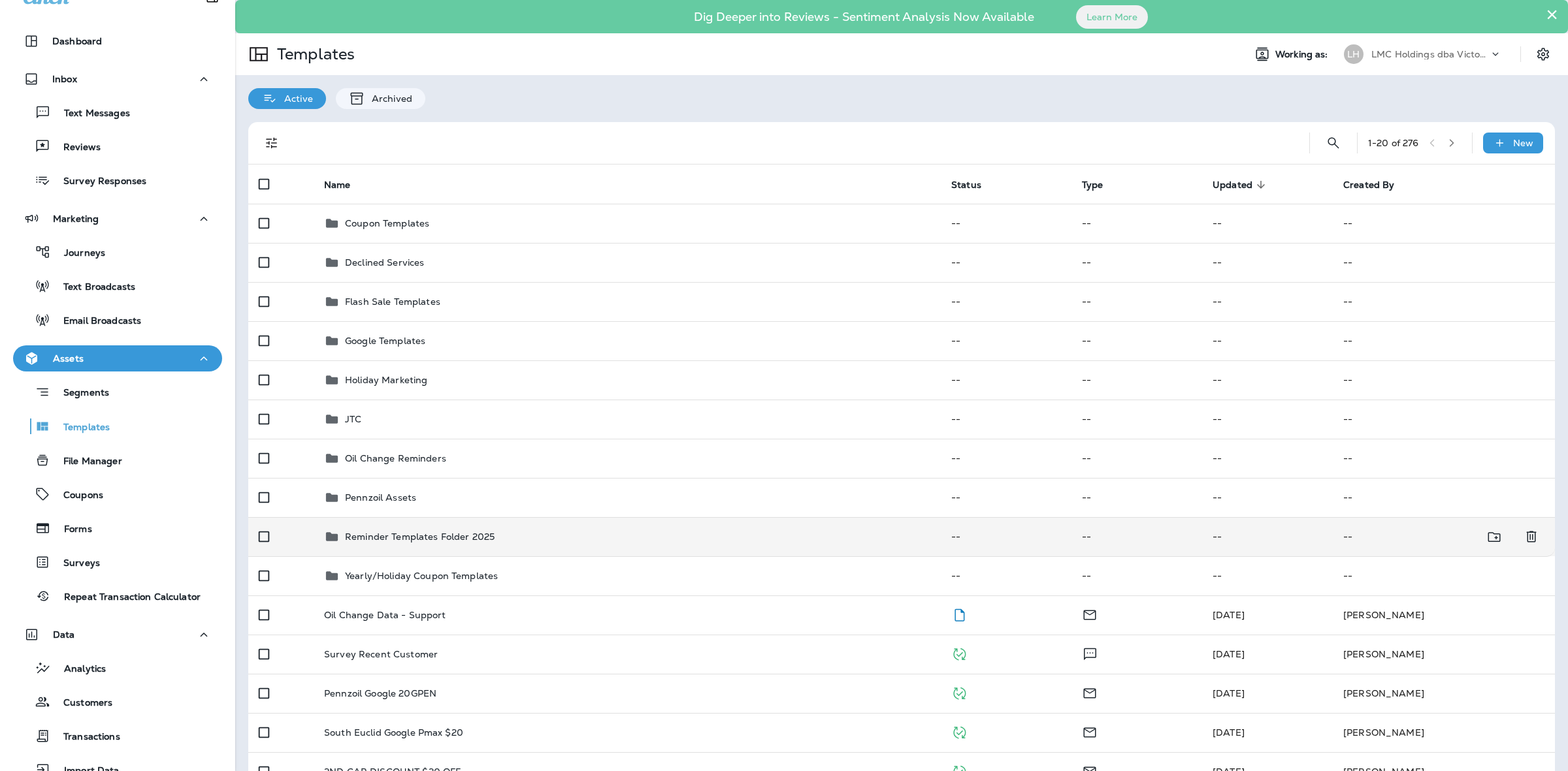
click at [434, 530] on div "Reminder Templates Folder 2025" at bounding box center [420, 537] width 149 height 16
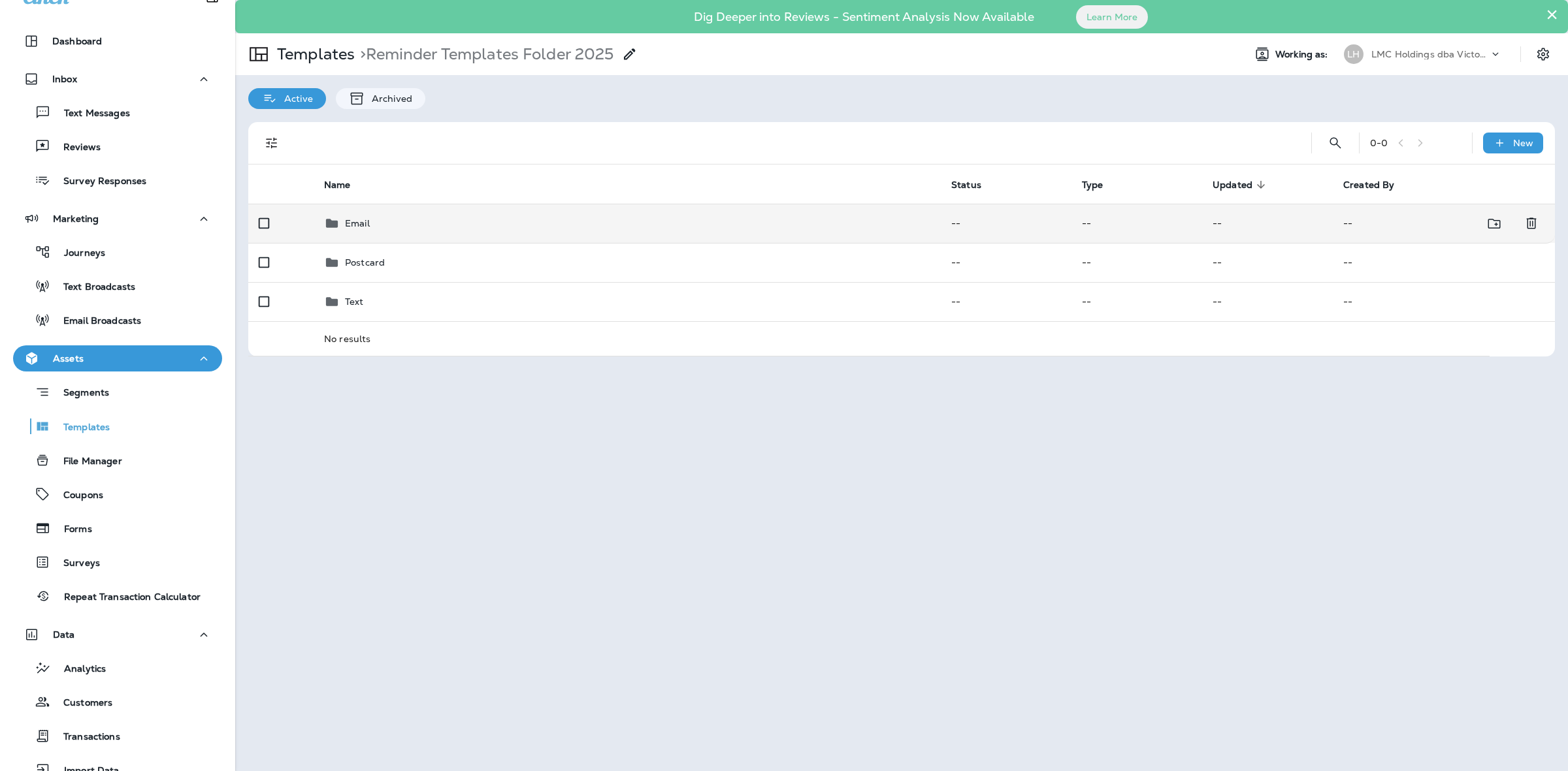
click at [535, 223] on div "Email" at bounding box center [626, 223] width 606 height 16
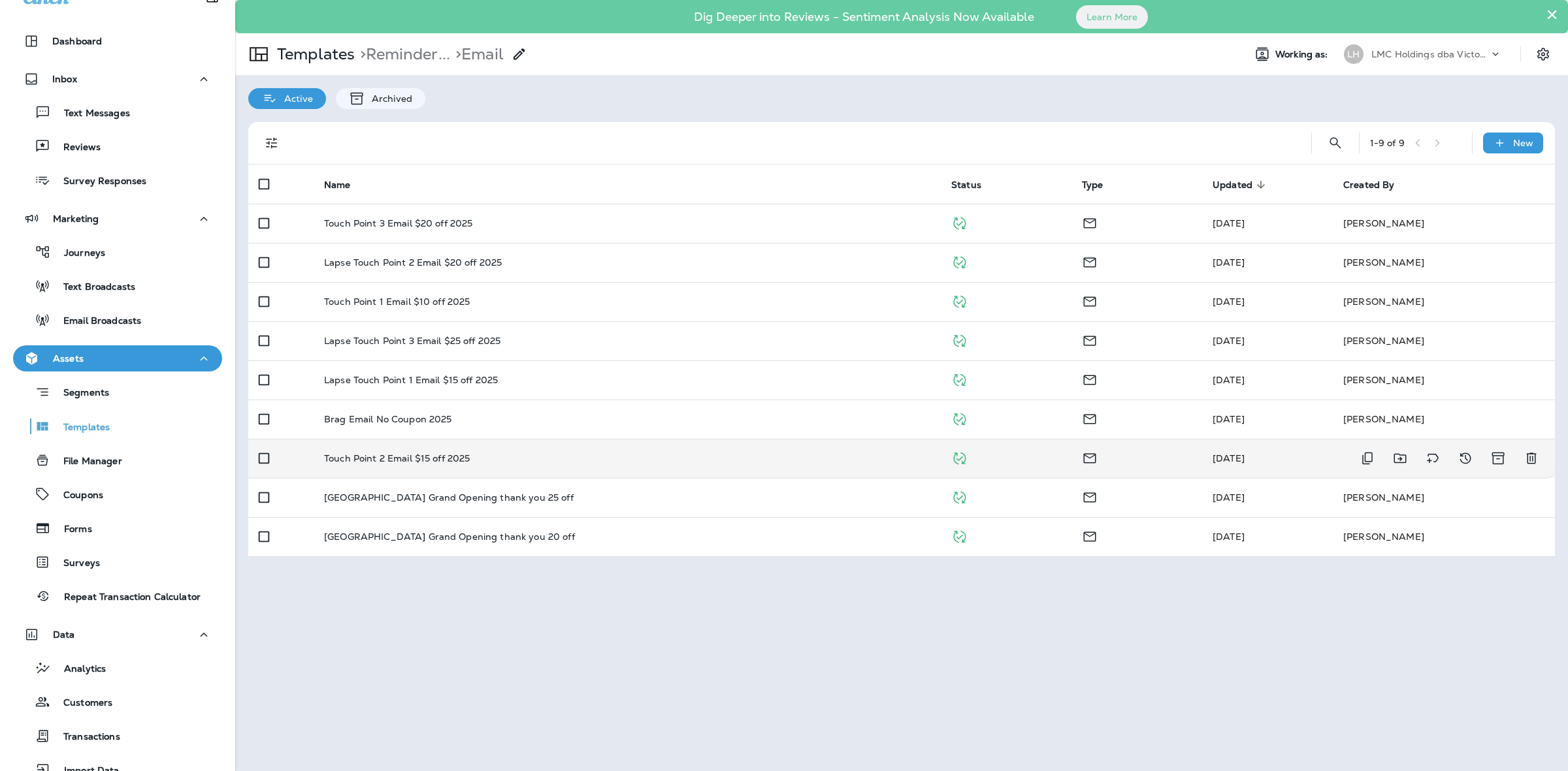
click at [462, 461] on p "Touch Point 2 Email $15 off 2025" at bounding box center [397, 458] width 145 height 11
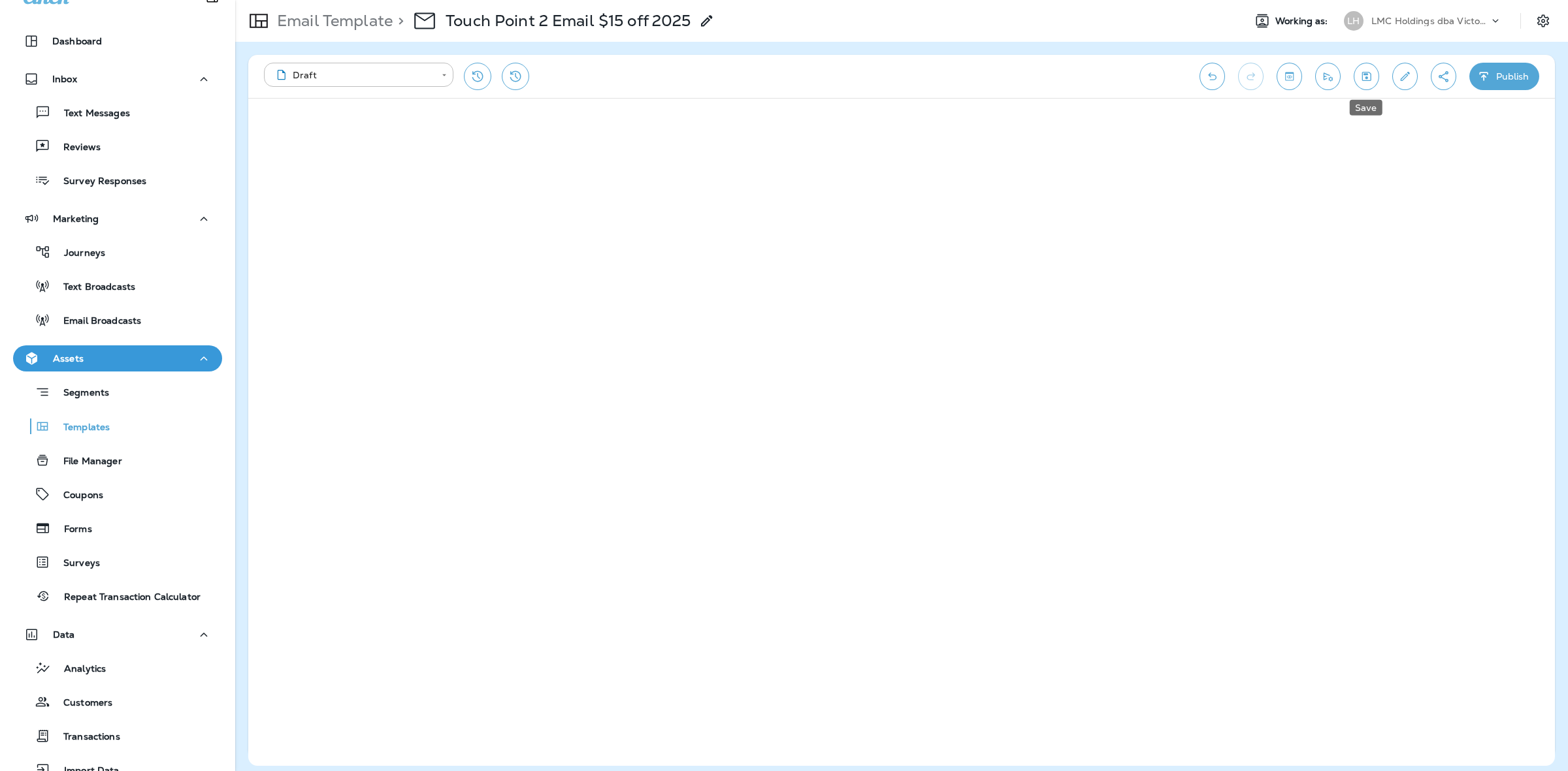
click at [1360, 70] on icon "Save" at bounding box center [1366, 76] width 14 height 13
click at [1500, 70] on button "Publish" at bounding box center [1504, 77] width 70 height 27
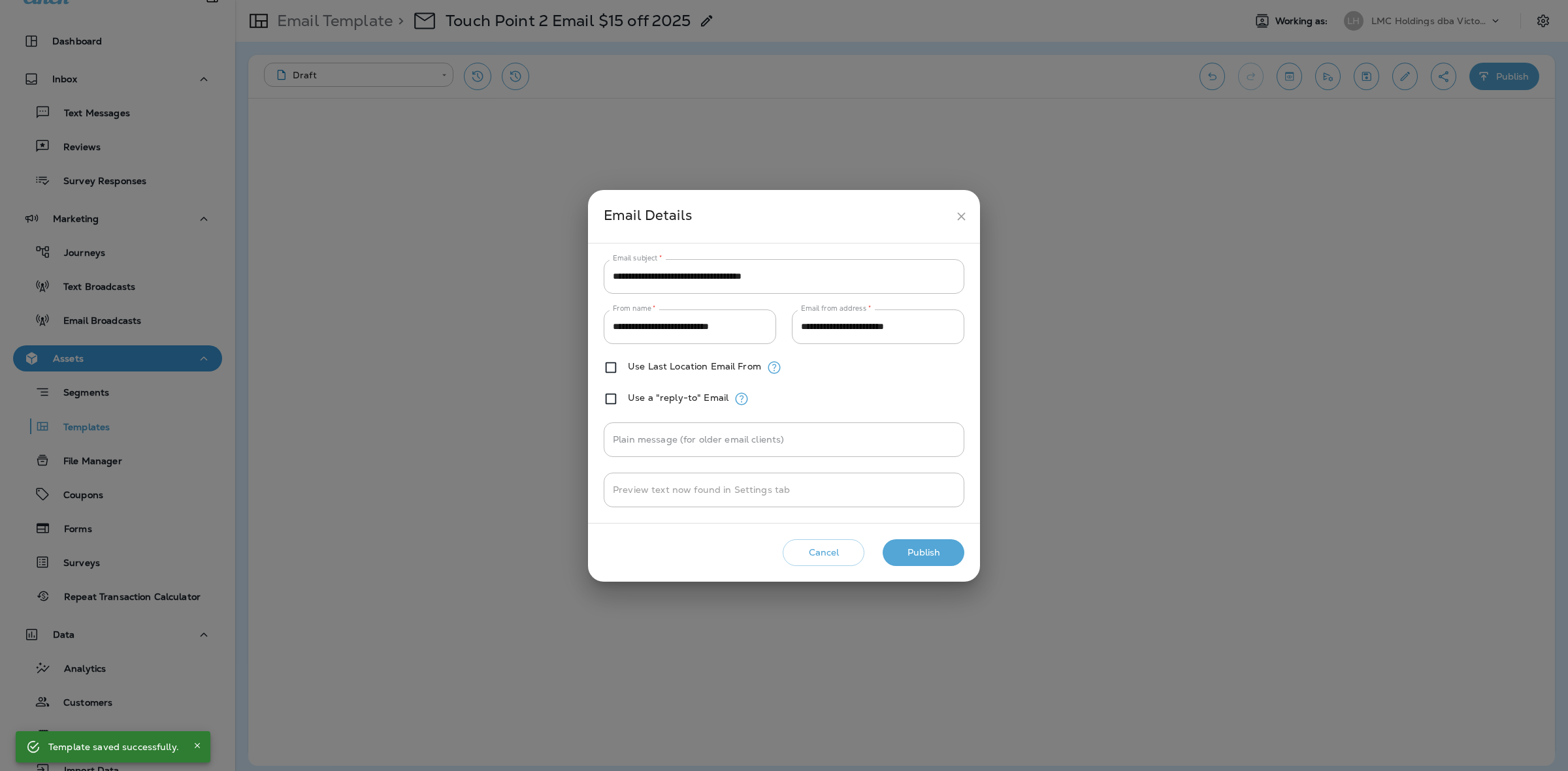
click at [945, 544] on button "Publish" at bounding box center [923, 553] width 81 height 27
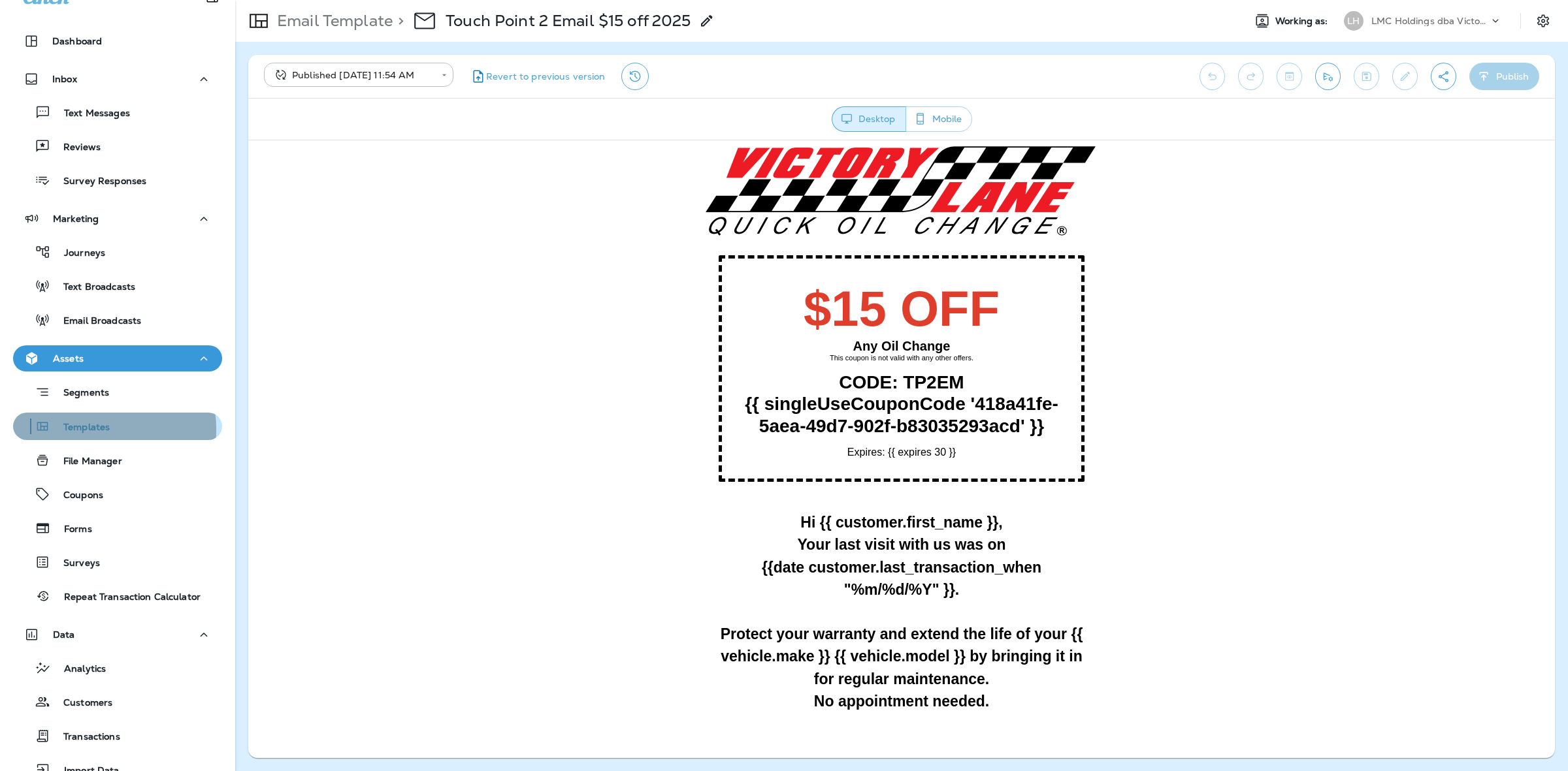
click at [91, 429] on p "Templates" at bounding box center [80, 428] width 59 height 13
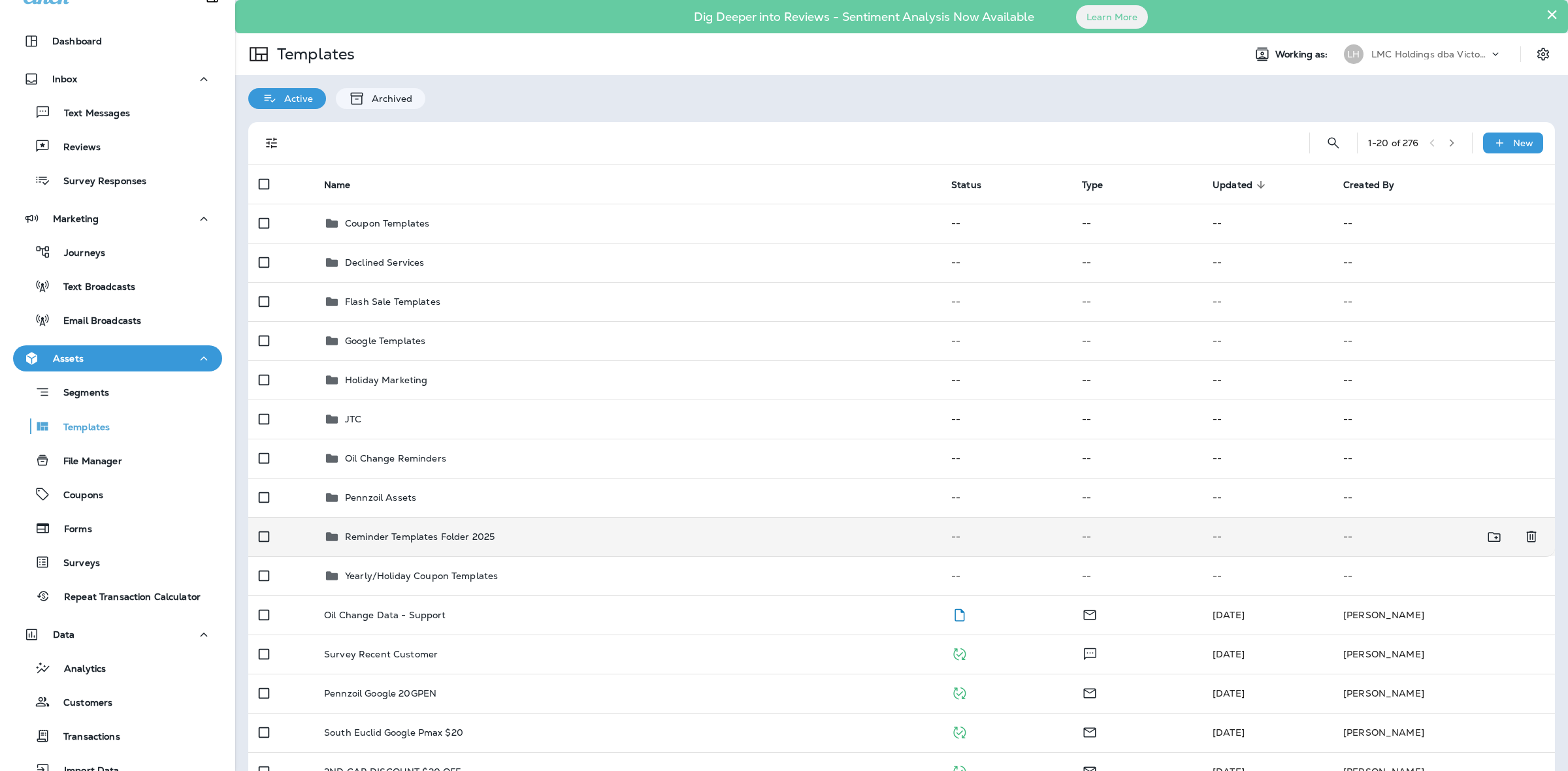
click at [415, 535] on p "Reminder Templates Folder 2025" at bounding box center [420, 536] width 149 height 11
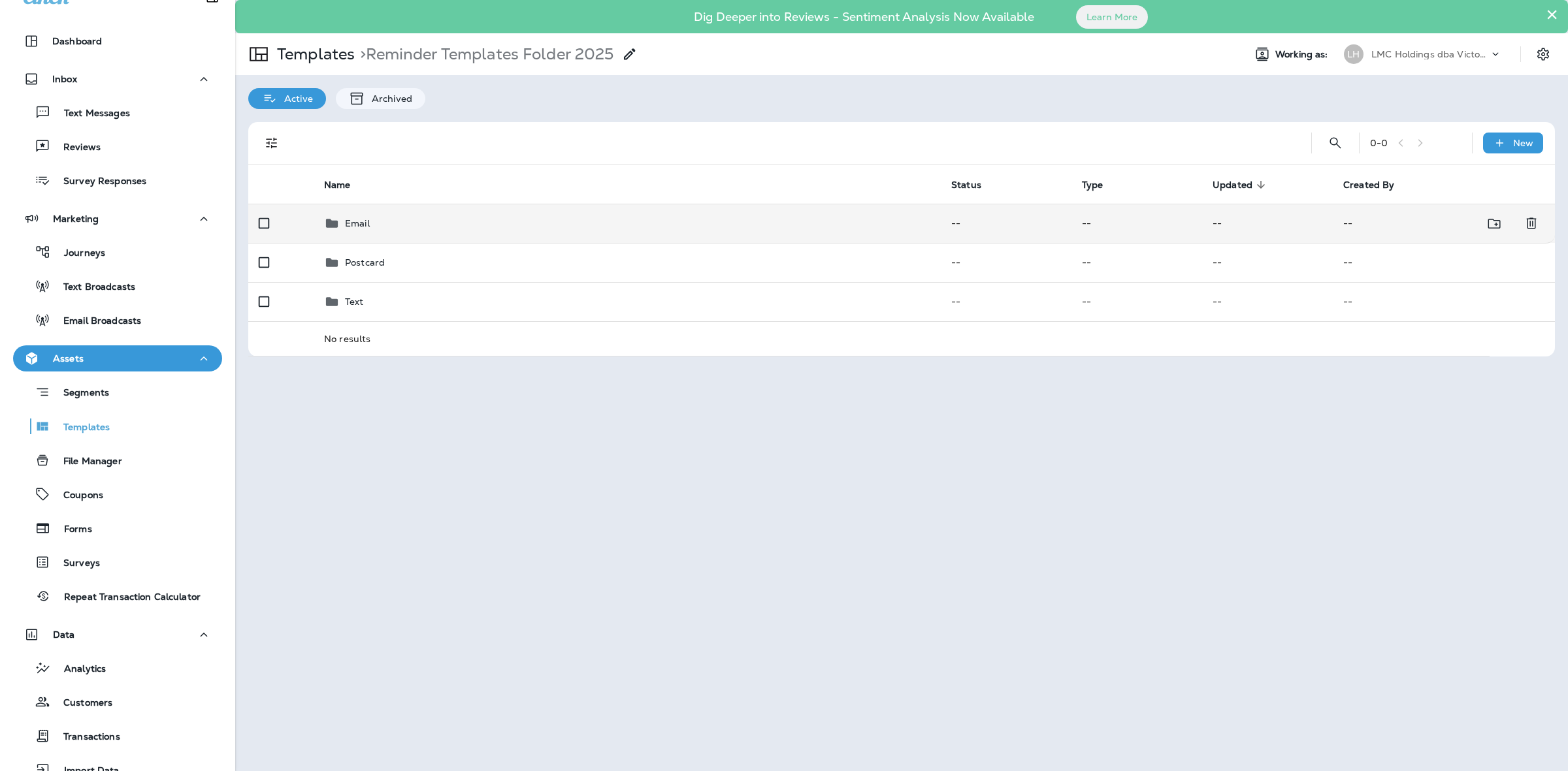
click at [387, 227] on div "Email" at bounding box center [626, 223] width 606 height 16
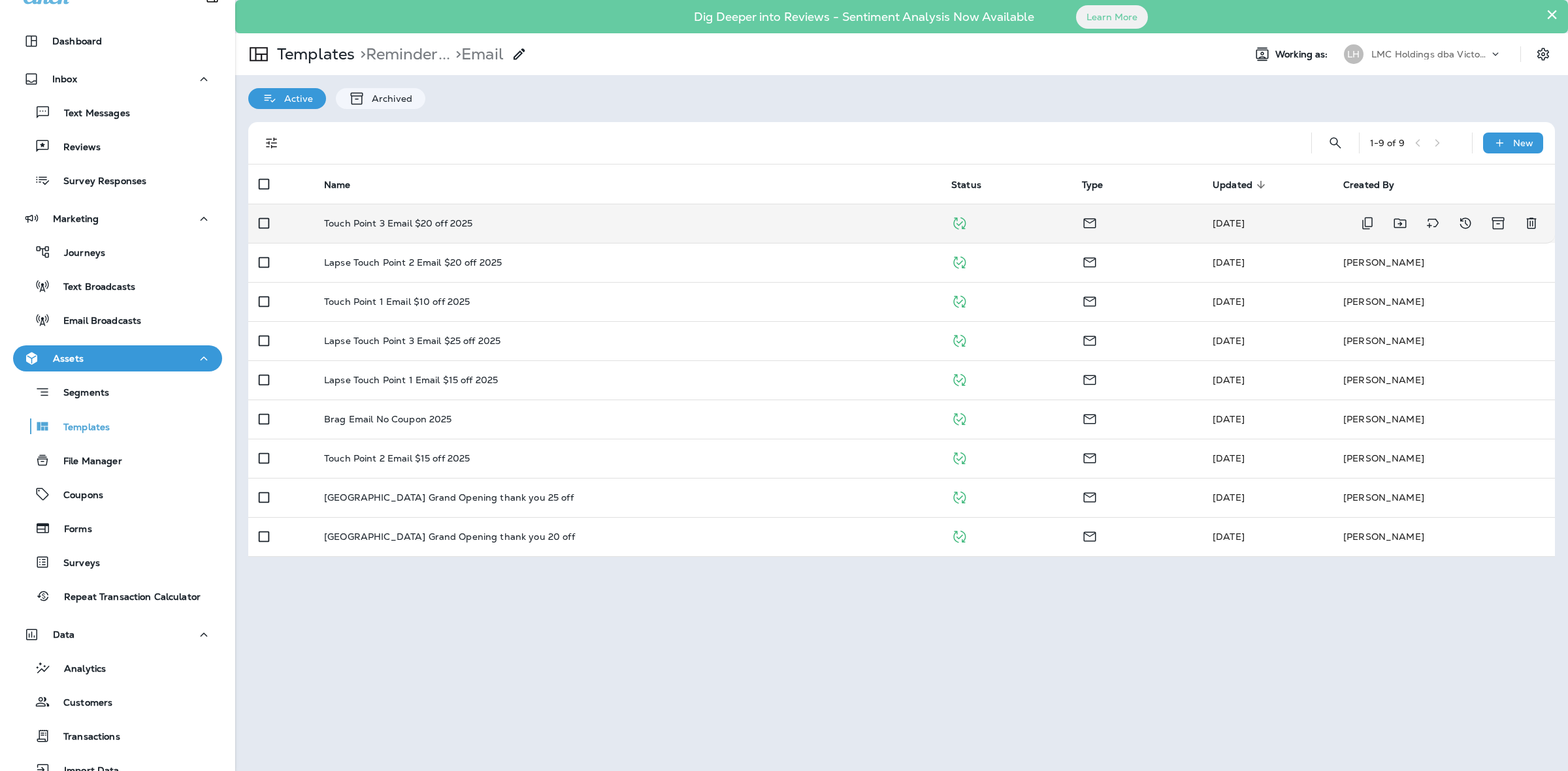
click at [469, 221] on p "Touch Point 3 Email $20 off 2025" at bounding box center [398, 223] width 148 height 11
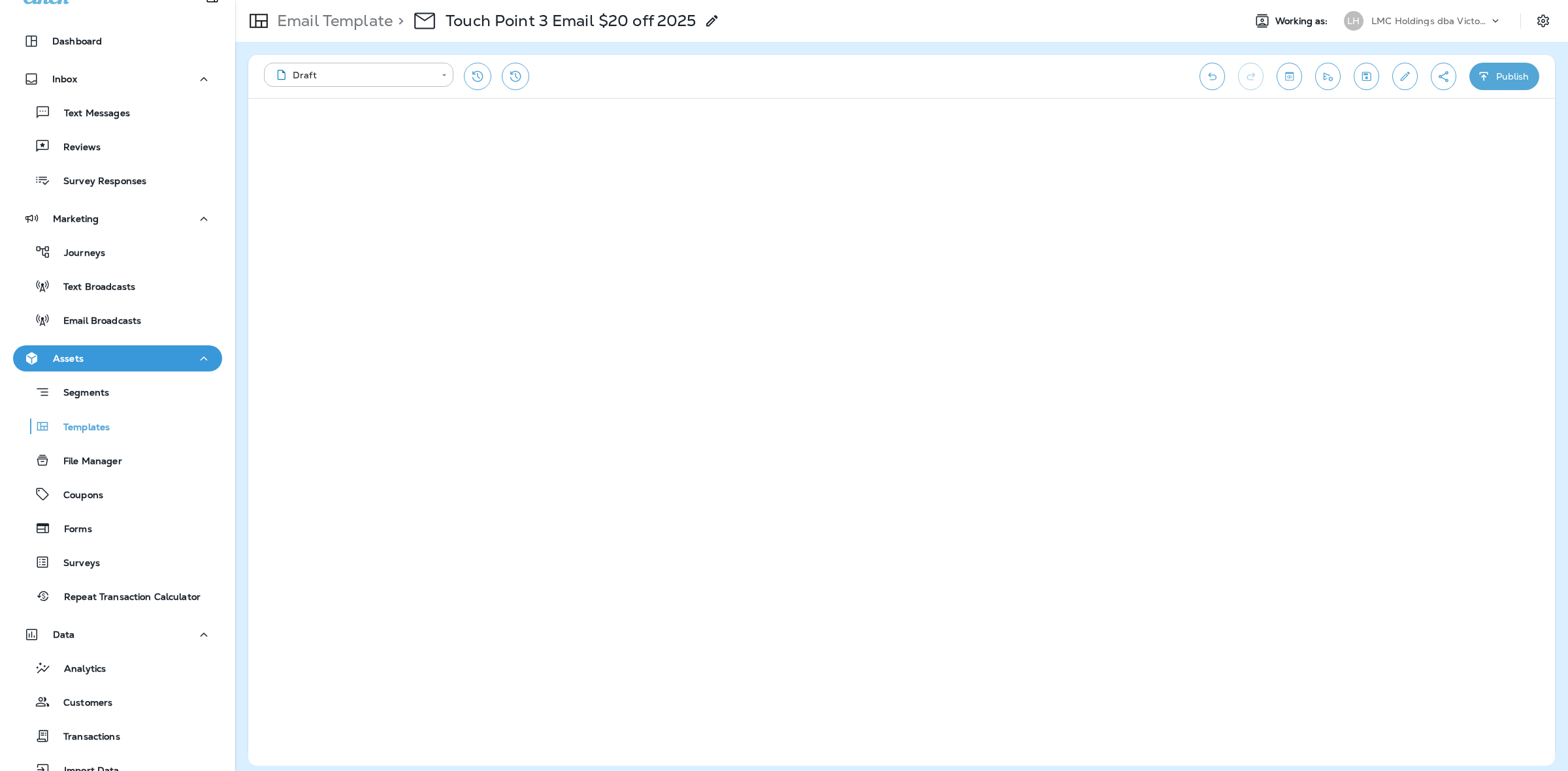
click at [1365, 83] on button "Save" at bounding box center [1366, 77] width 25 height 27
click at [1501, 80] on button "Publish" at bounding box center [1504, 77] width 70 height 27
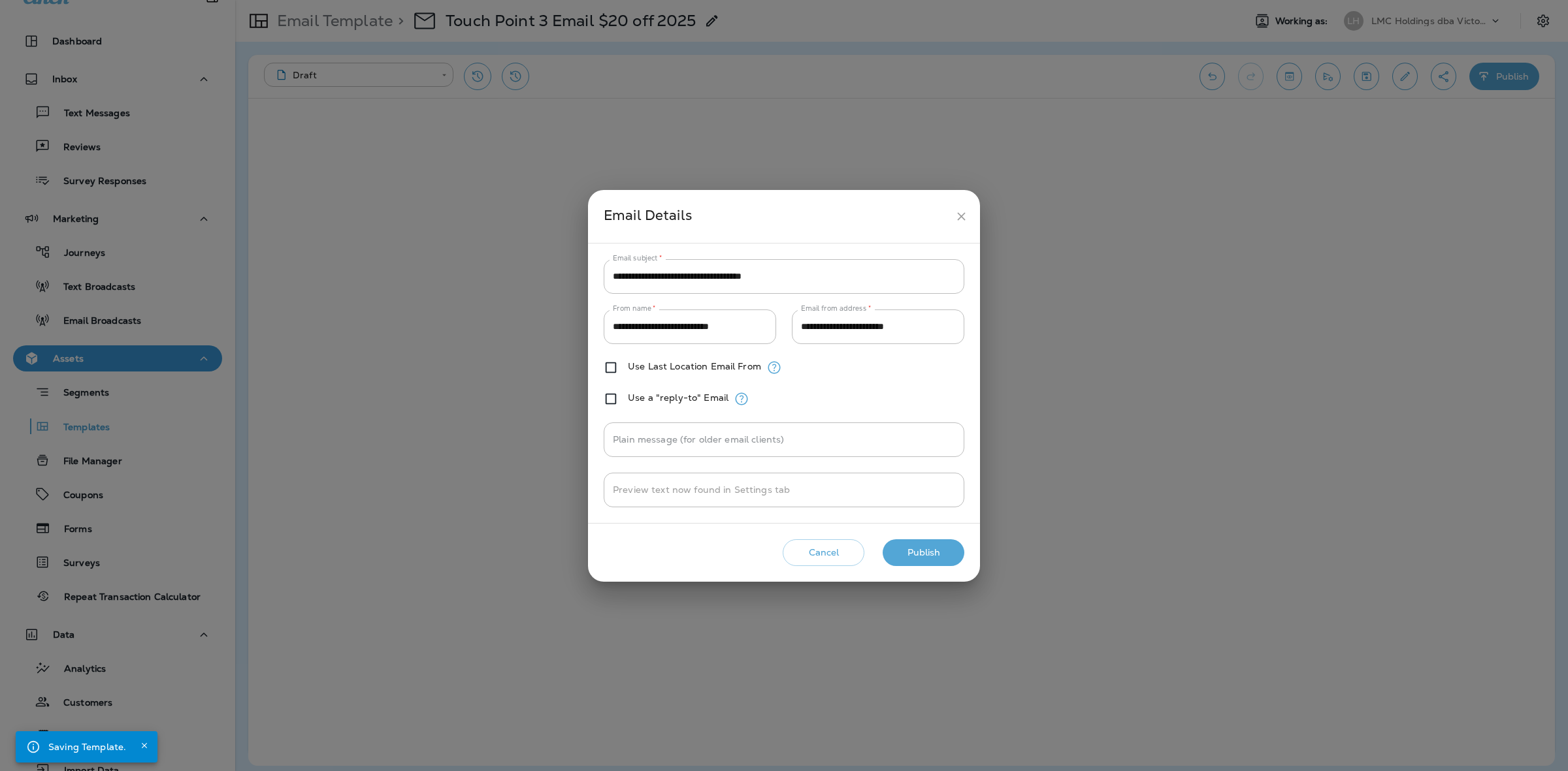
click at [942, 547] on button "Publish" at bounding box center [923, 553] width 81 height 27
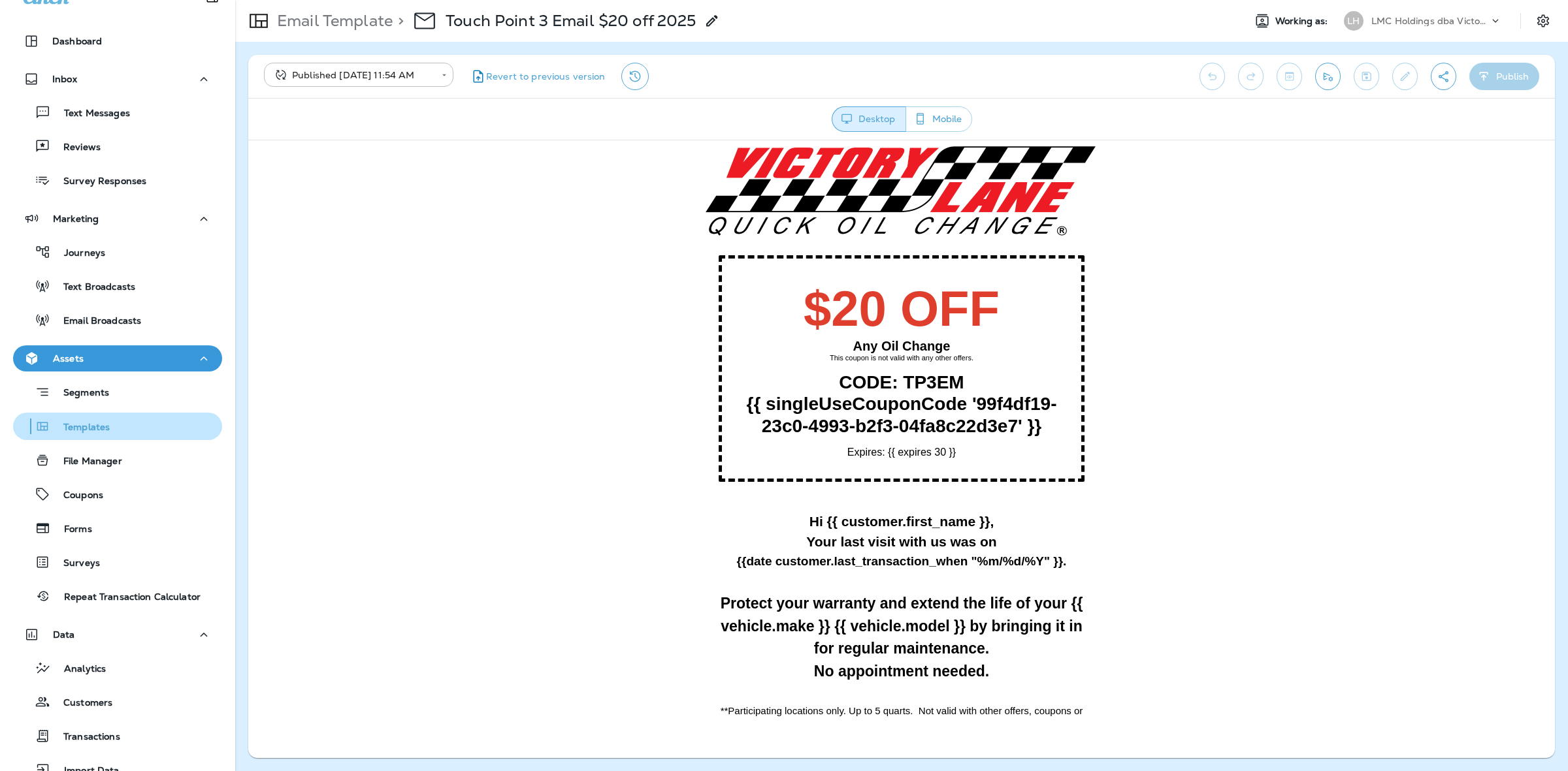
click at [109, 419] on div "Templates" at bounding box center [64, 427] width 91 height 19
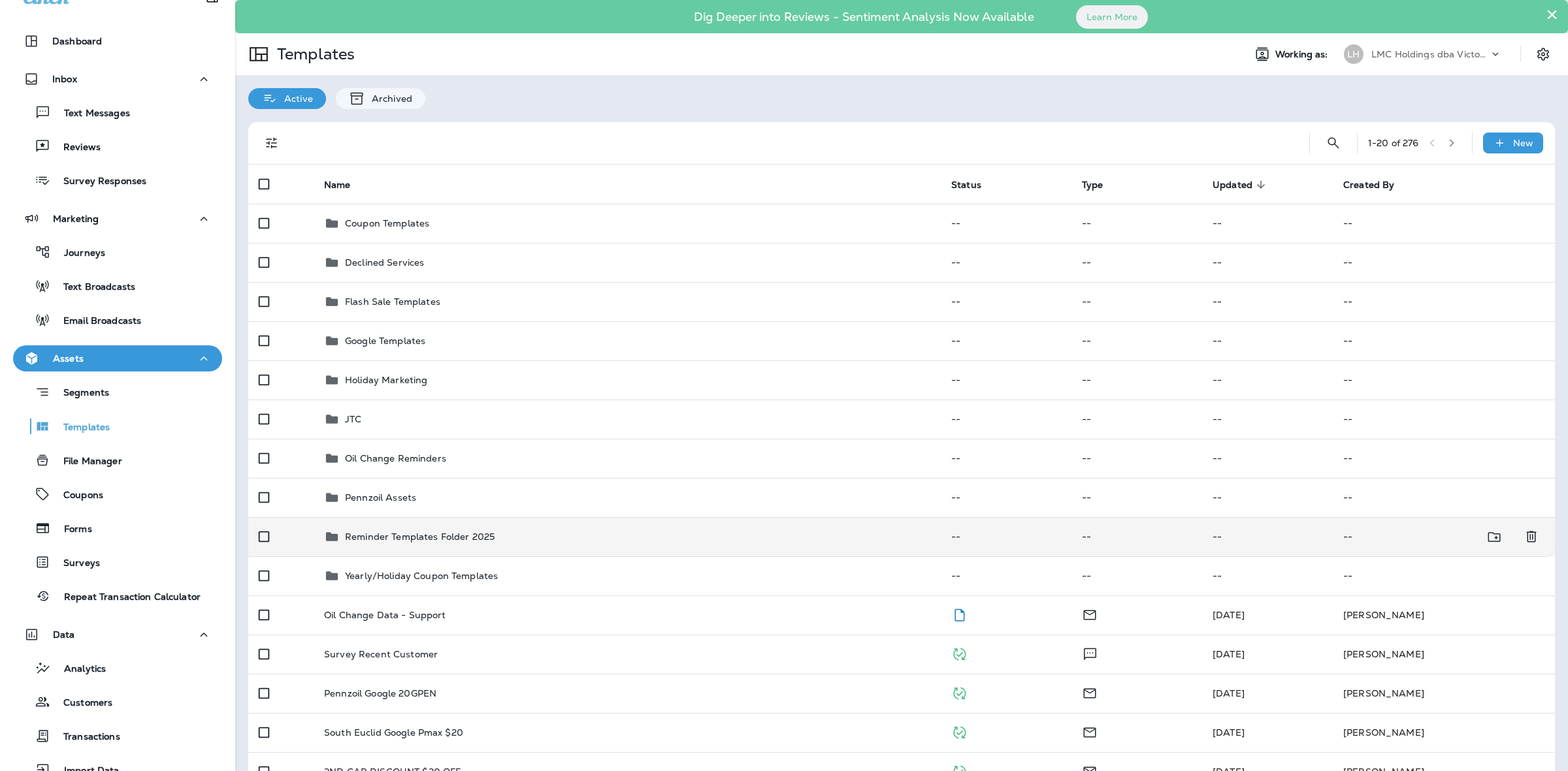
click at [474, 549] on td "Reminder Templates Folder 2025" at bounding box center [626, 536] width 627 height 39
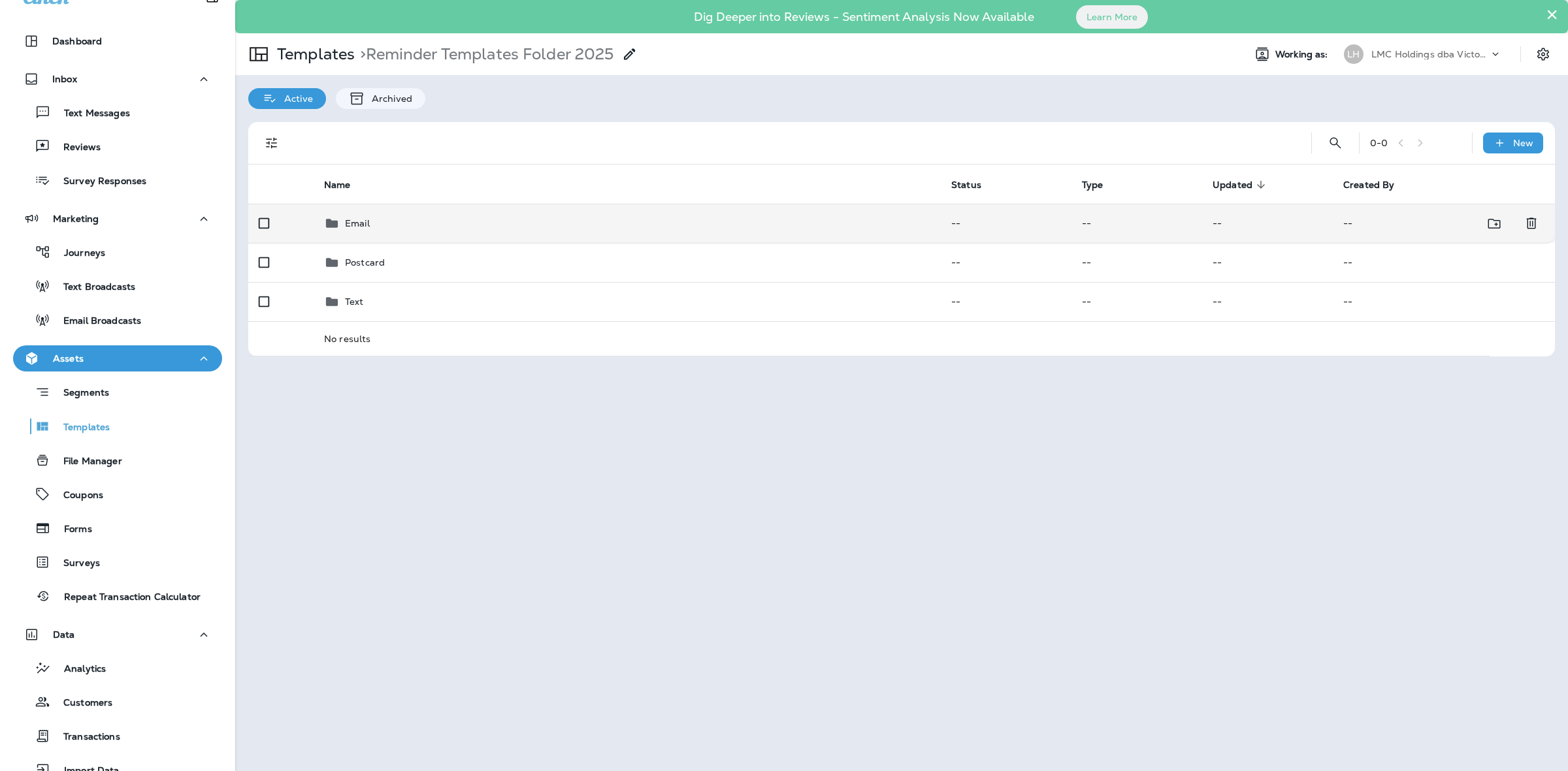
click at [449, 219] on div "Email" at bounding box center [626, 223] width 606 height 16
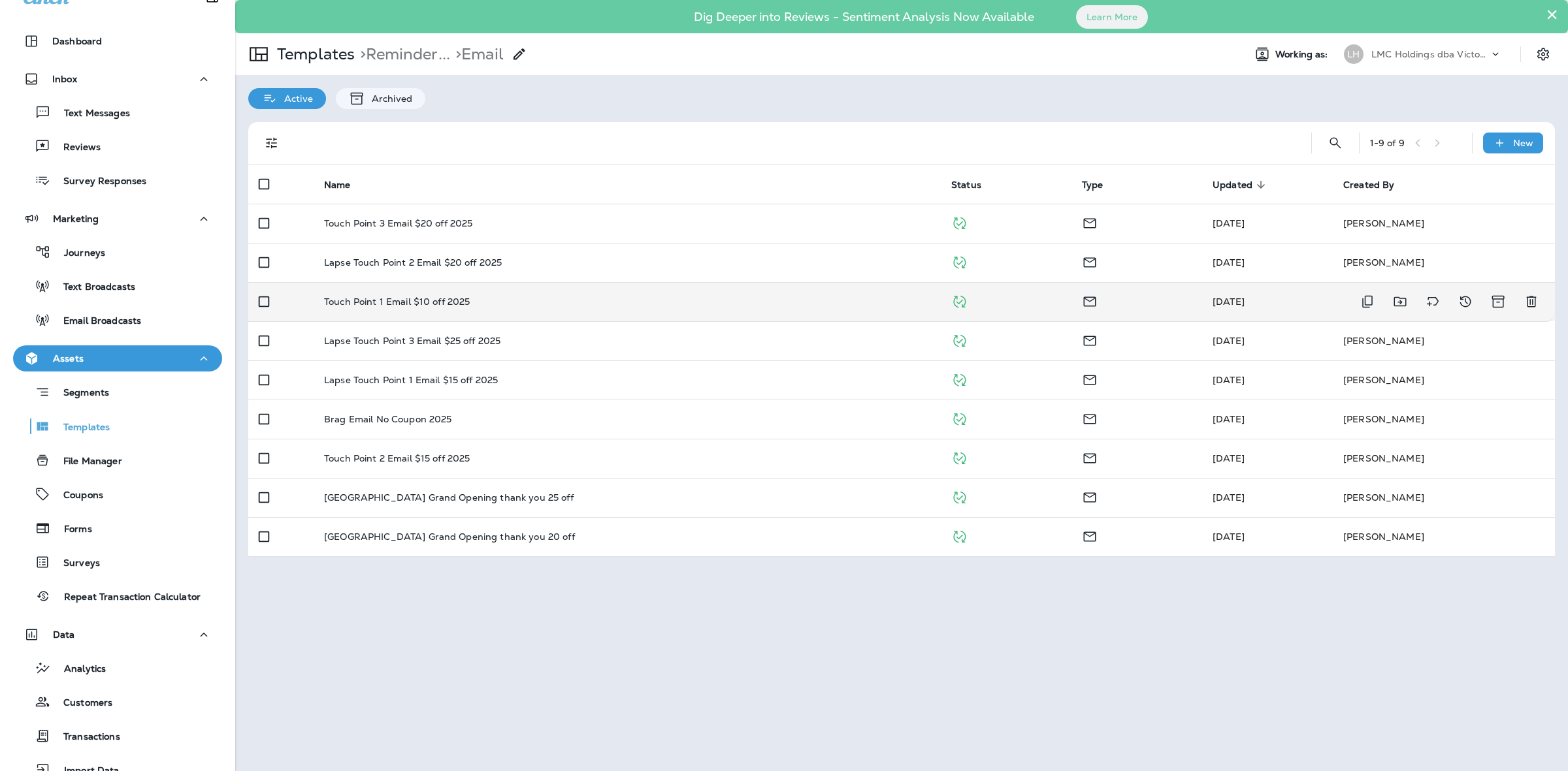
click at [471, 312] on td "Touch Point 1 Email $10 off 2025" at bounding box center [626, 302] width 627 height 39
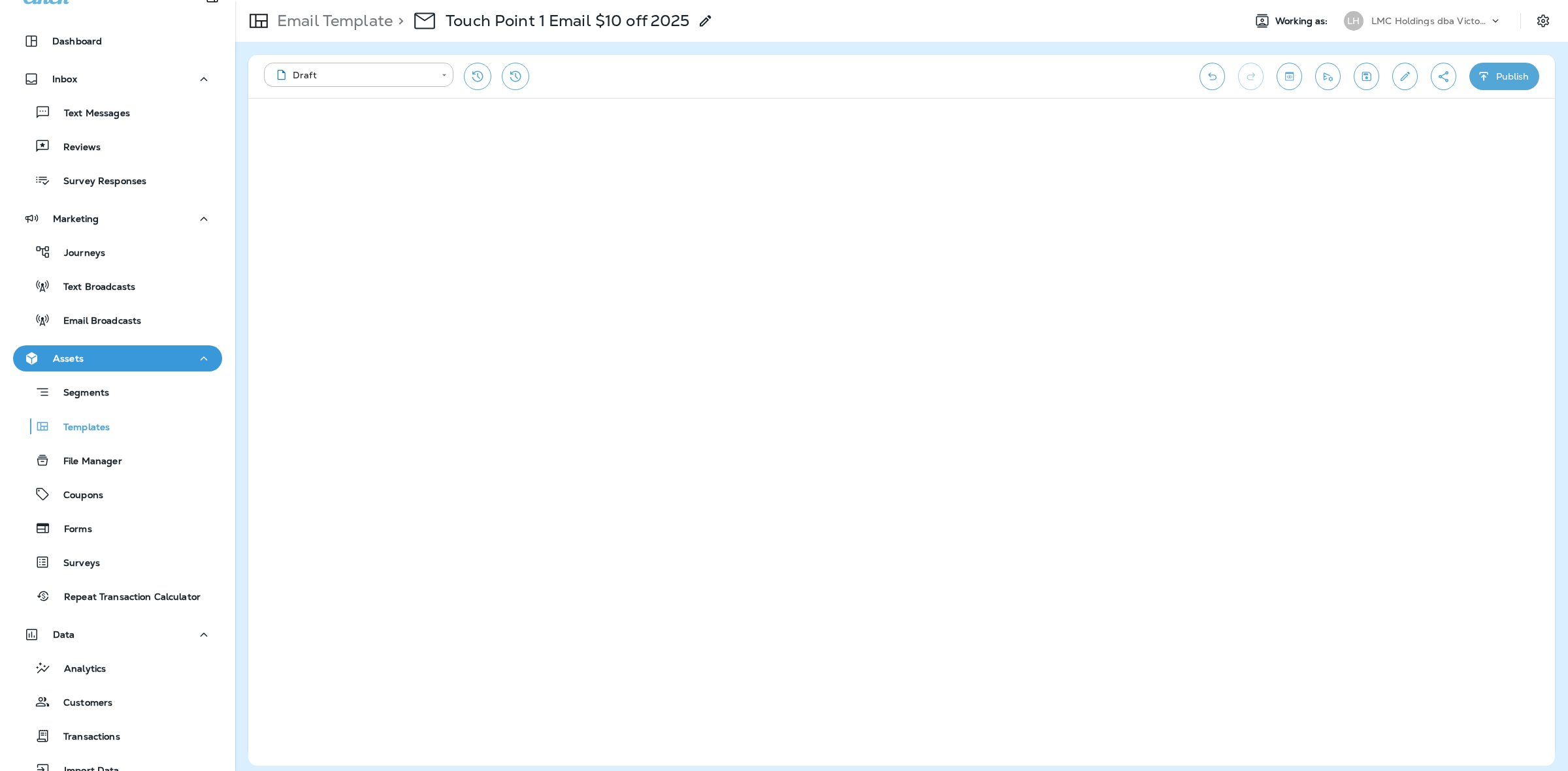
click at [1499, 77] on button "Publish" at bounding box center [1504, 77] width 70 height 27
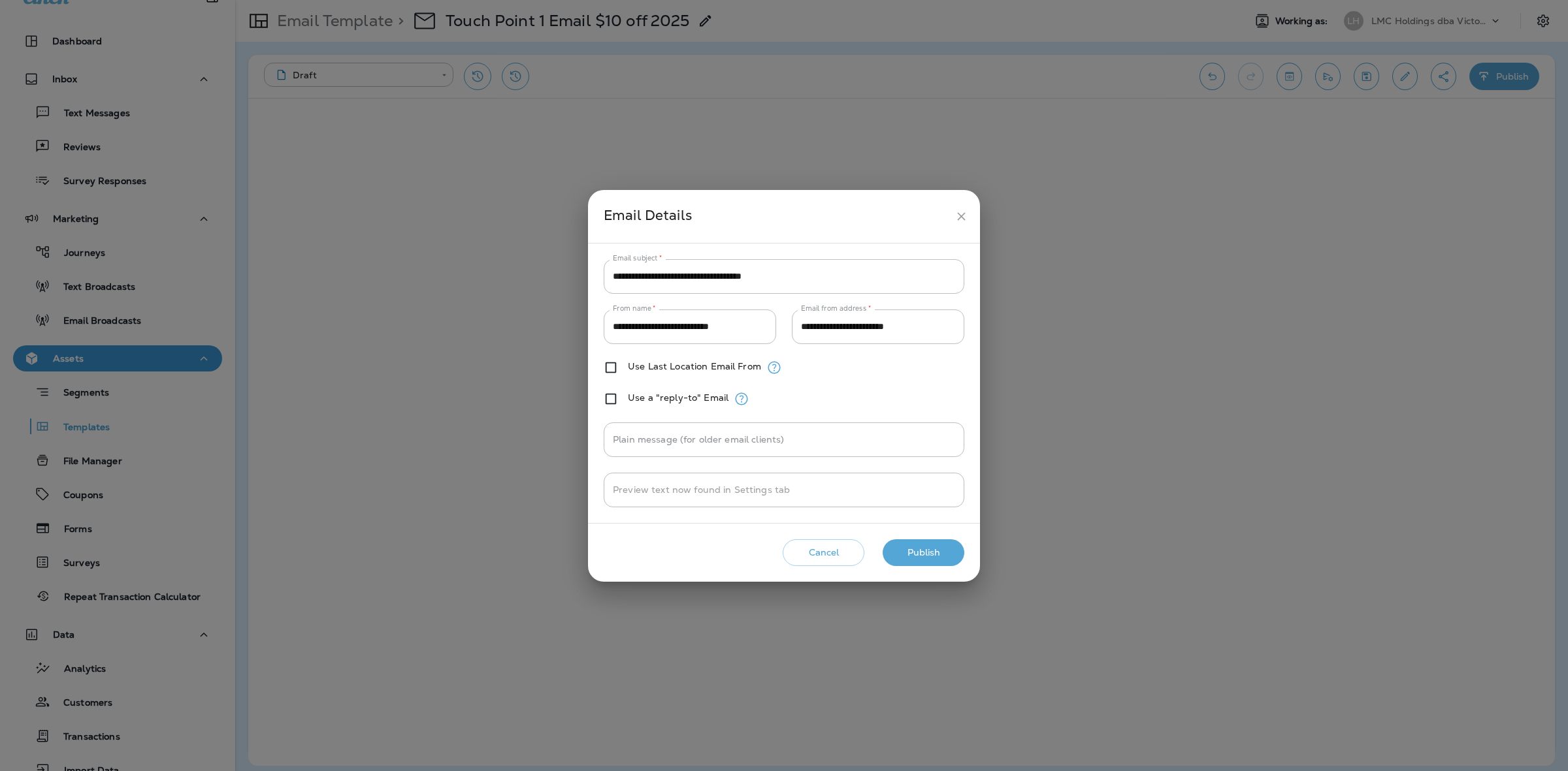
click at [939, 543] on button "Publish" at bounding box center [923, 553] width 81 height 27
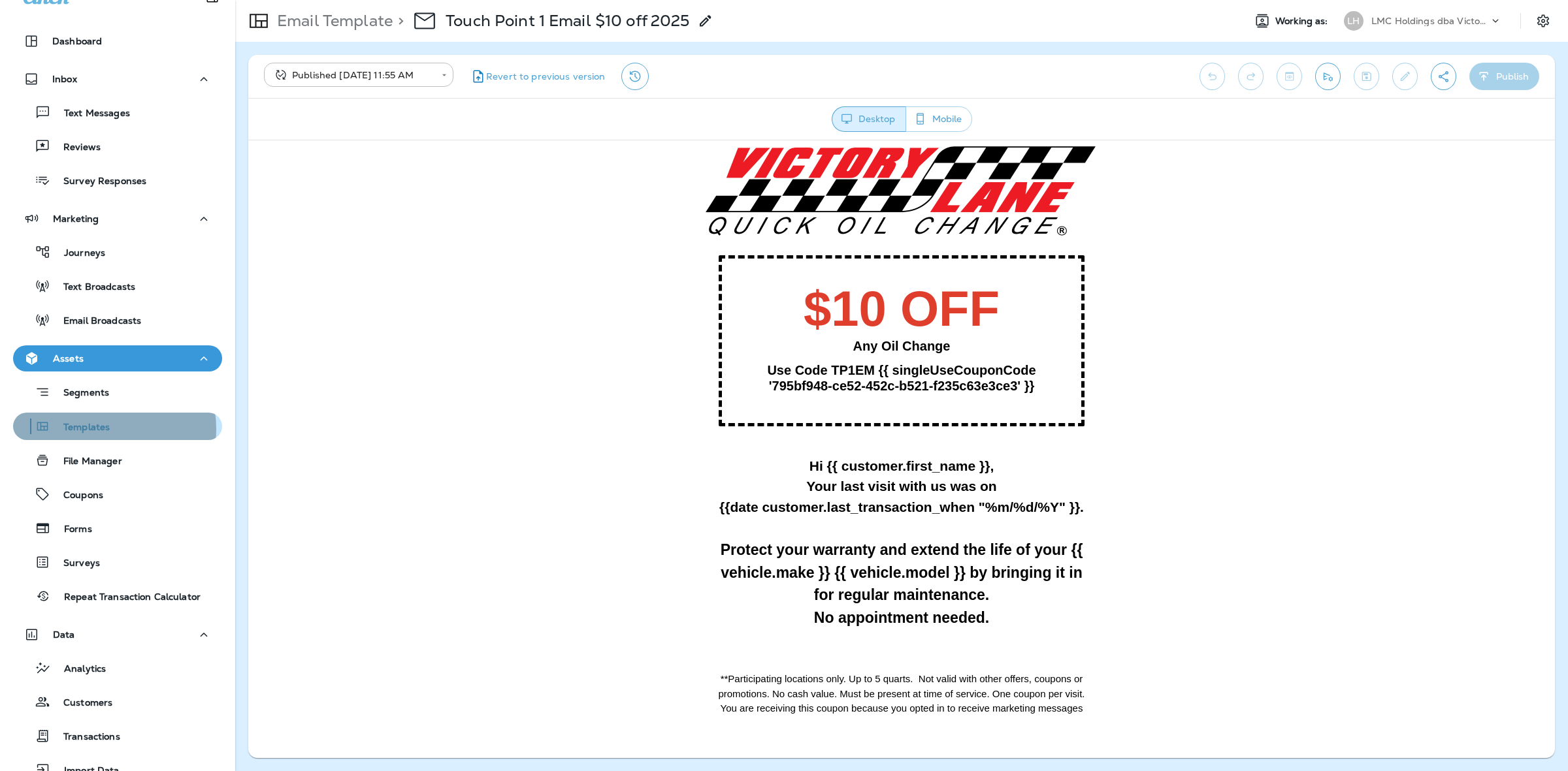
click at [102, 429] on p "Templates" at bounding box center [80, 428] width 59 height 13
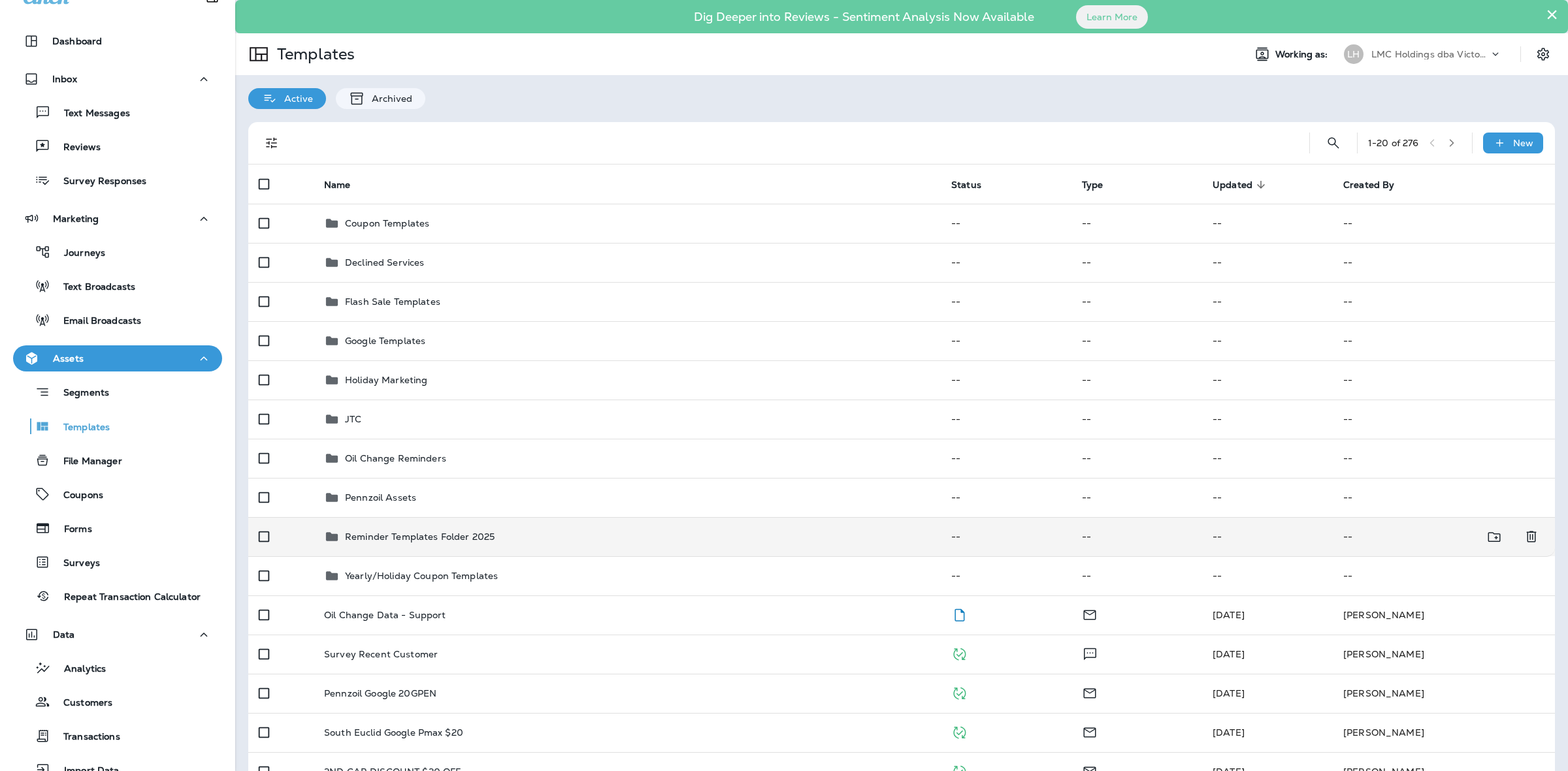
click at [432, 524] on td "Reminder Templates Folder 2025" at bounding box center [626, 536] width 627 height 39
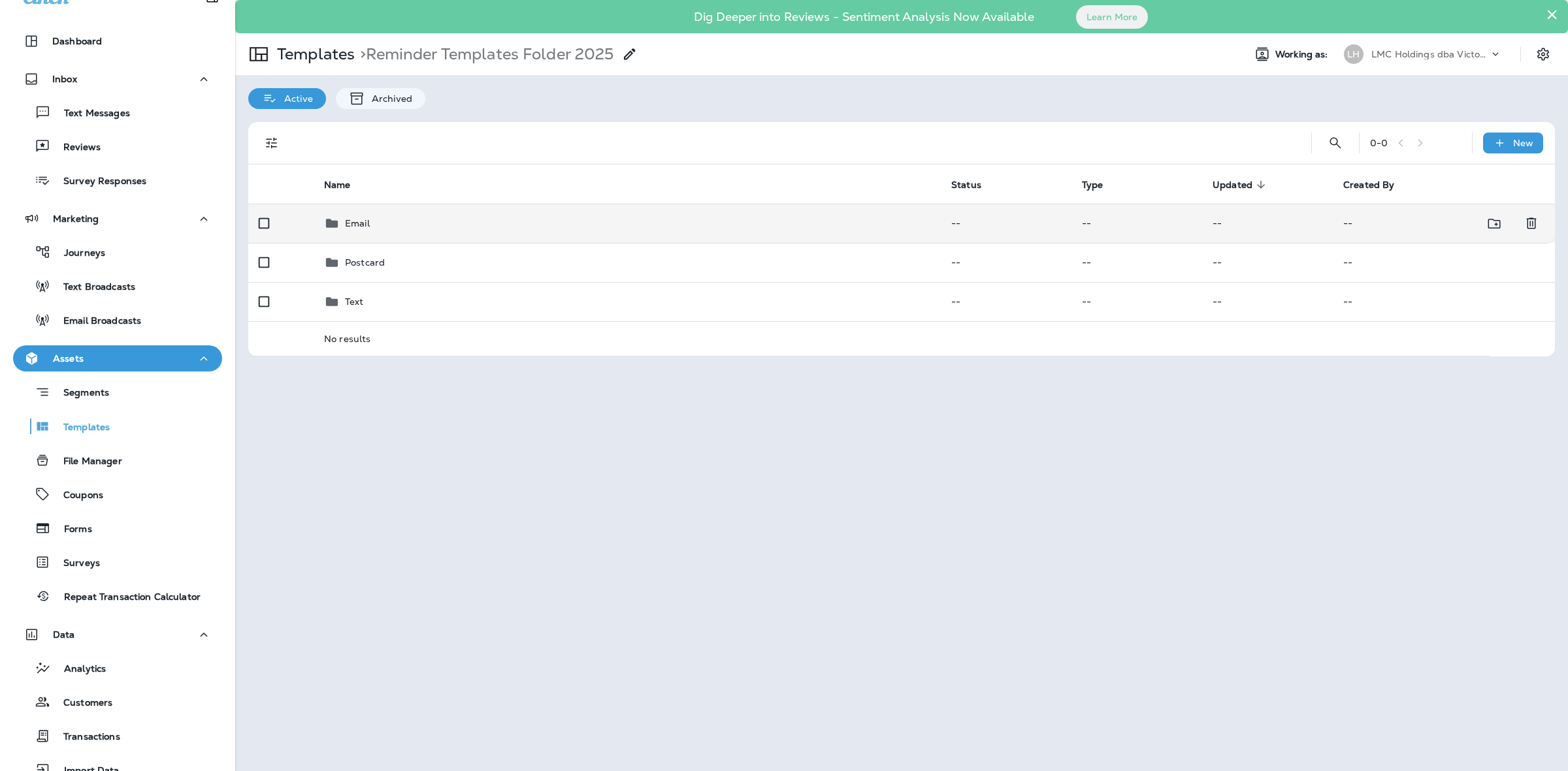
click at [423, 227] on div "Email" at bounding box center [626, 223] width 606 height 16
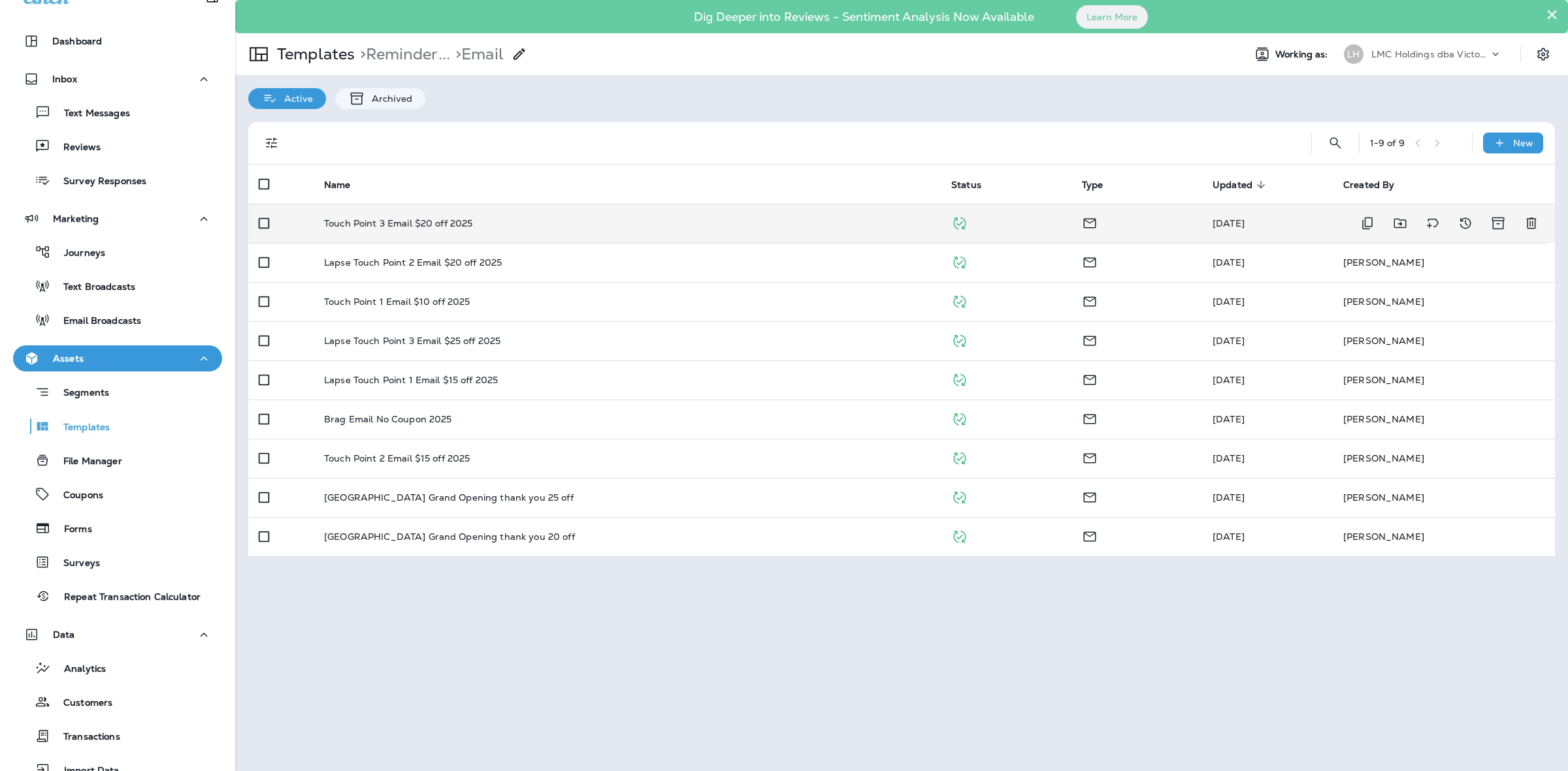
click at [488, 229] on td "Touch Point 3 Email $20 off 2025" at bounding box center [626, 223] width 627 height 39
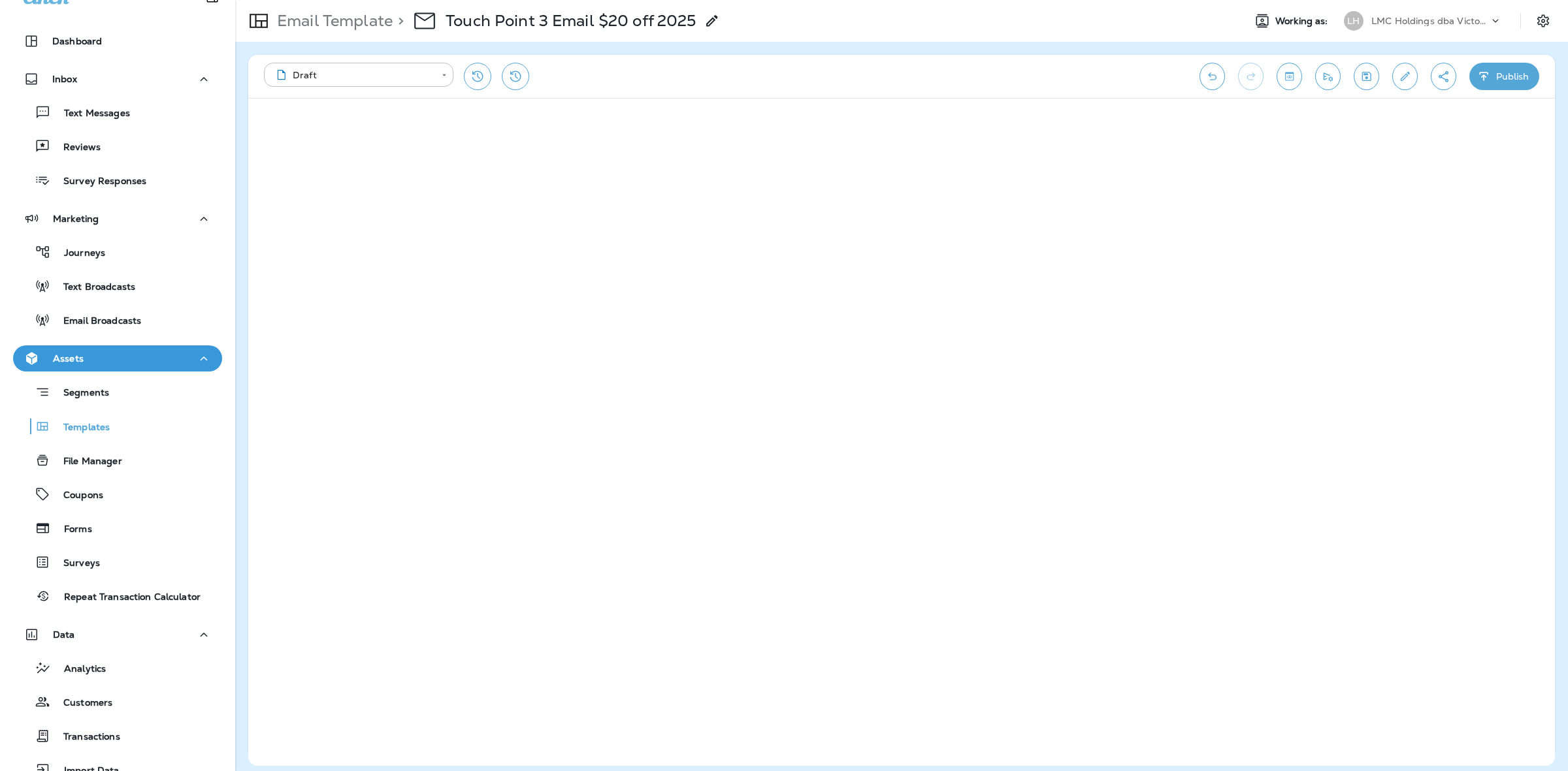
click at [1516, 83] on button "Publish" at bounding box center [1504, 77] width 70 height 27
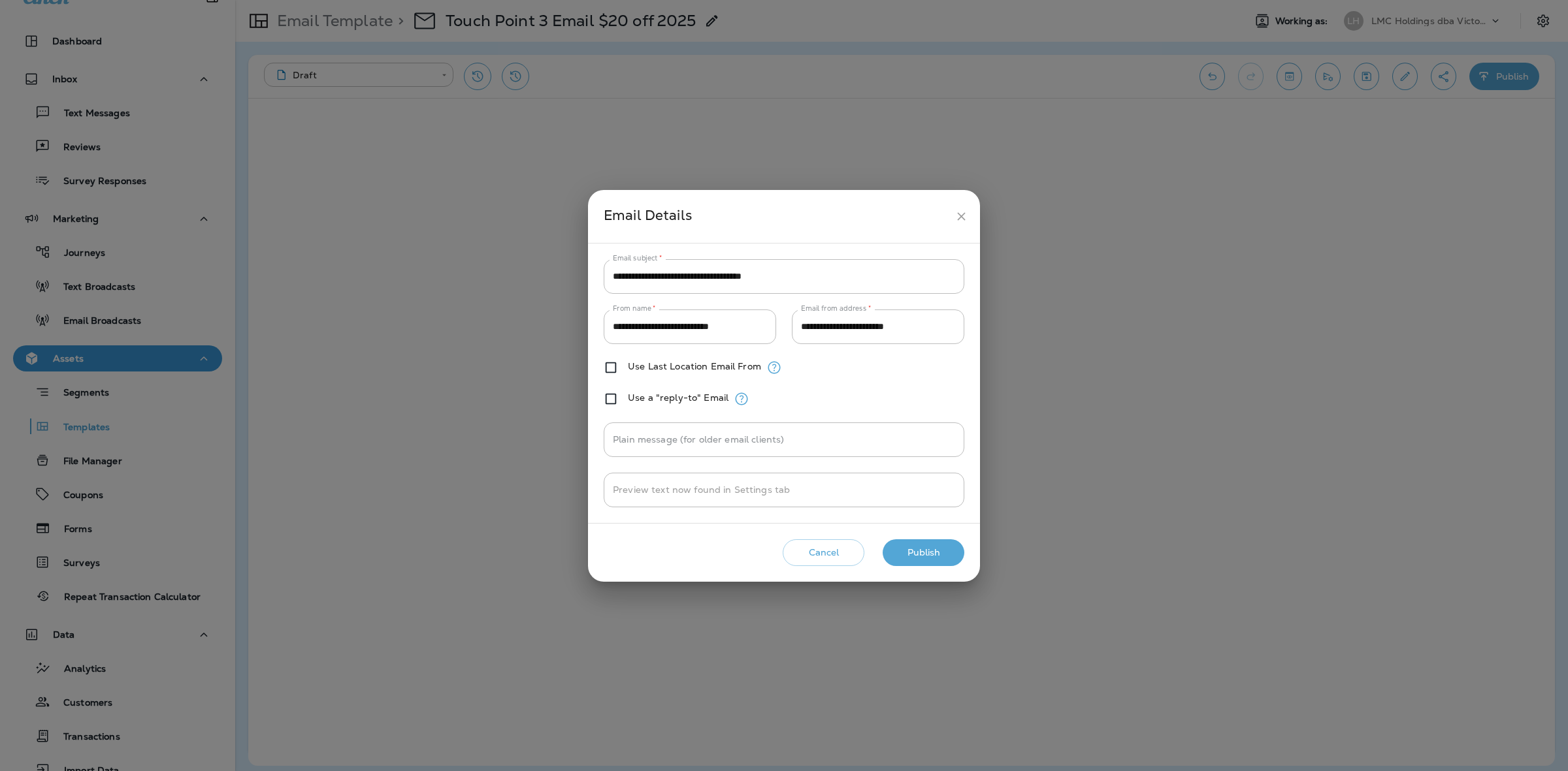
click at [942, 549] on button "Publish" at bounding box center [923, 553] width 81 height 27
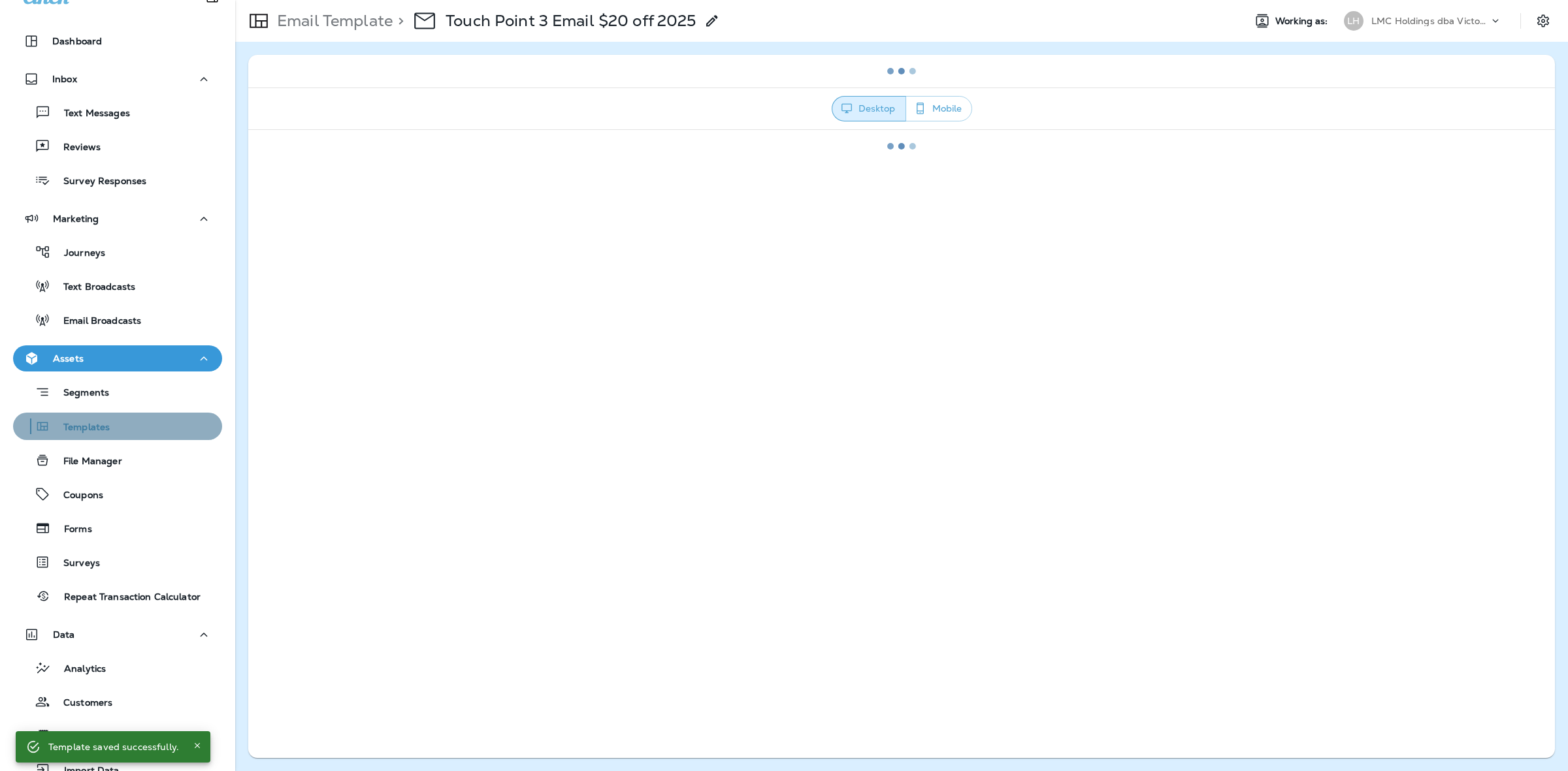
click at [119, 426] on div "Templates" at bounding box center [117, 427] width 199 height 19
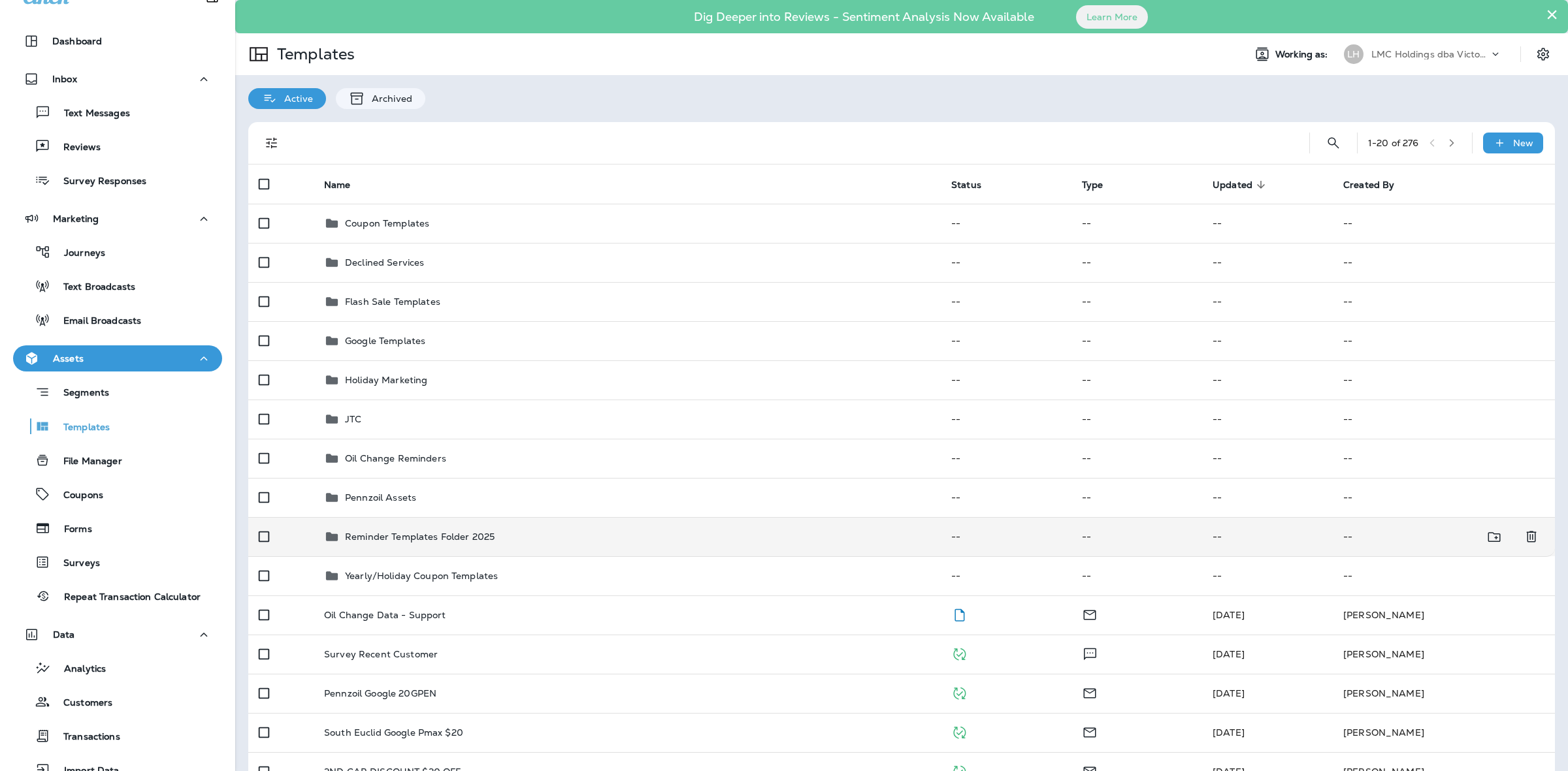
click at [541, 539] on div "Reminder Templates Folder 2025" at bounding box center [626, 537] width 606 height 16
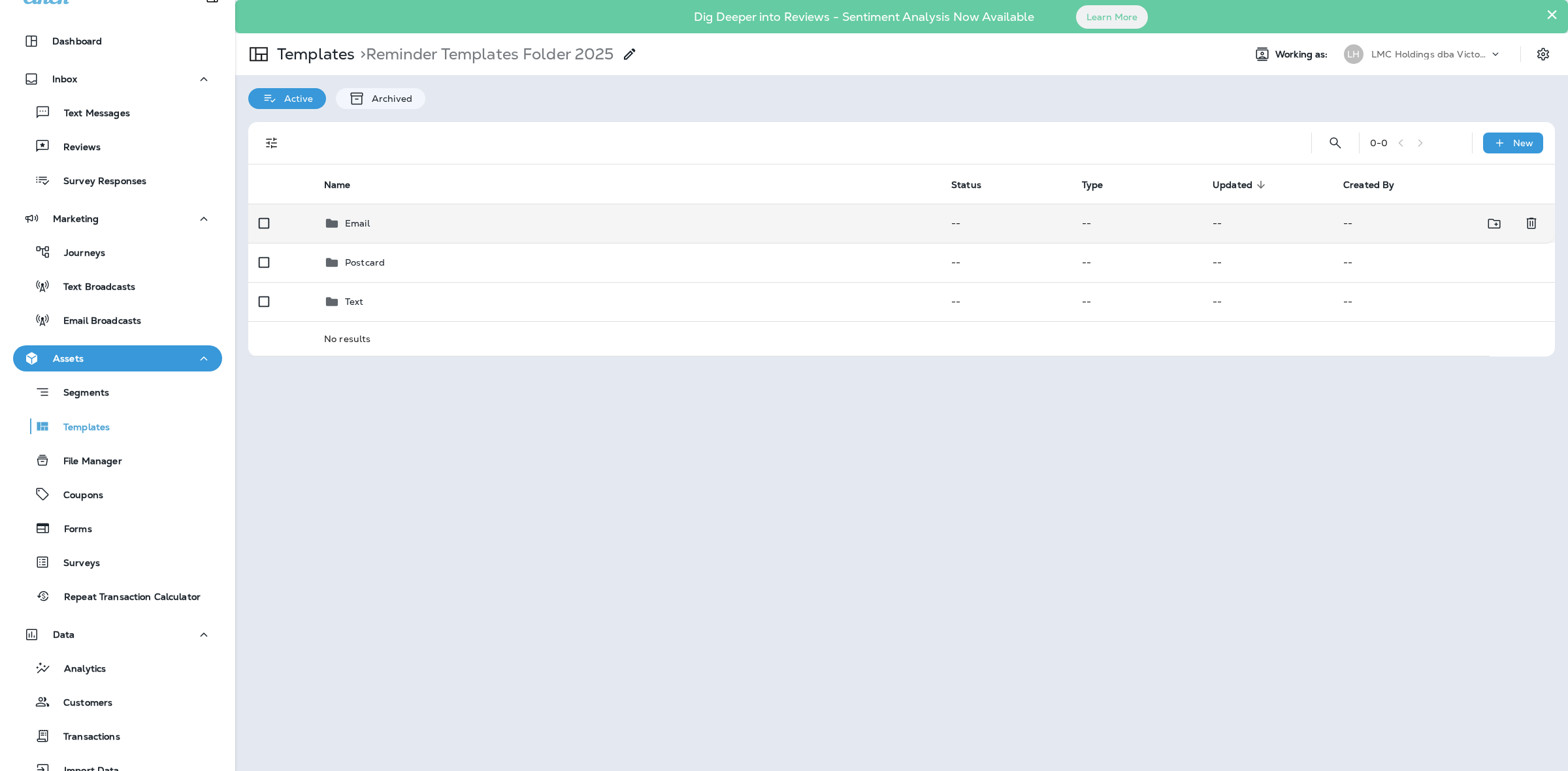
click at [501, 219] on div "Email" at bounding box center [626, 223] width 606 height 16
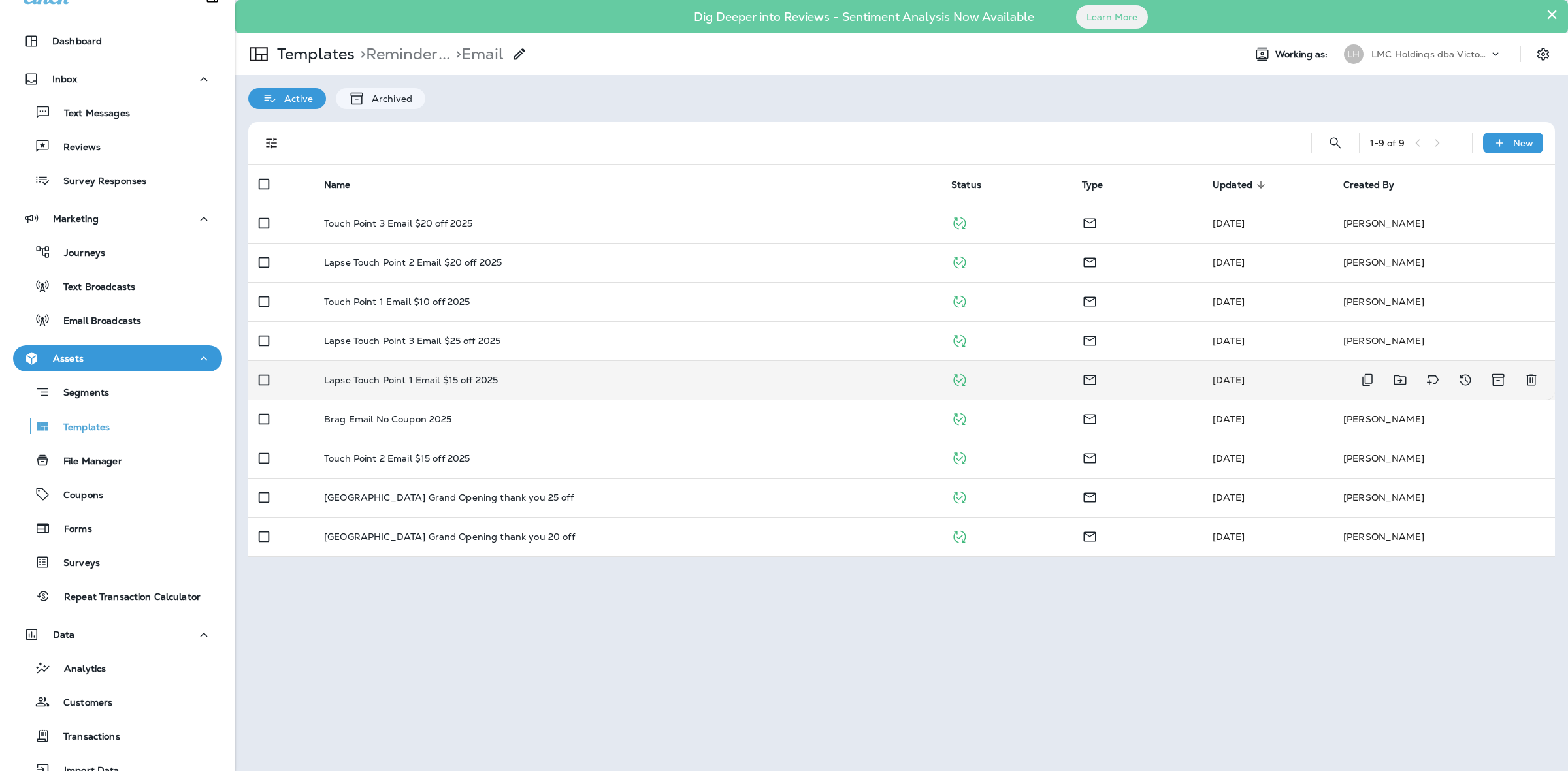
click at [499, 379] on div "Lapse Touch Point 1 Email $15 off 2025" at bounding box center [626, 380] width 606 height 11
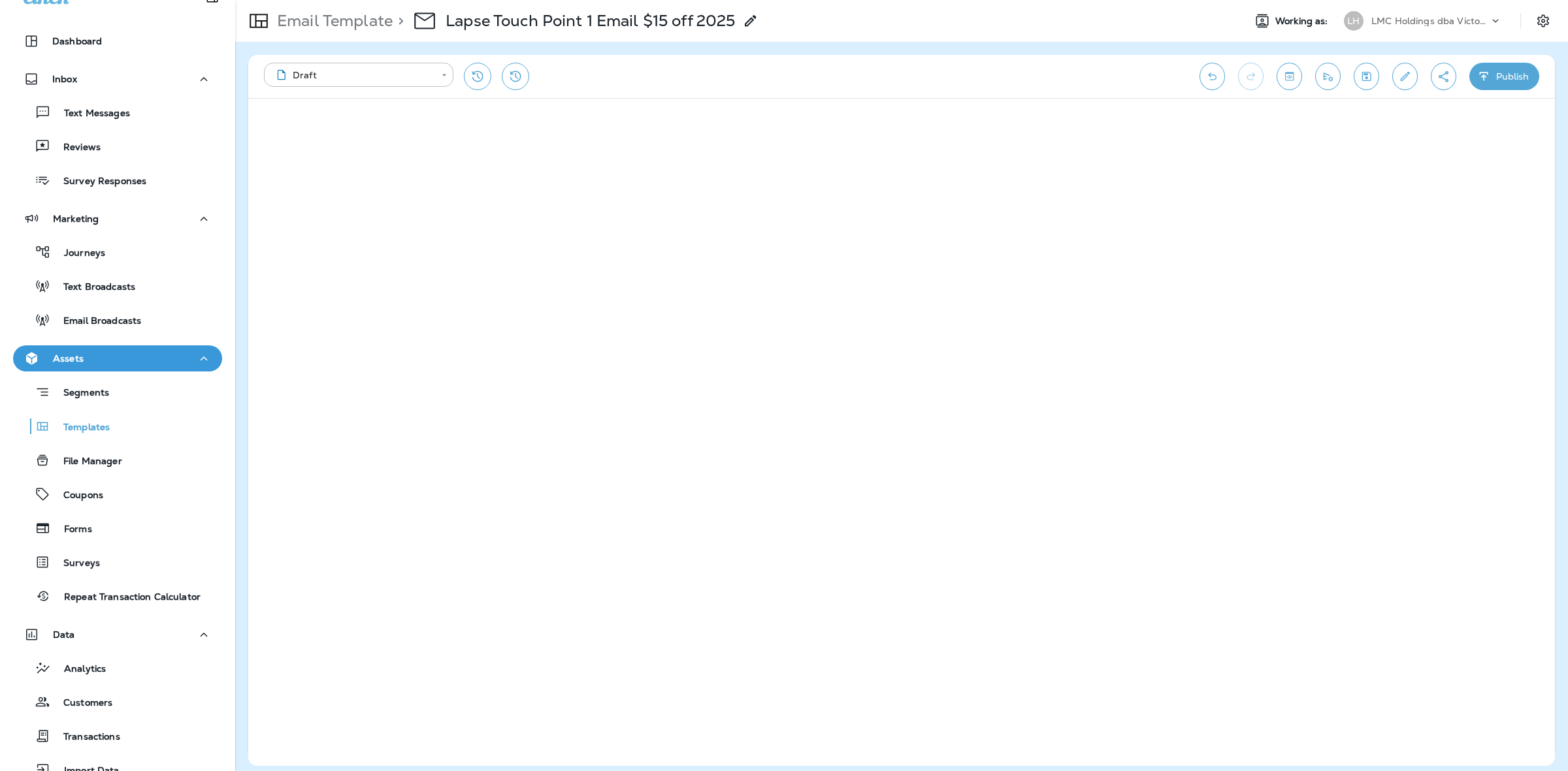
click at [1356, 73] on button "Save" at bounding box center [1366, 77] width 25 height 27
click at [1504, 72] on button "Publish" at bounding box center [1504, 77] width 70 height 27
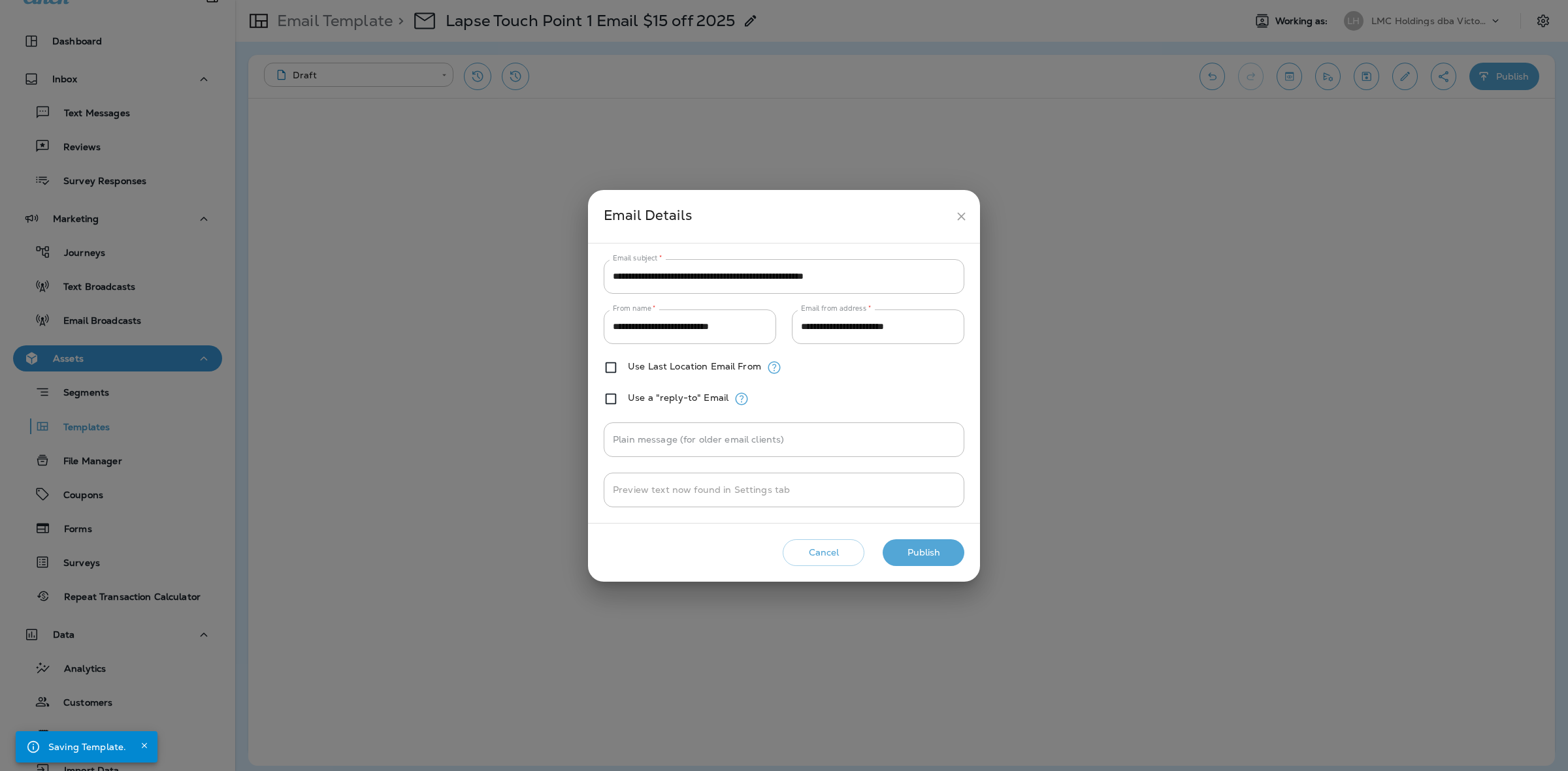
click at [927, 544] on button "Publish" at bounding box center [923, 553] width 81 height 27
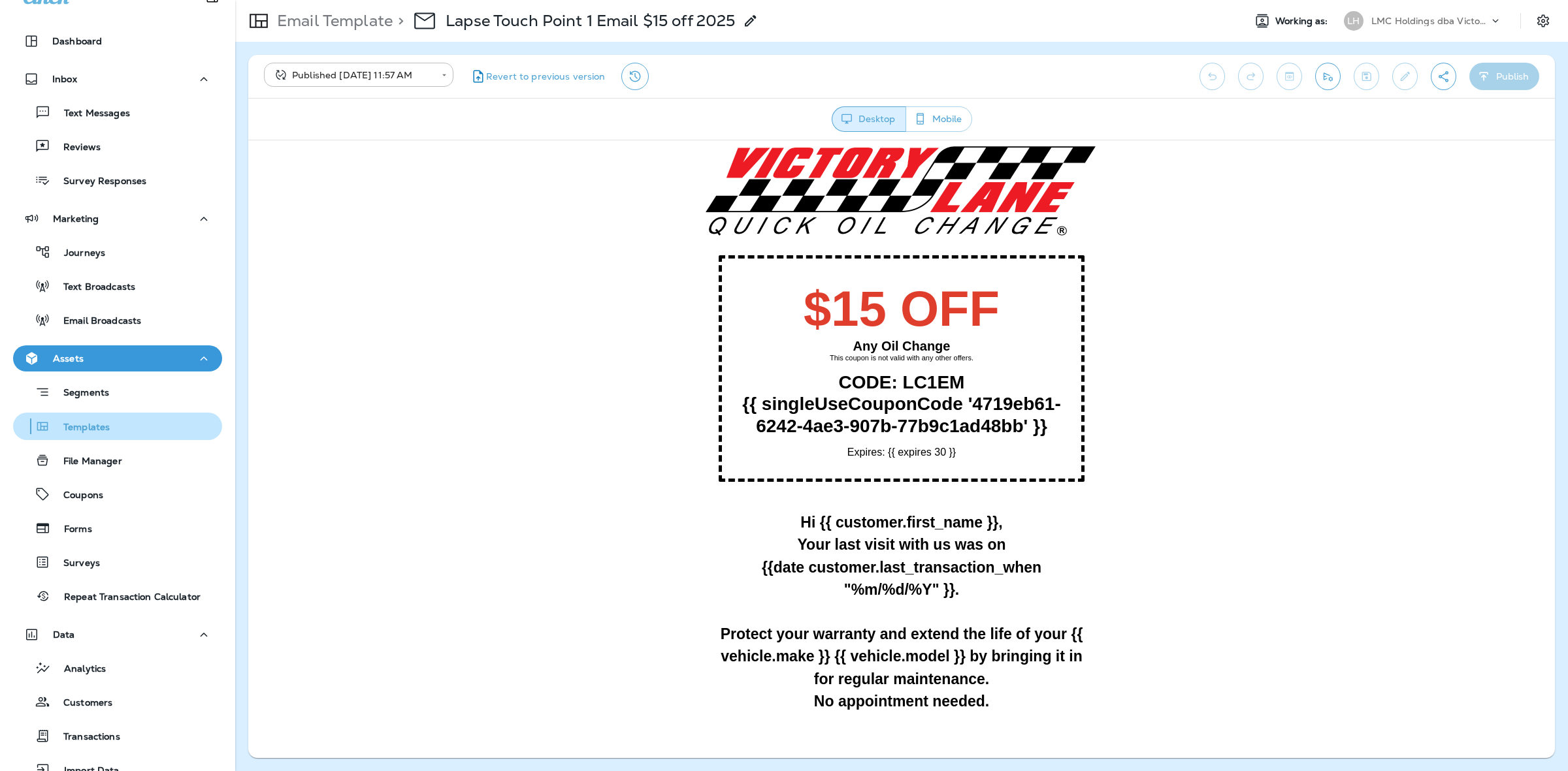
click at [121, 417] on div "Templates" at bounding box center [117, 427] width 199 height 19
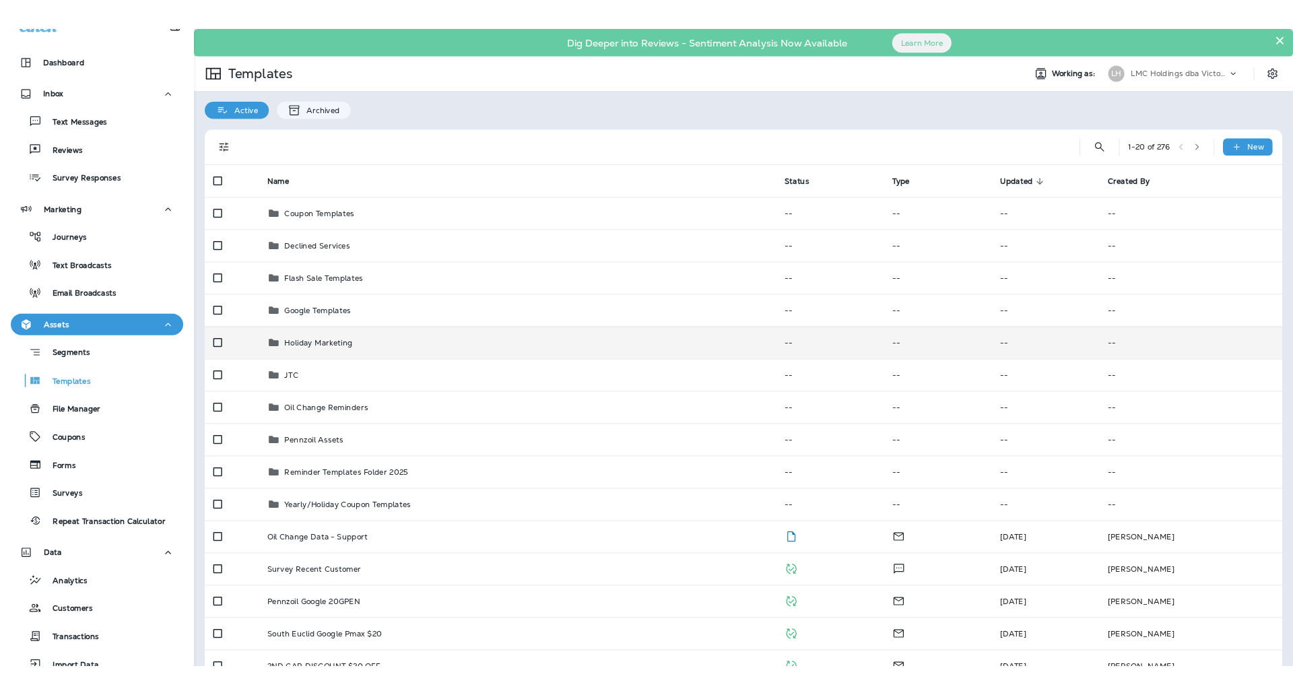
scroll to position [26, 0]
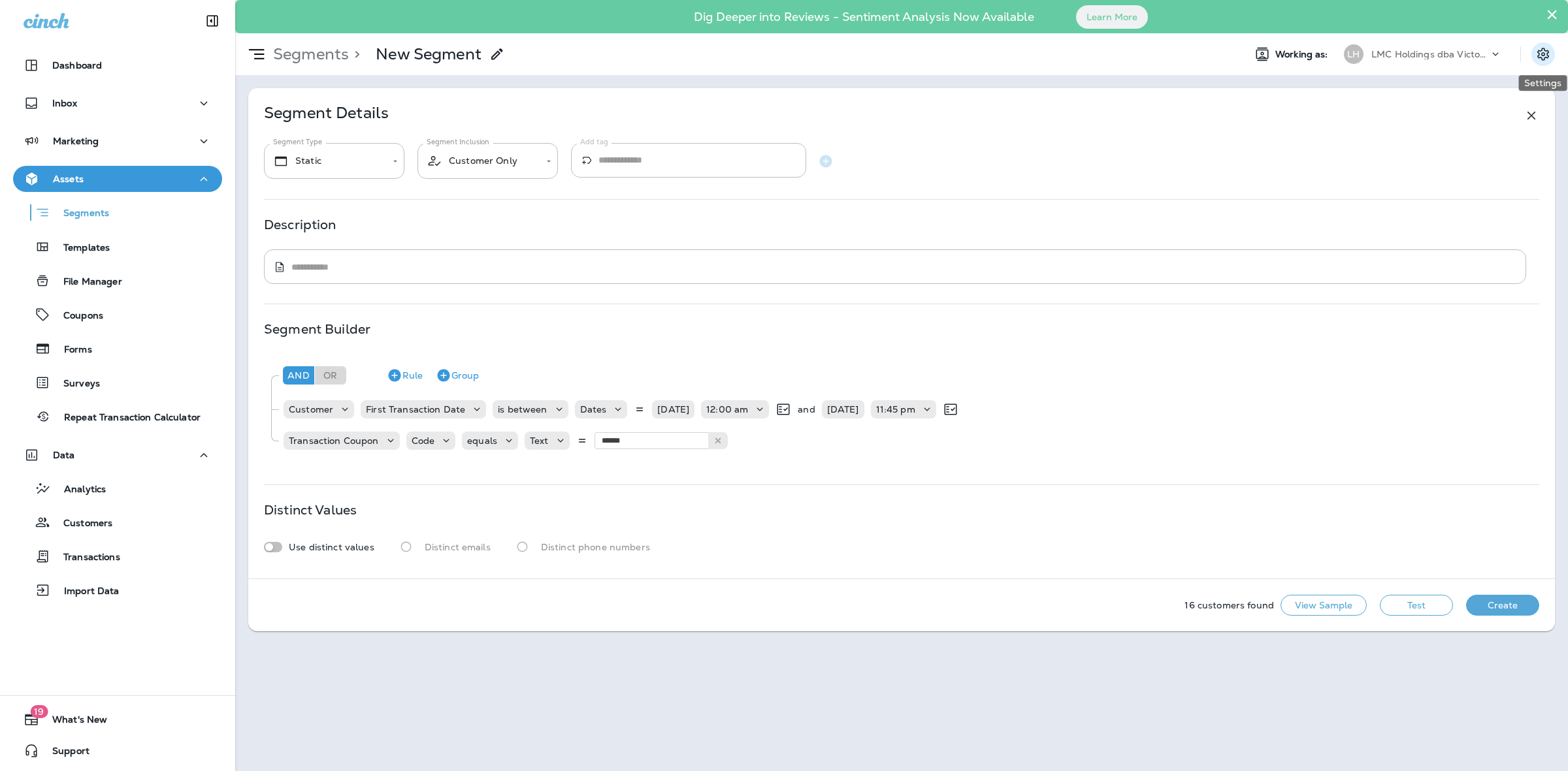
click at [1546, 53] on icon "Settings" at bounding box center [1543, 53] width 12 height 13
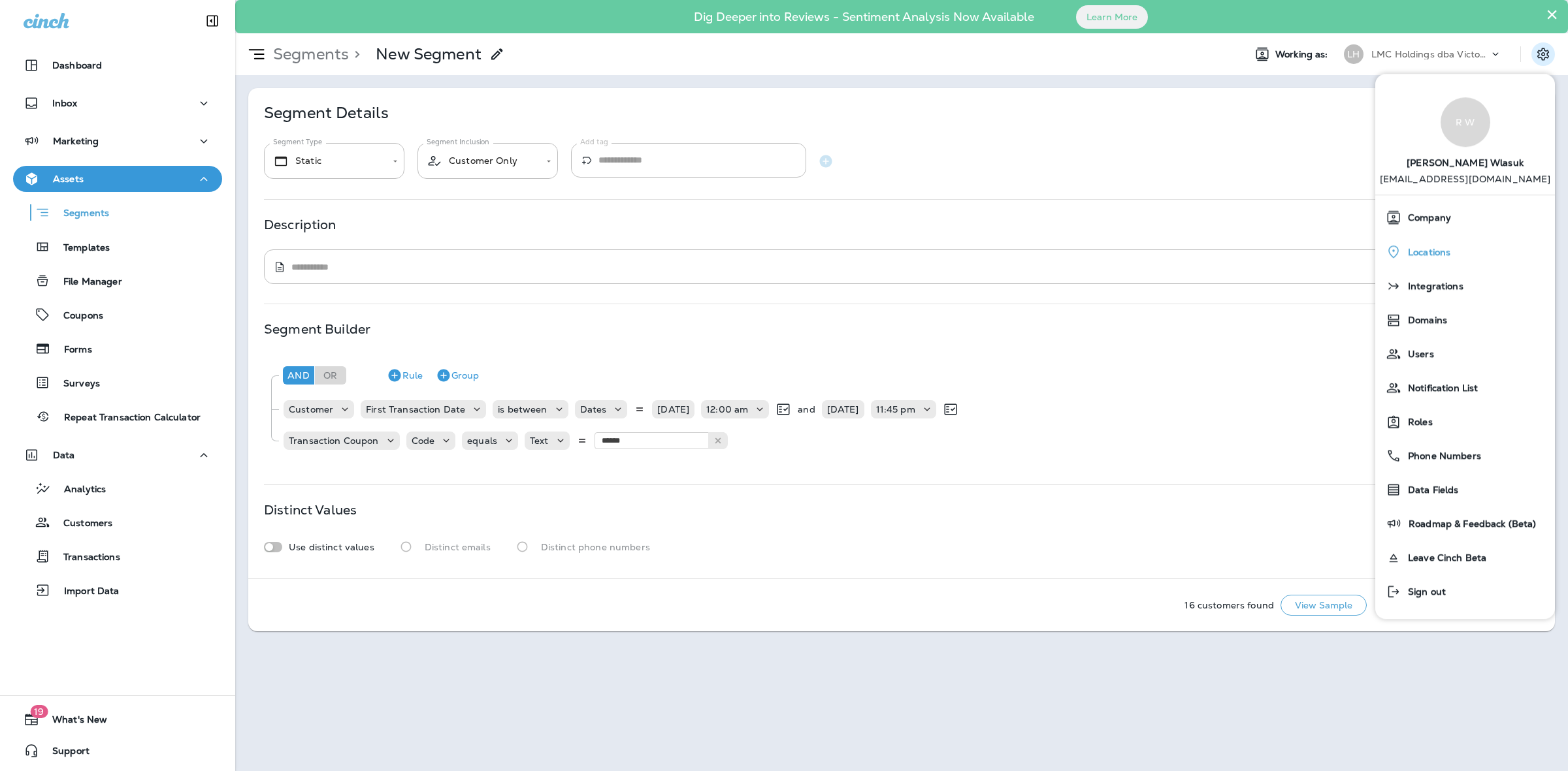
click at [1449, 249] on span "Locations" at bounding box center [1425, 252] width 49 height 11
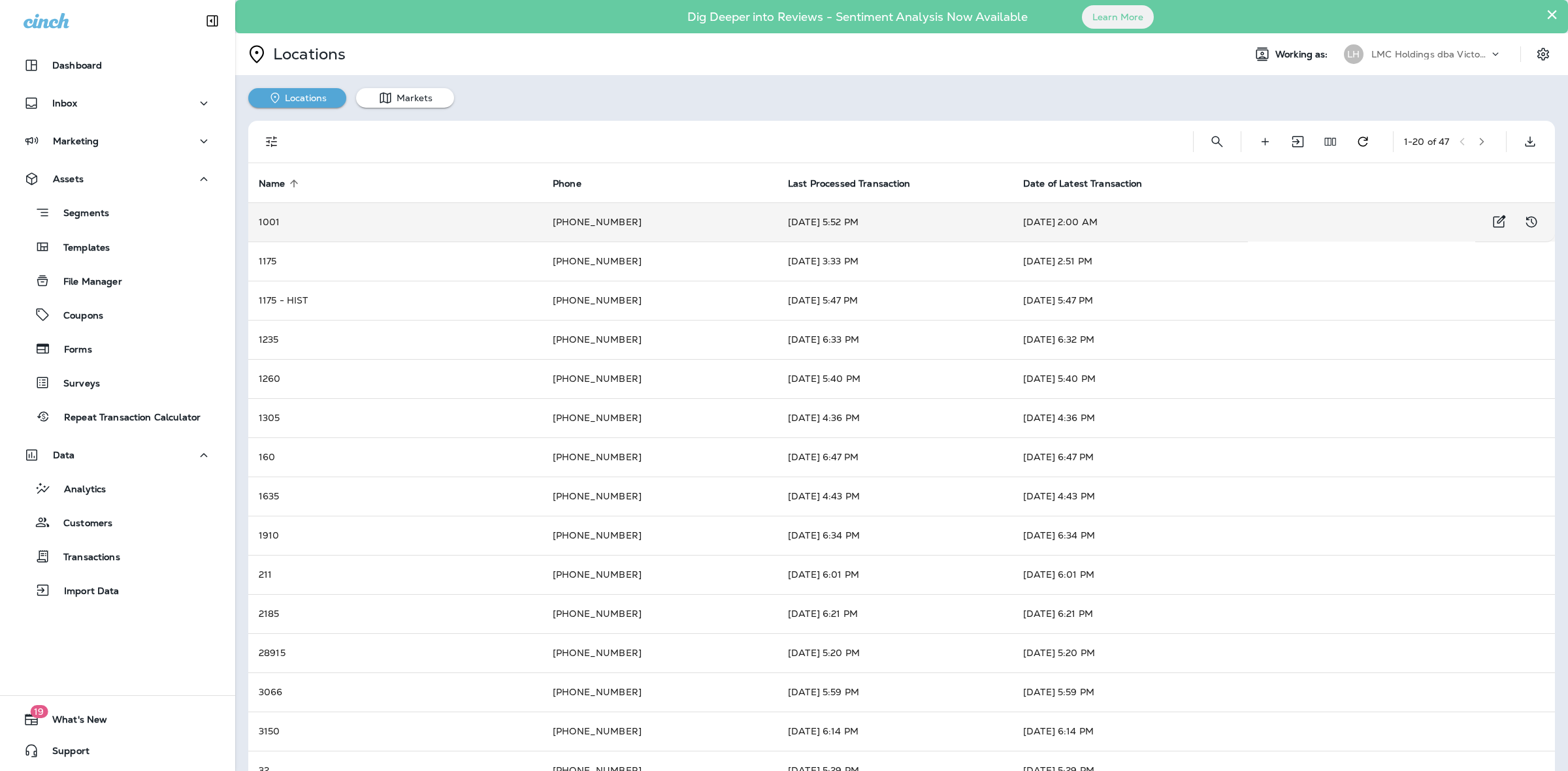
click at [709, 221] on td "+1 (517) 815-6322" at bounding box center [659, 222] width 235 height 39
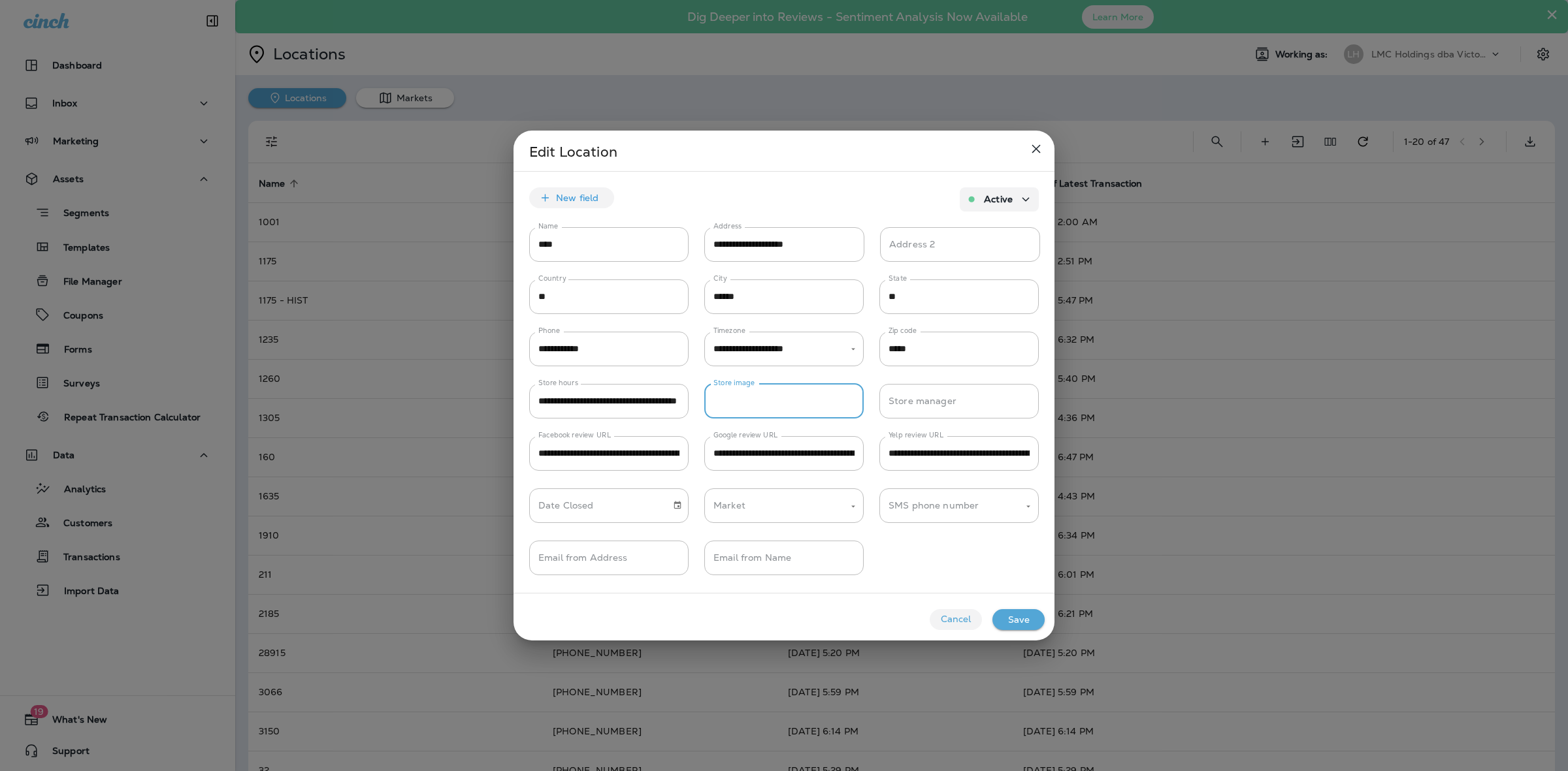
click at [807, 409] on input "Store image" at bounding box center [784, 402] width 159 height 35
click at [801, 403] on input "Store image" at bounding box center [784, 402] width 159 height 35
